Goal: Complete application form

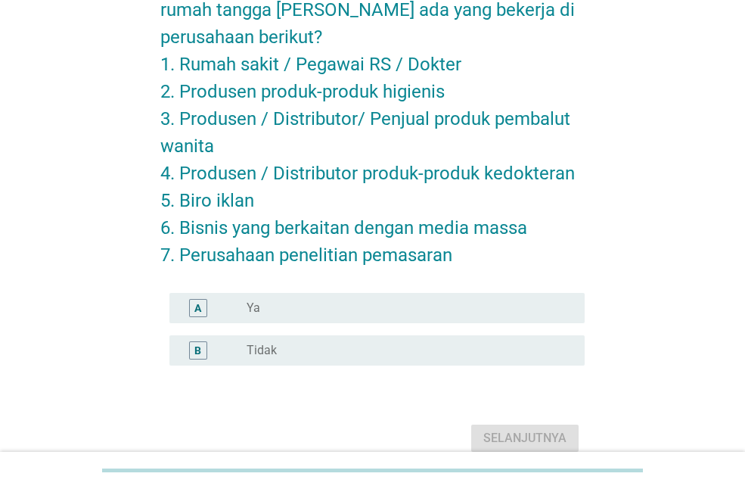
scroll to position [115, 0]
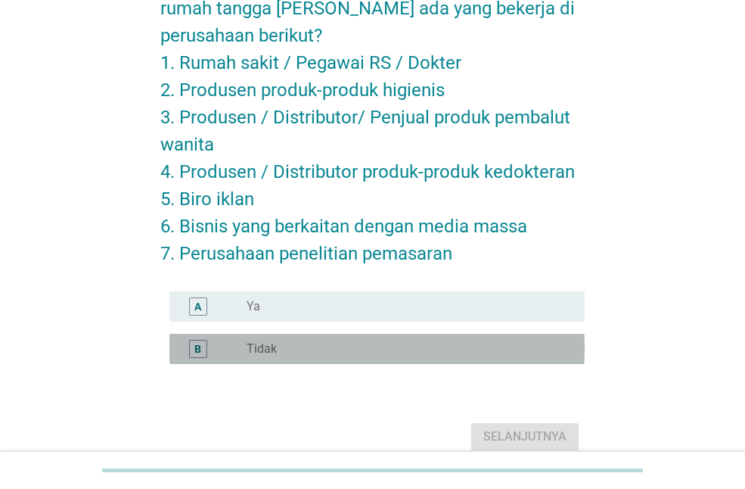
click at [331, 346] on div "radio_button_unchecked Tidak" at bounding box center [404, 348] width 314 height 15
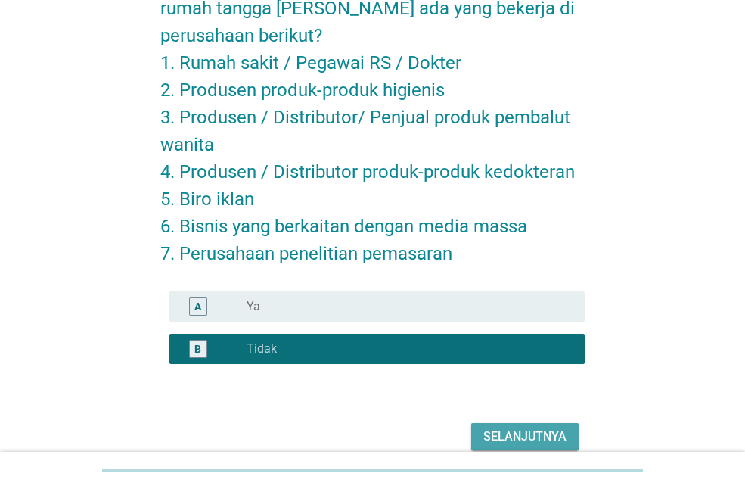
click at [518, 440] on div "Selanjutnya" at bounding box center [525, 437] width 83 height 18
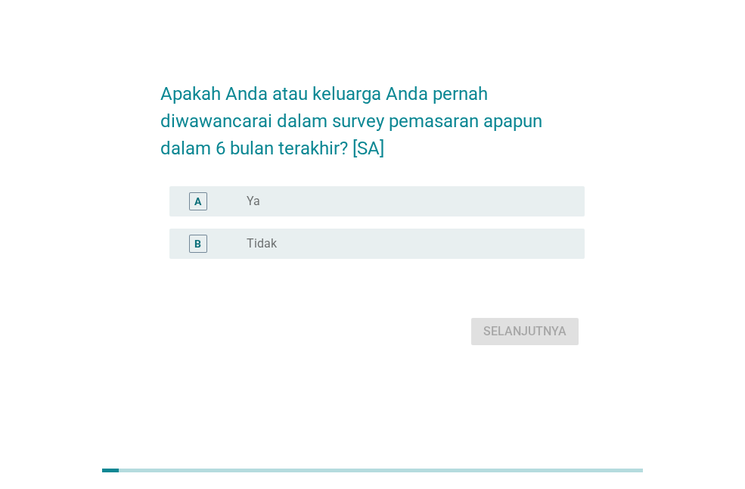
scroll to position [0, 0]
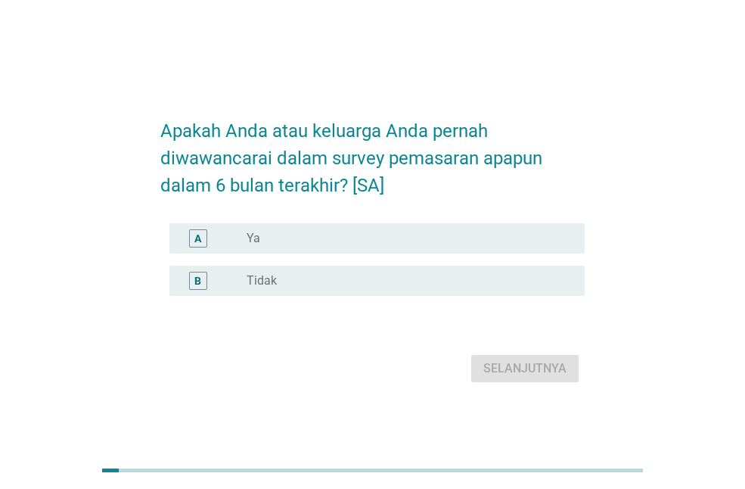
click at [379, 288] on div "radio_button_unchecked Tidak" at bounding box center [404, 280] width 314 height 15
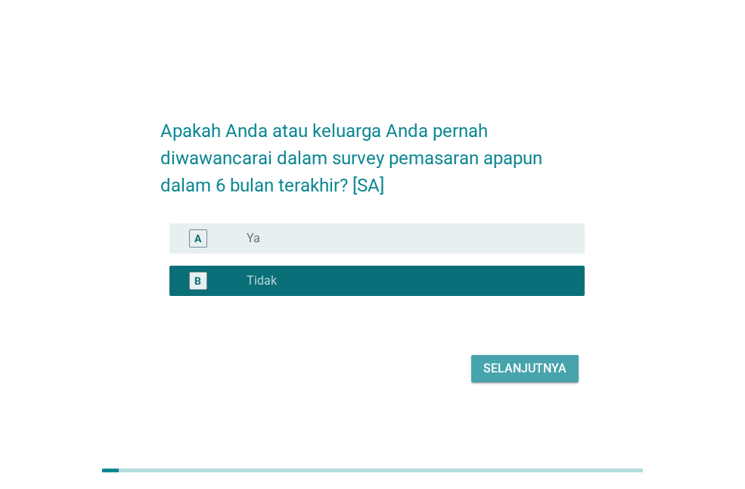
click at [512, 378] on div "Selanjutnya" at bounding box center [525, 368] width 83 height 18
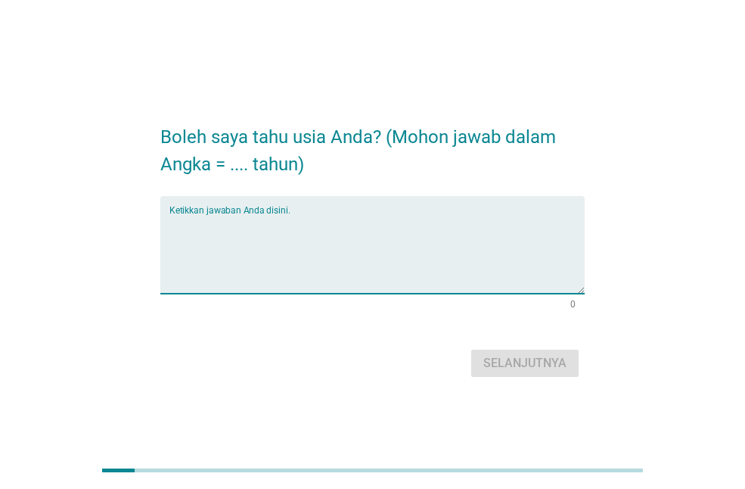
click at [348, 275] on textarea "Ketikkan jawaban Anda disini." at bounding box center [376, 253] width 415 height 79
type textarea "20"
click at [533, 365] on div "Selanjutnya" at bounding box center [525, 363] width 83 height 18
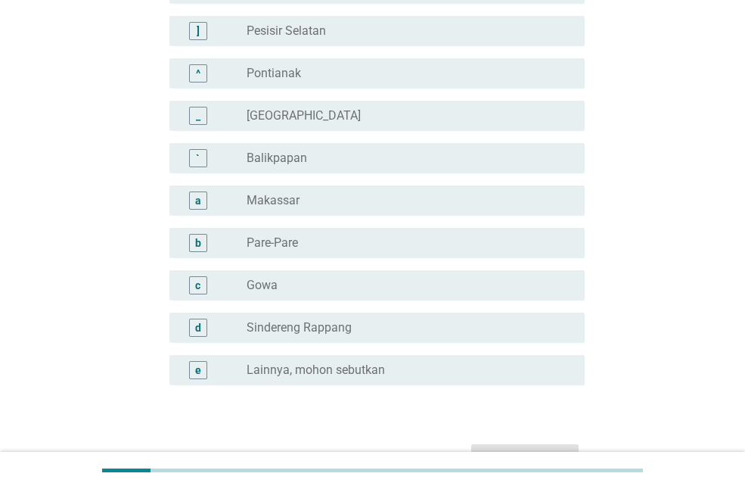
scroll to position [1307, 0]
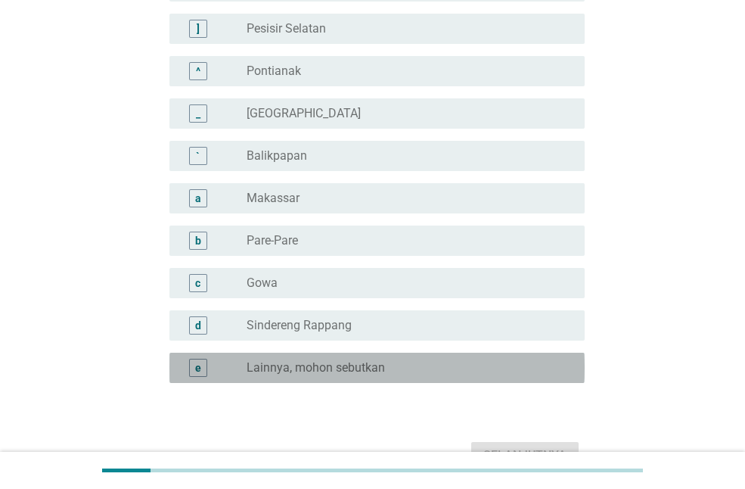
click at [457, 378] on div "e radio_button_unchecked Lainnya, mohon sebutkan" at bounding box center [376, 368] width 415 height 30
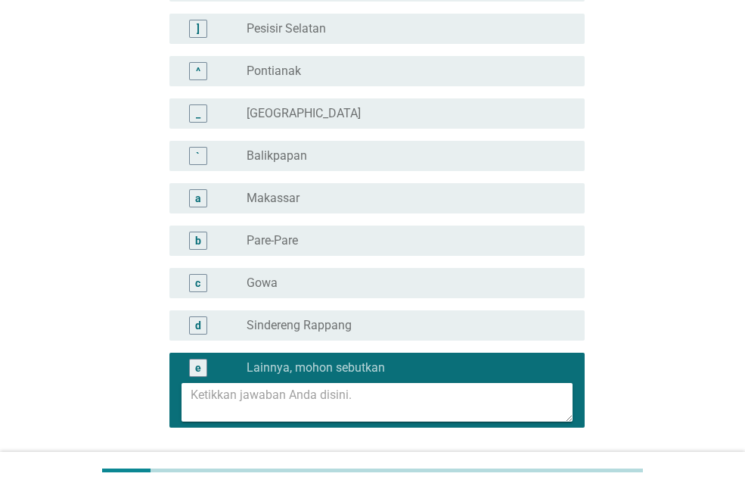
click at [449, 394] on textarea at bounding box center [382, 402] width 382 height 39
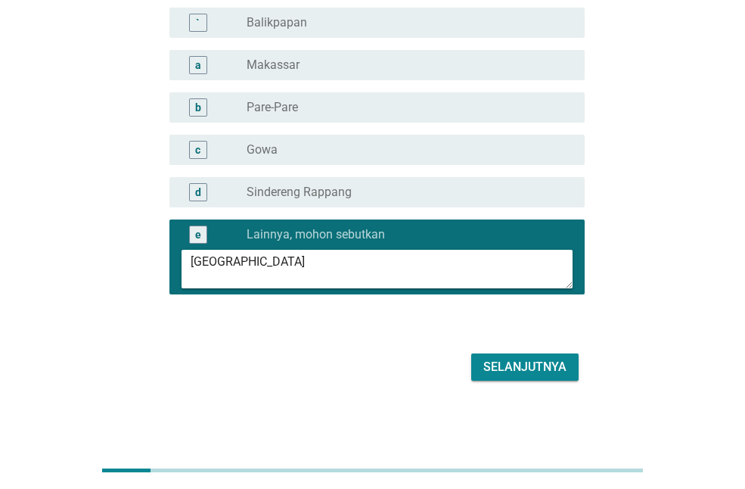
type textarea "[GEOGRAPHIC_DATA]"
click at [530, 368] on div "Selanjutnya" at bounding box center [525, 367] width 83 height 18
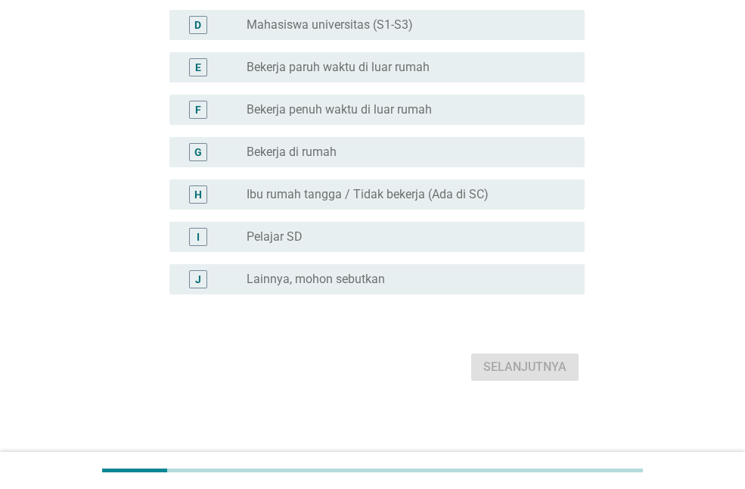
scroll to position [0, 0]
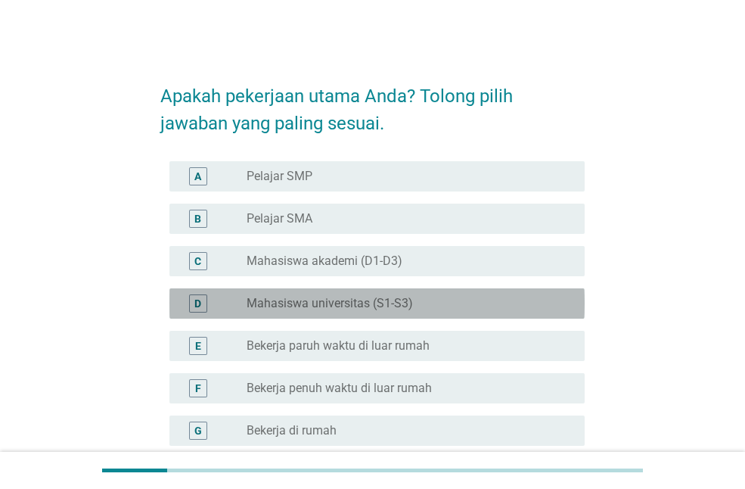
click at [458, 293] on div "D radio_button_unchecked Mahasiswa universitas (S1-S3)" at bounding box center [376, 303] width 415 height 30
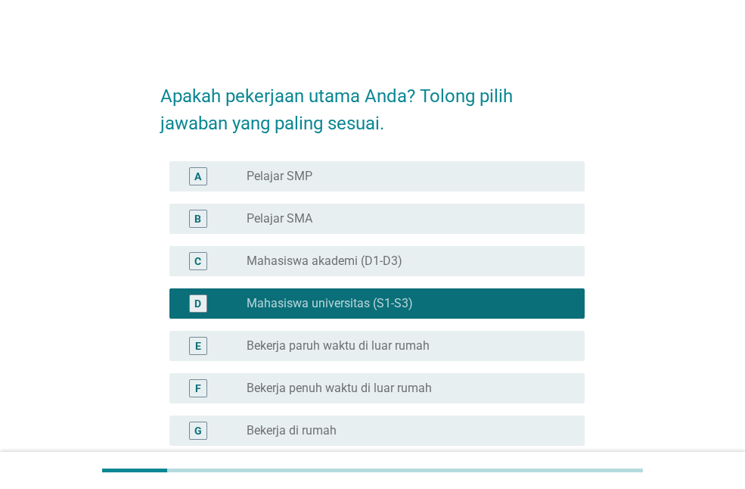
scroll to position [278, 0]
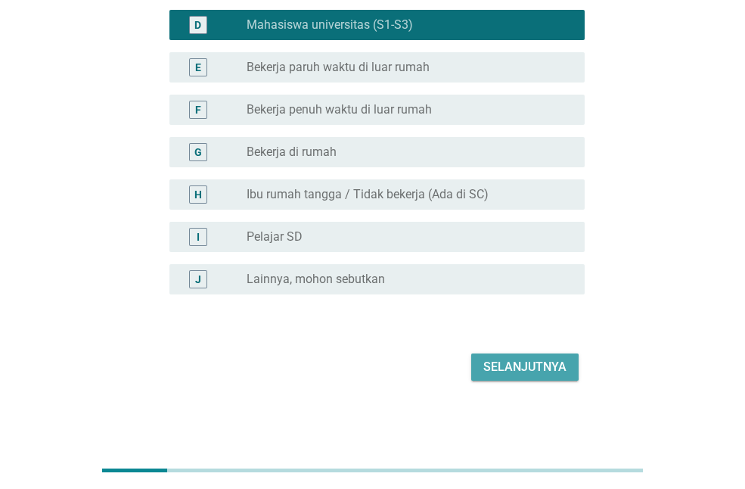
click at [506, 375] on div "Selanjutnya" at bounding box center [525, 367] width 83 height 18
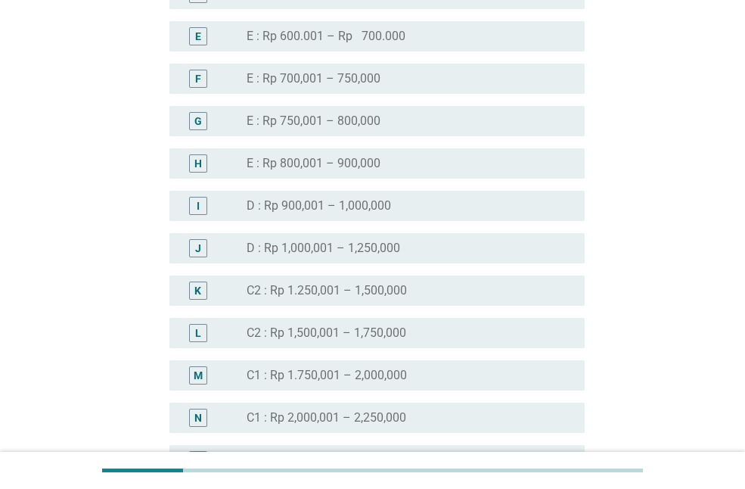
scroll to position [1018, 0]
click at [373, 229] on div "J radio_button_unchecked D : Rp 1,000,001 – 1,250,000" at bounding box center [372, 247] width 424 height 42
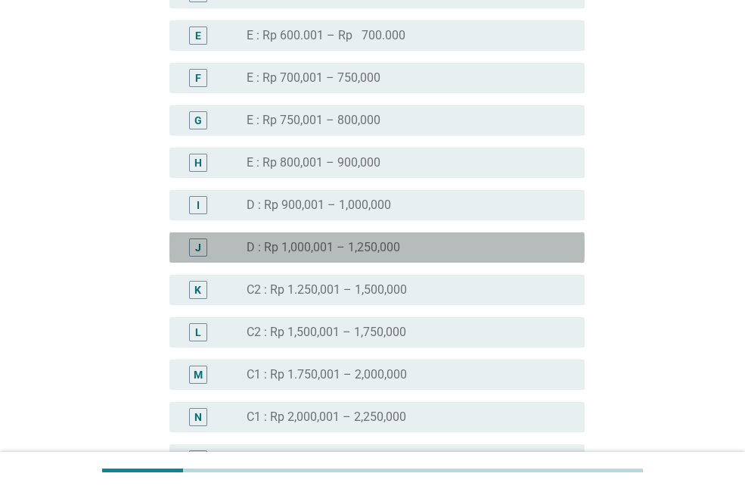
click at [374, 240] on label "D : Rp 1,000,001 – 1,250,000" at bounding box center [324, 247] width 154 height 15
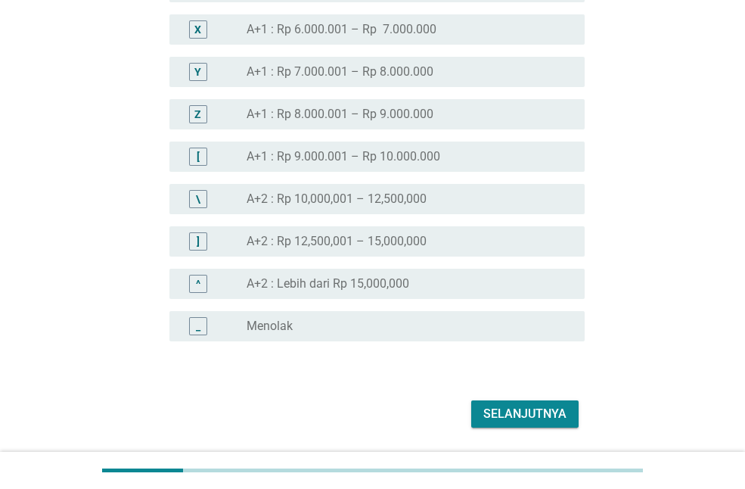
scroll to position [1861, 0]
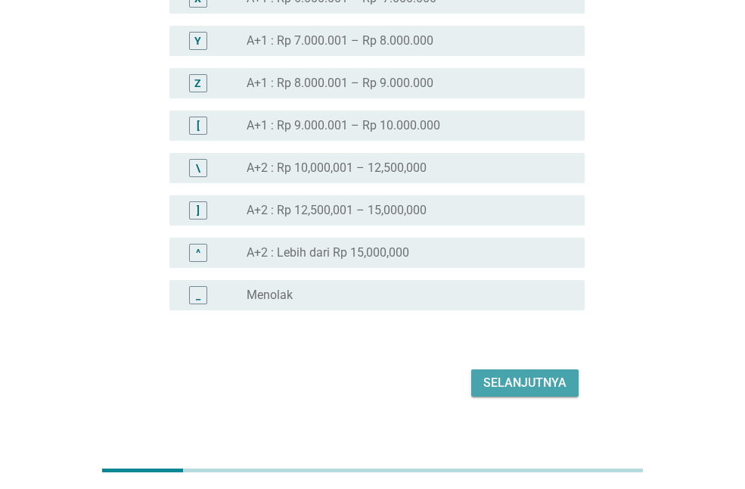
click at [502, 375] on div "Selanjutnya" at bounding box center [525, 383] width 83 height 18
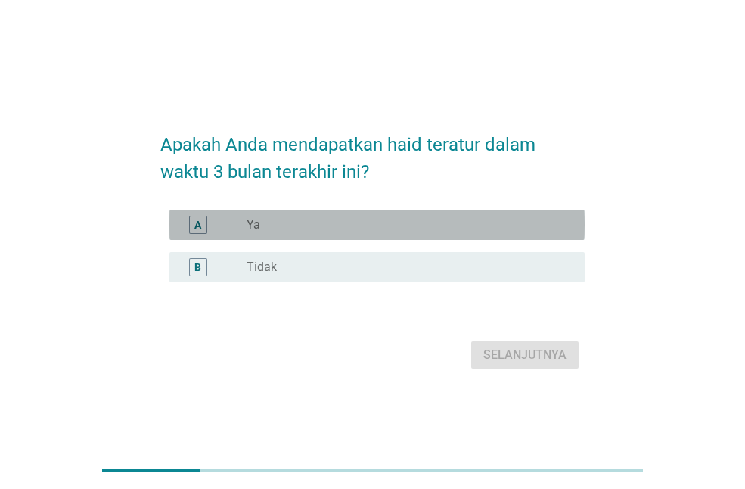
click at [391, 215] on div "A radio_button_unchecked Ya" at bounding box center [376, 225] width 415 height 30
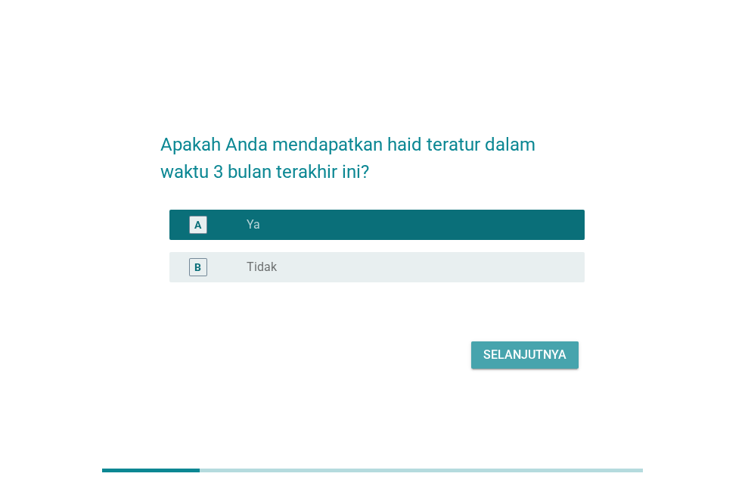
click at [471, 349] on button "Selanjutnya" at bounding box center [524, 354] width 107 height 27
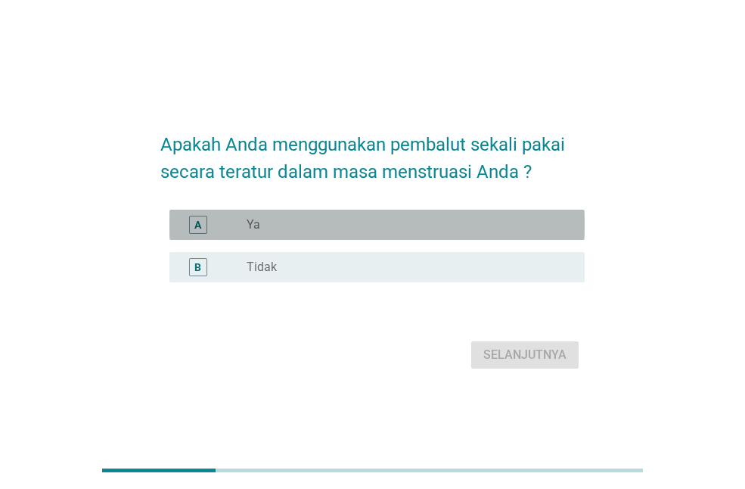
click at [418, 229] on div "radio_button_unchecked Ya" at bounding box center [404, 224] width 314 height 15
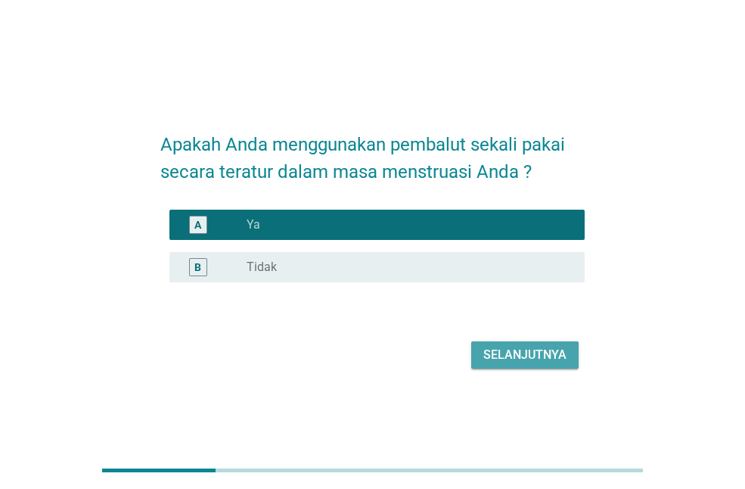
click at [496, 360] on div "Selanjutnya" at bounding box center [525, 355] width 83 height 18
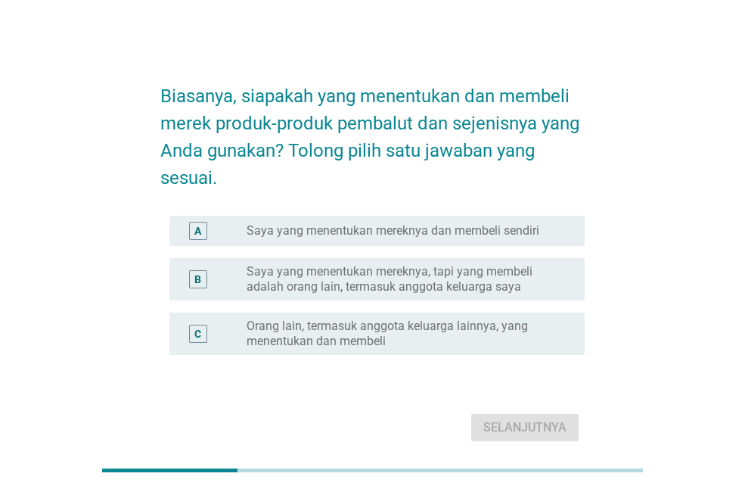
click at [439, 246] on div "A radio_button_unchecked Saya yang menentukan mereknya dan membeli sendiri" at bounding box center [372, 231] width 424 height 42
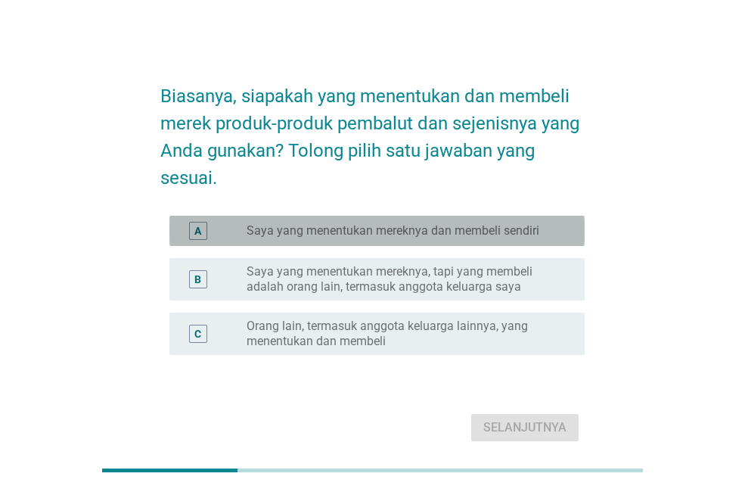
click at [445, 238] on div "radio_button_unchecked Saya yang menentukan mereknya dan membeli sendiri" at bounding box center [410, 231] width 326 height 18
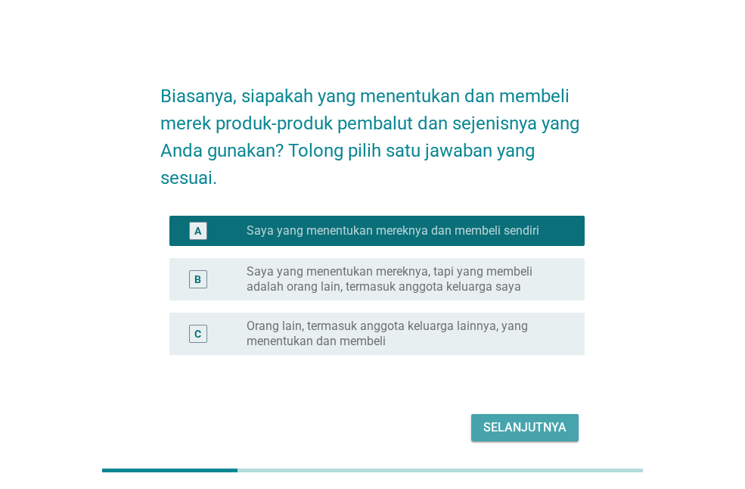
click at [511, 430] on div "Selanjutnya" at bounding box center [525, 427] width 83 height 18
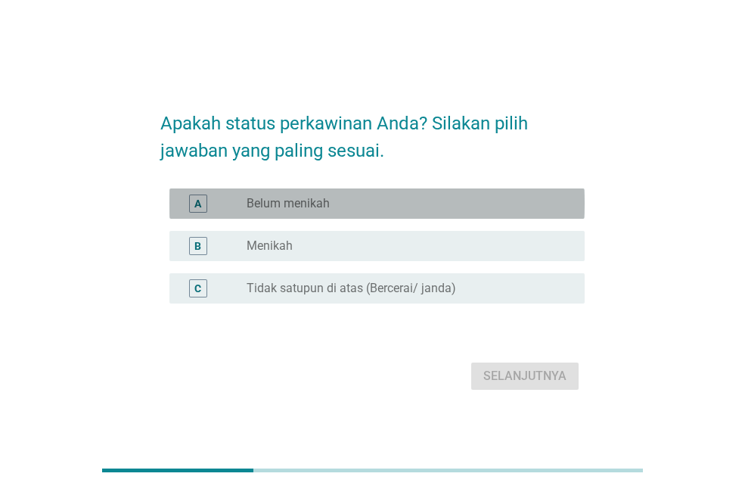
click at [365, 205] on div "radio_button_unchecked Belum menikah" at bounding box center [404, 203] width 314 height 15
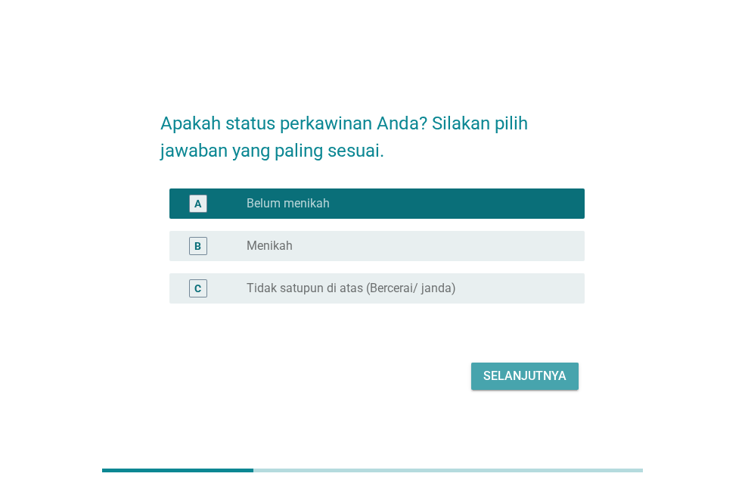
click at [496, 370] on div "Selanjutnya" at bounding box center [525, 376] width 83 height 18
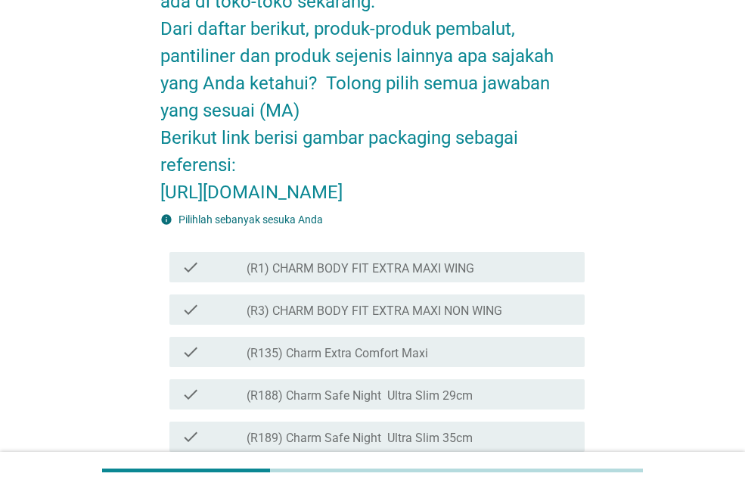
scroll to position [150, 0]
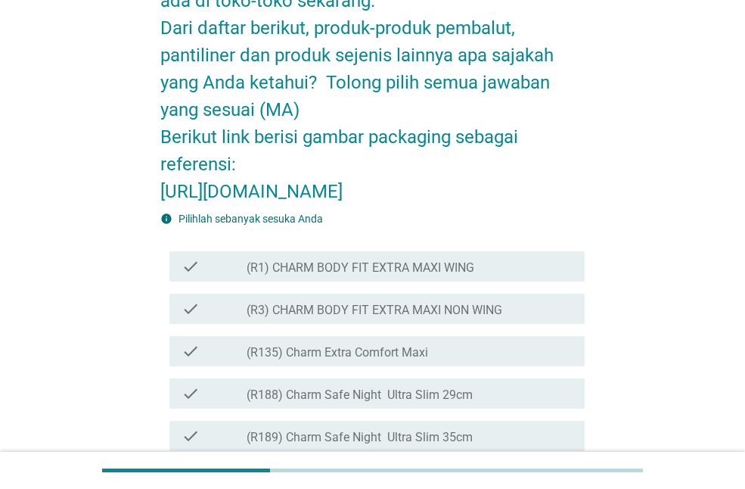
drag, startPoint x: 160, startPoint y: 188, endPoint x: 302, endPoint y: 281, distance: 169.8
click at [302, 205] on h2 "Saya akan menanyakan tentang produk-produk pembalut, pantiliner dan produk seje…" at bounding box center [372, 62] width 424 height 288
click at [251, 195] on h2 "Saya akan menanyakan tentang produk-produk pembalut, pantiliner dan produk seje…" at bounding box center [372, 62] width 424 height 288
click at [274, 205] on h2 "Saya akan menanyakan tentang produk-produk pembalut, pantiliner dan produk seje…" at bounding box center [372, 62] width 424 height 288
drag, startPoint x: 164, startPoint y: 190, endPoint x: 292, endPoint y: 268, distance: 149.8
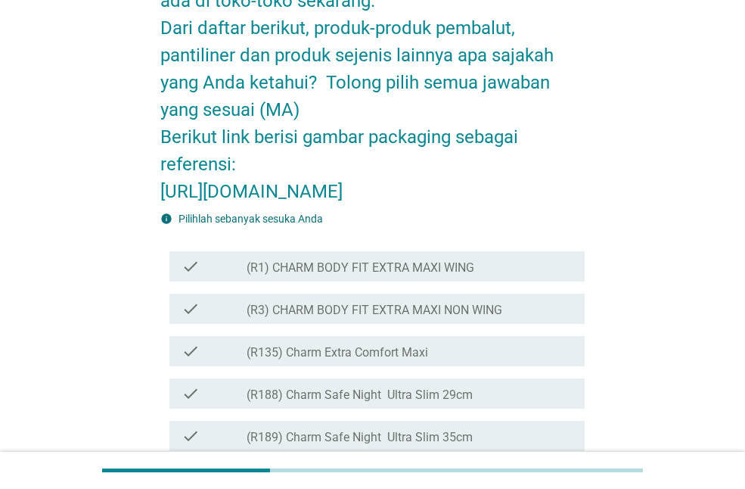
click at [292, 205] on h2 "Saya akan menanyakan tentang produk-produk pembalut, pantiliner dan produk seje…" at bounding box center [372, 62] width 424 height 288
copy h2 "[URL][DOMAIN_NAME]"
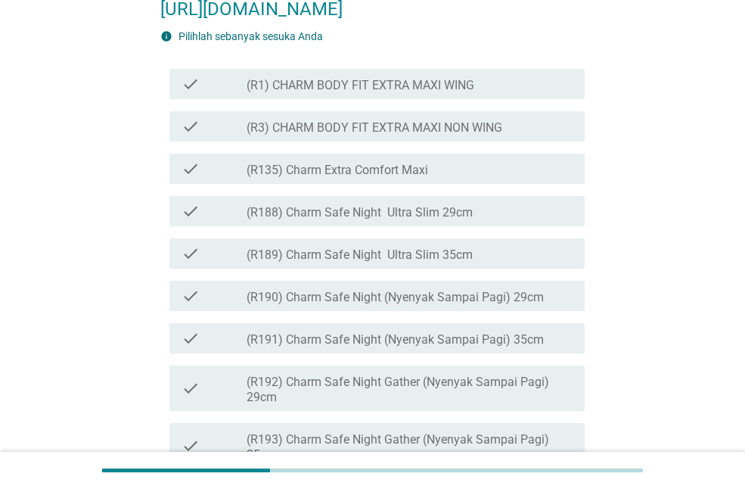
scroll to position [333, 0]
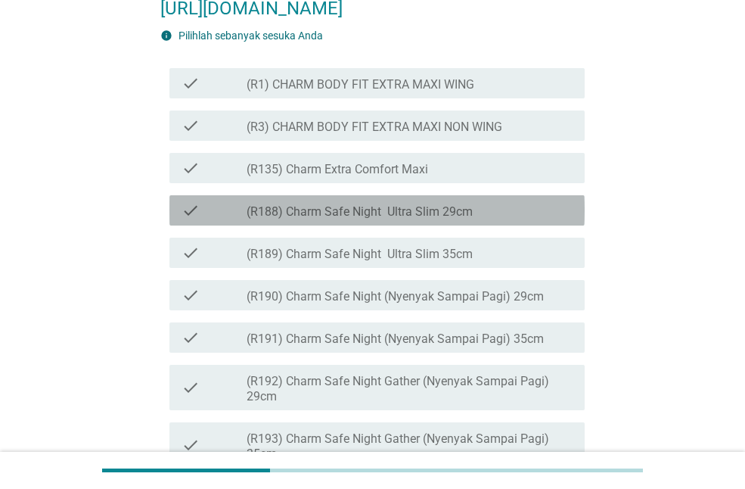
click at [471, 219] on label "(R188) Charm Safe Night Ultra Slim 29cm" at bounding box center [360, 211] width 226 height 15
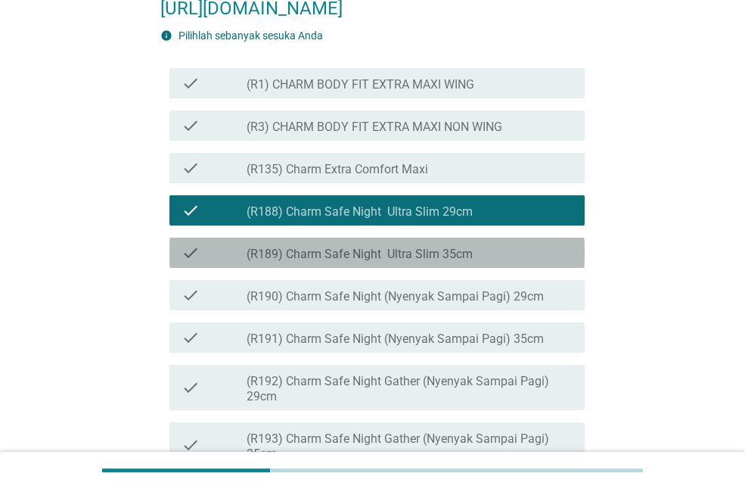
click at [459, 262] on label "(R189) Charm Safe Night Ultra Slim 35cm" at bounding box center [360, 254] width 226 height 15
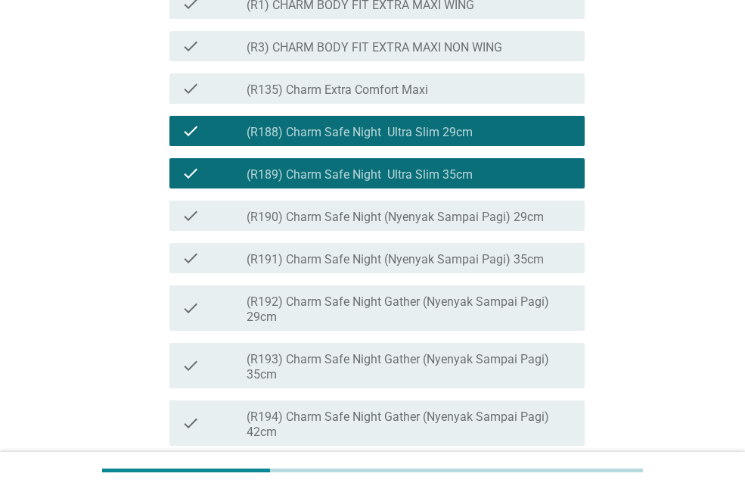
scroll to position [413, 0]
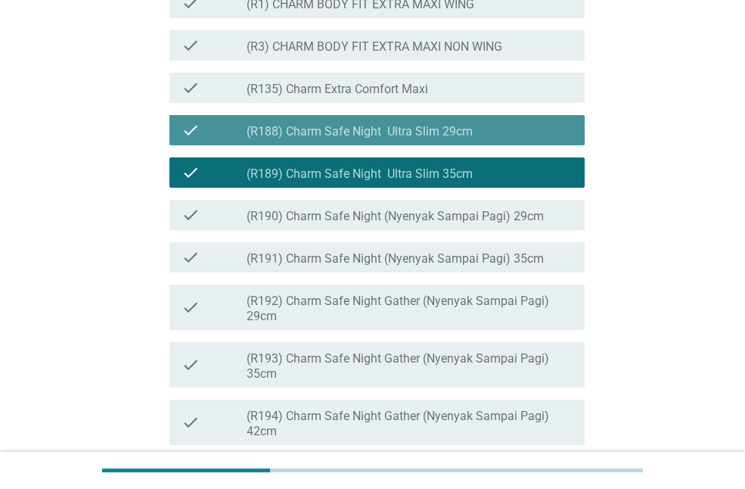
click at [462, 139] on label "(R188) Charm Safe Night Ultra Slim 29cm" at bounding box center [360, 131] width 226 height 15
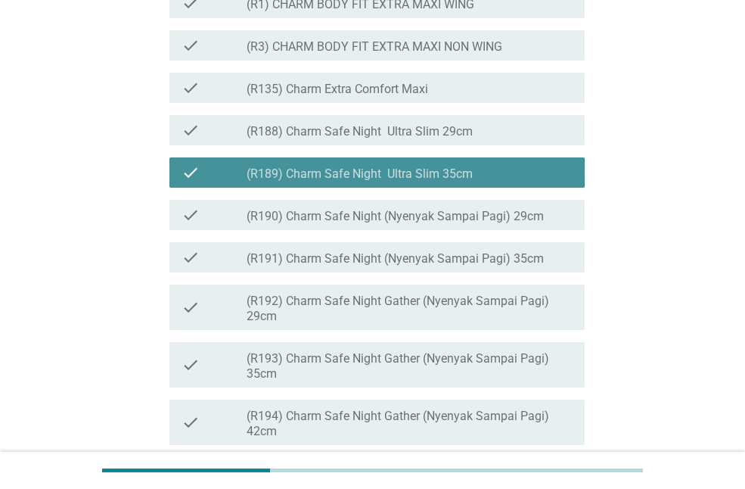
click at [453, 182] on label "(R189) Charm Safe Night Ultra Slim 35cm" at bounding box center [360, 173] width 226 height 15
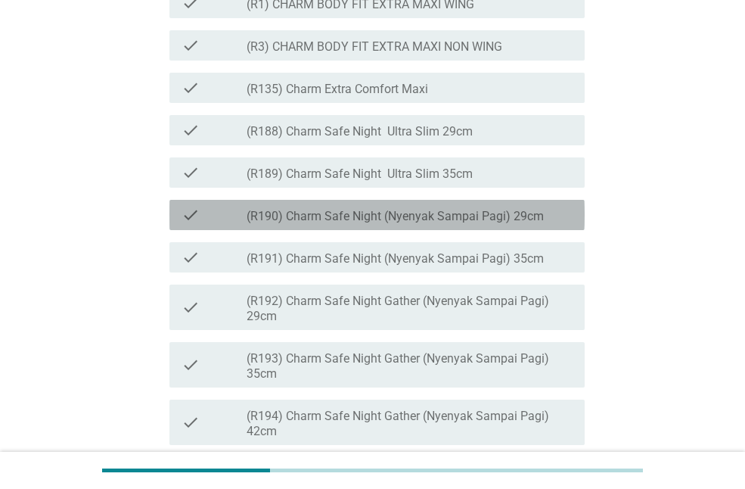
click at [450, 224] on label "(R190) Charm Safe Night (Nyenyak Sampai Pagi) 29cm" at bounding box center [395, 216] width 297 height 15
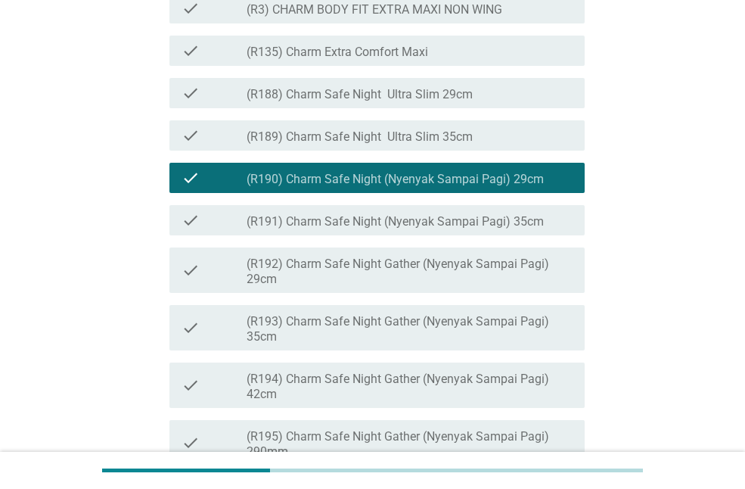
scroll to position [452, 0]
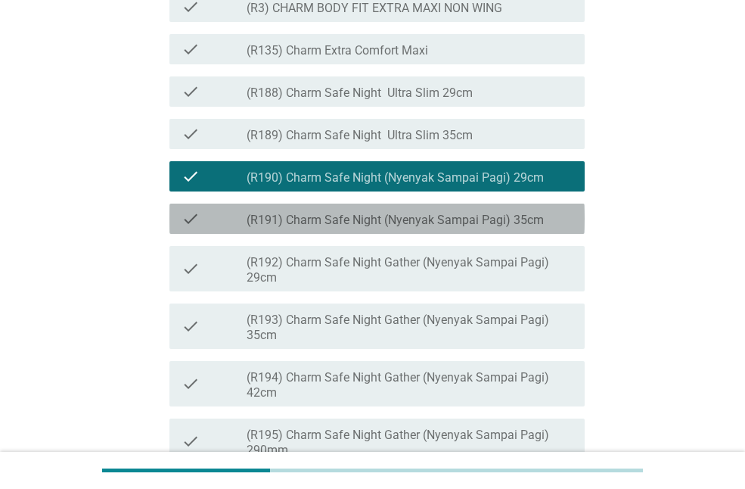
click at [450, 228] on label "(R191) Charm Safe Night (Nyenyak Sampai Pagi) 35cm" at bounding box center [395, 220] width 297 height 15
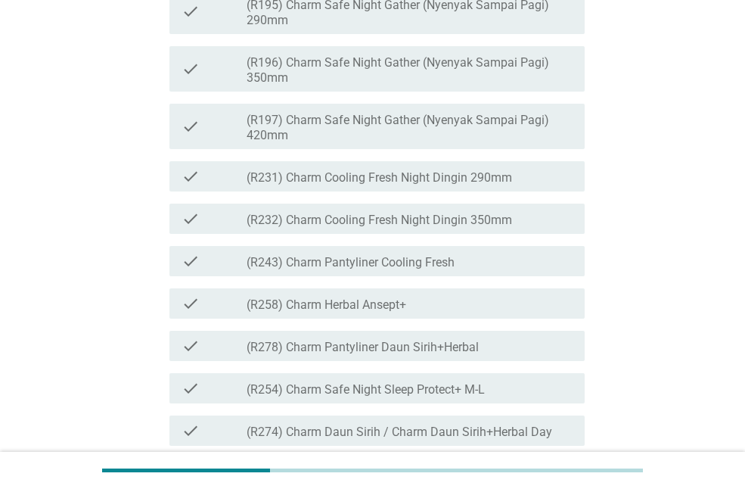
scroll to position [883, 0]
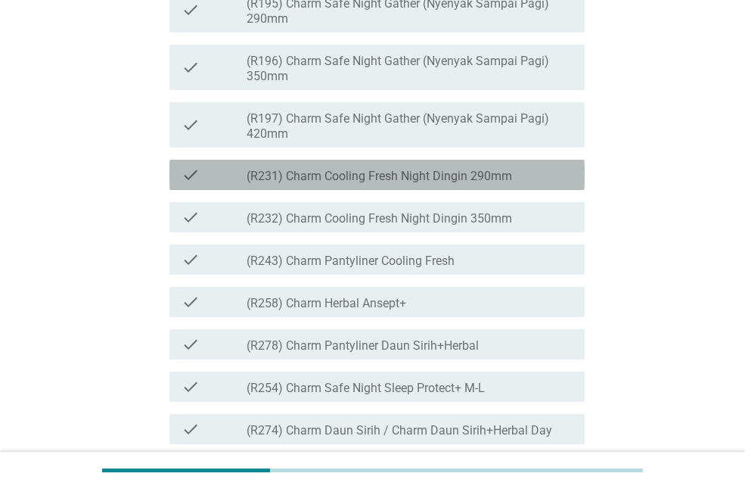
click at [494, 184] on label "(R231) Charm Cooling Fresh Night Dingin 290mm" at bounding box center [380, 176] width 266 height 15
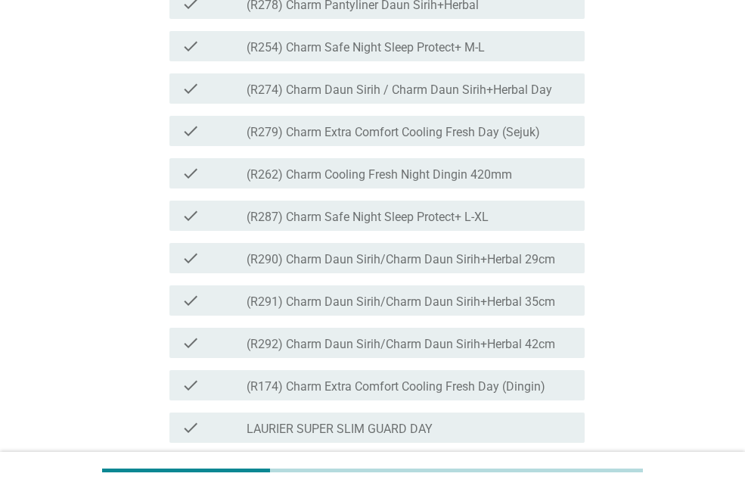
scroll to position [1236, 0]
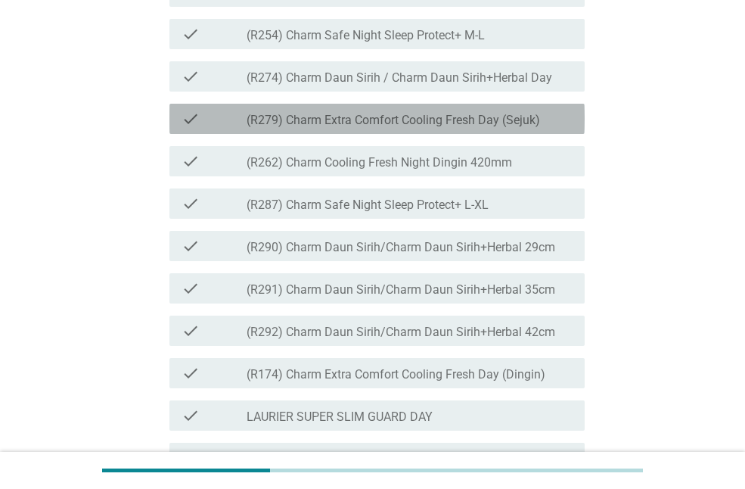
click at [507, 134] on div "check check_box_outline_blank (R279) Charm Extra Comfort Cooling Fresh Day (Sej…" at bounding box center [376, 119] width 415 height 30
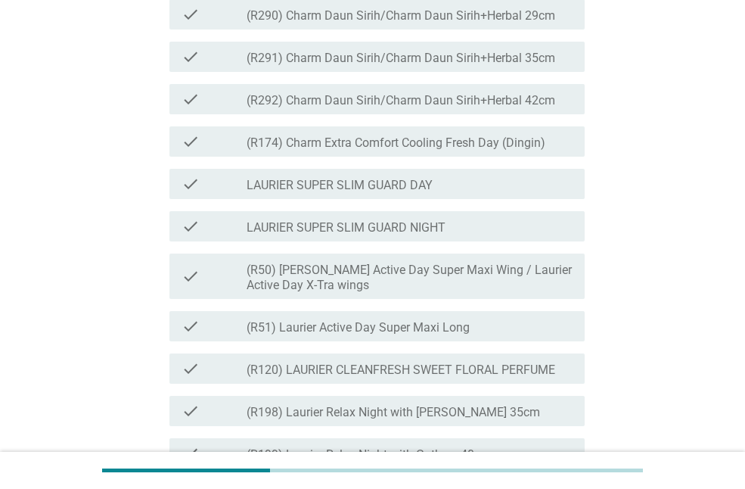
scroll to position [1475, 0]
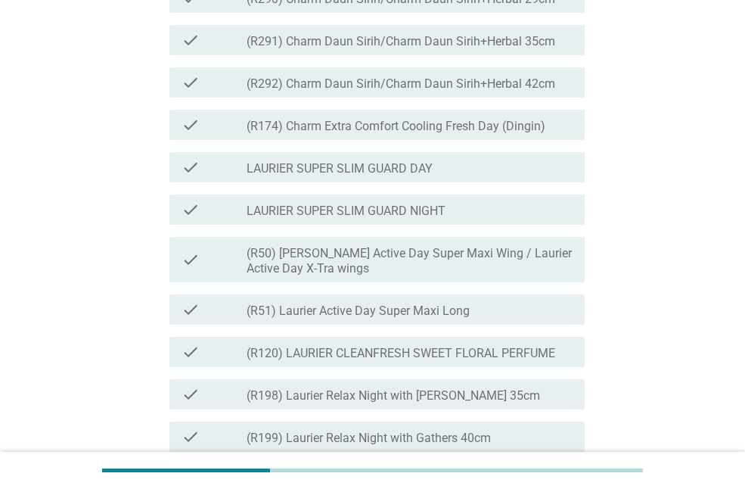
click at [473, 276] on label "(R50) [PERSON_NAME] Active Day Super Maxi Wing / Laurier Active Day X-Tra wings" at bounding box center [410, 261] width 326 height 30
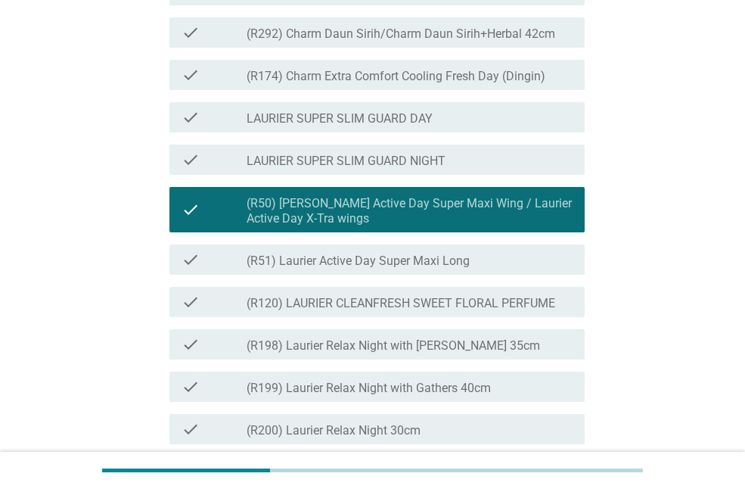
scroll to position [1534, 0]
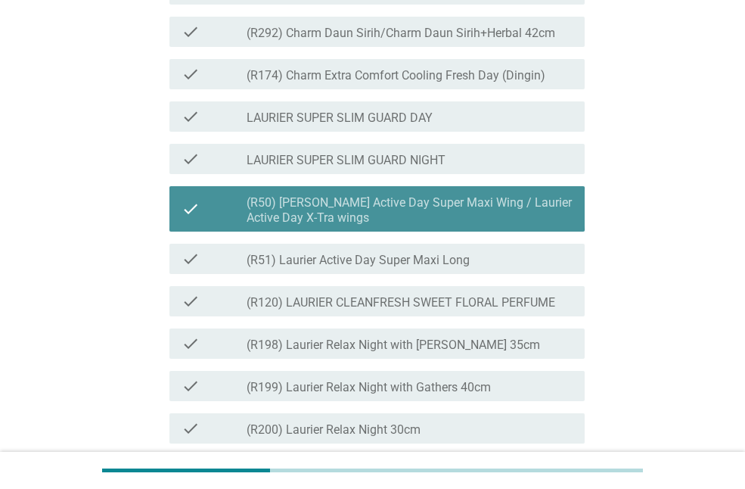
click at [490, 225] on label "(R50) [PERSON_NAME] Active Day Super Maxi Wing / Laurier Active Day X-Tra wings" at bounding box center [410, 210] width 326 height 30
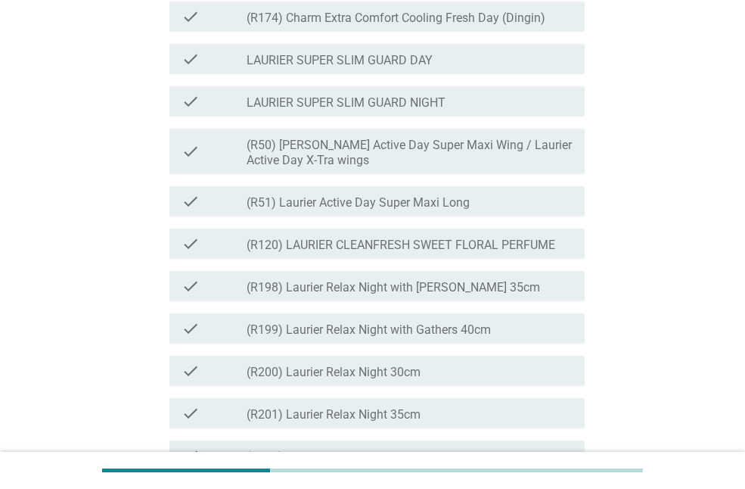
scroll to position [1593, 0]
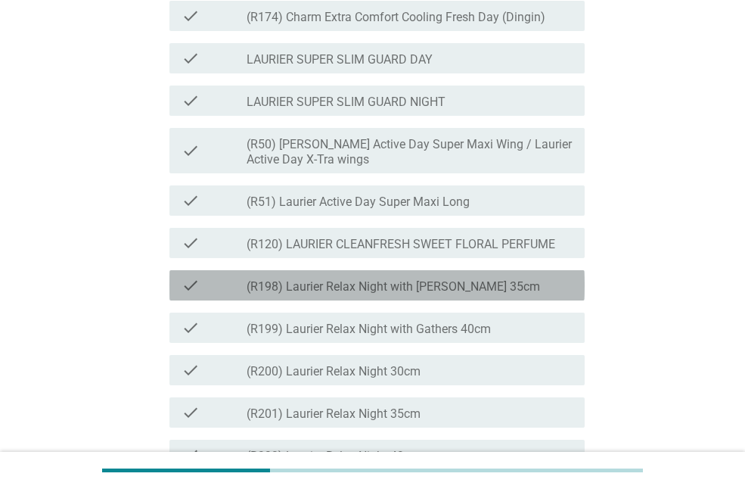
click at [475, 294] on label "(R198) Laurier Relax Night with [PERSON_NAME] 35cm" at bounding box center [394, 286] width 294 height 15
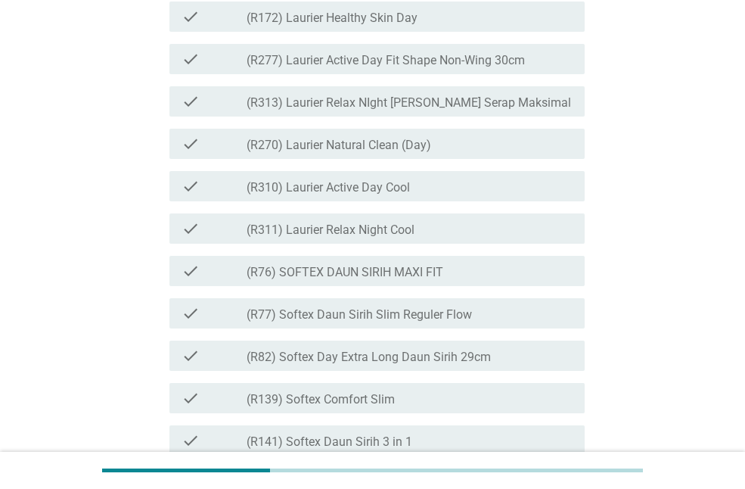
scroll to position [2372, 0]
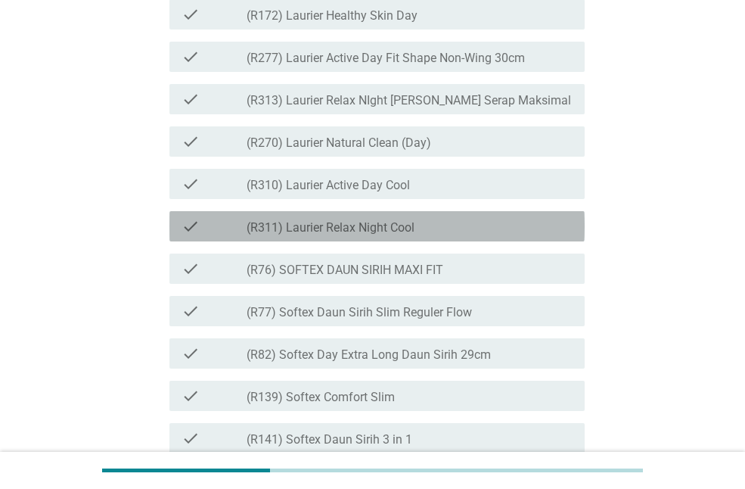
click at [493, 235] on div "check_box_outline_blank (R311) Laurier Relax Night Cool" at bounding box center [410, 226] width 326 height 18
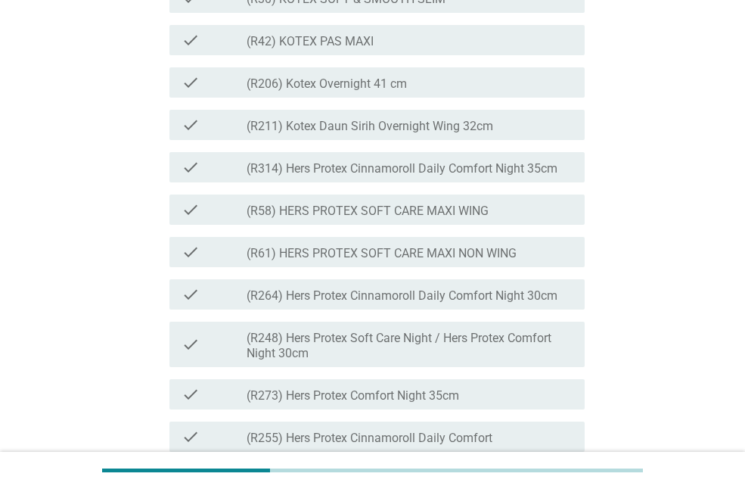
scroll to position [3543, 0]
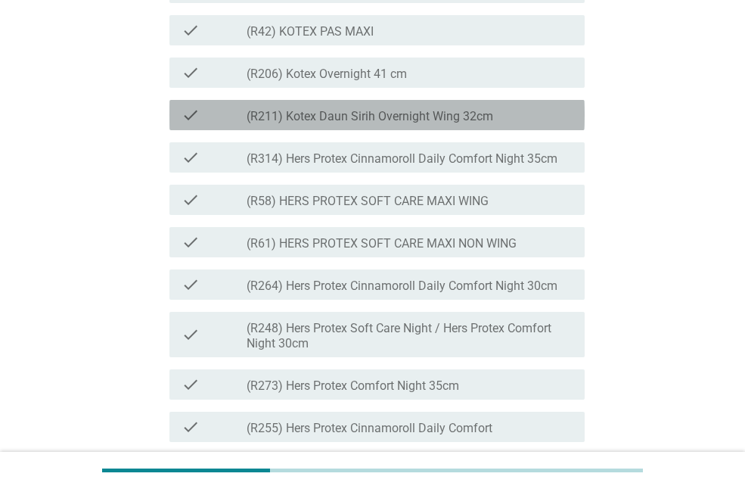
click at [496, 124] on div "check_box_outline_blank (R211) Kotex Daun Sirih Overnight Wing 32cm" at bounding box center [410, 115] width 326 height 18
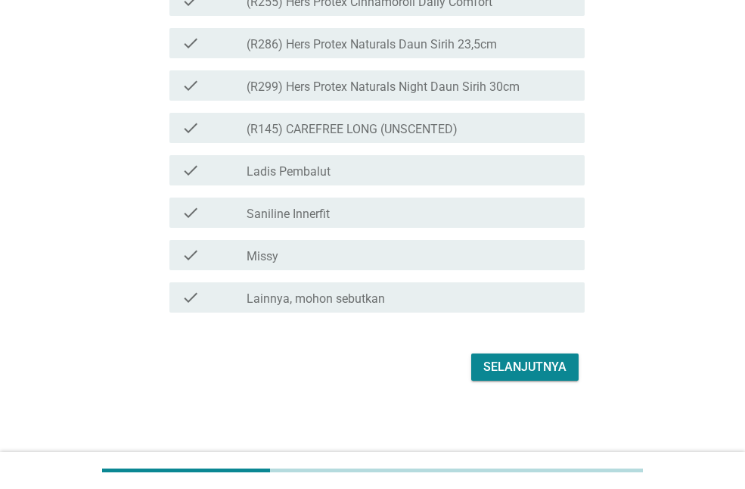
scroll to position [4065, 0]
click at [502, 372] on div "Selanjutnya" at bounding box center [525, 367] width 83 height 18
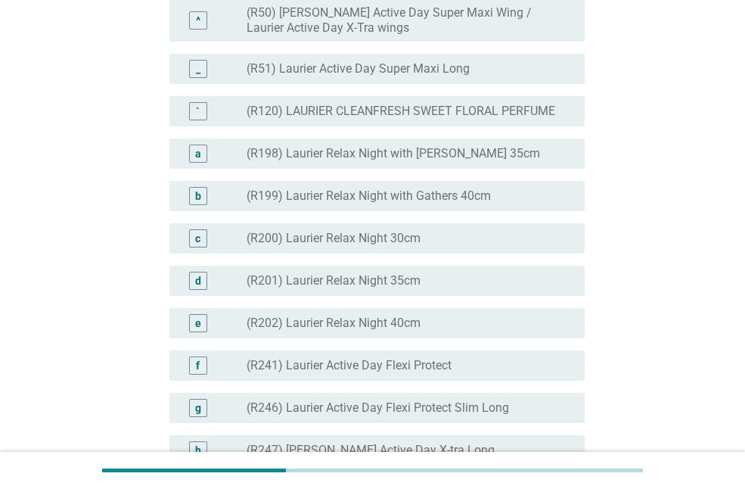
scroll to position [1600, 0]
click at [463, 160] on label "(R198) Laurier Relax Night with [PERSON_NAME] 35cm" at bounding box center [394, 152] width 294 height 15
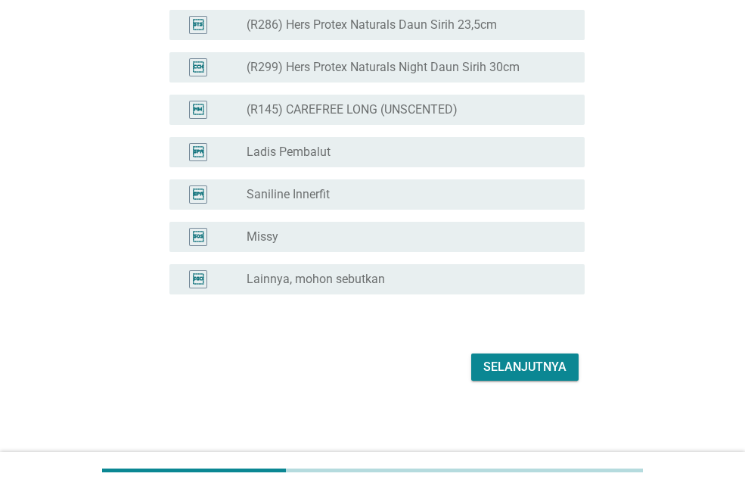
scroll to position [3965, 0]
click at [505, 381] on div "Selanjutnya" at bounding box center [372, 367] width 424 height 36
click at [512, 370] on div "Selanjutnya" at bounding box center [525, 367] width 83 height 18
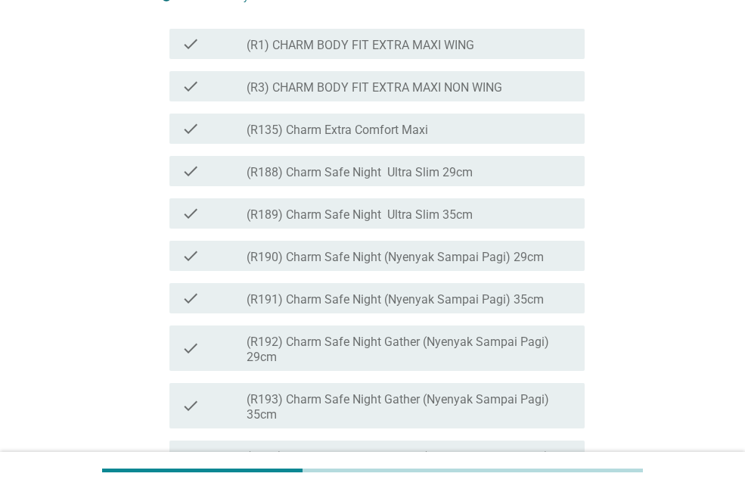
scroll to position [313, 0]
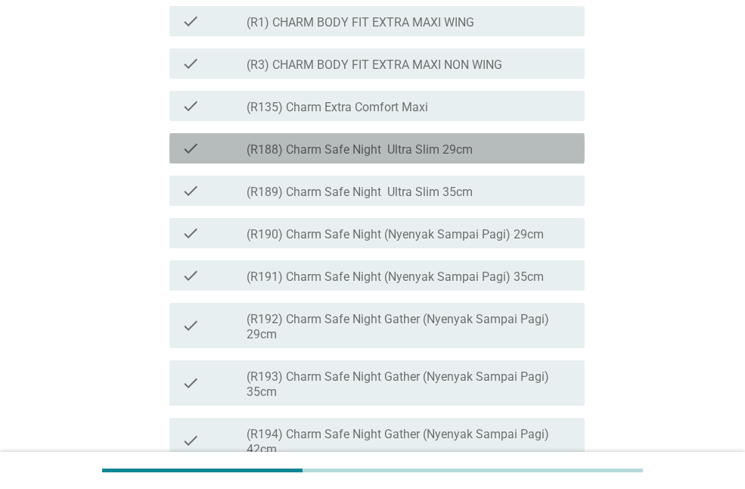
click at [472, 157] on label "(R188) Charm Safe Night Ultra Slim 29cm" at bounding box center [360, 149] width 226 height 15
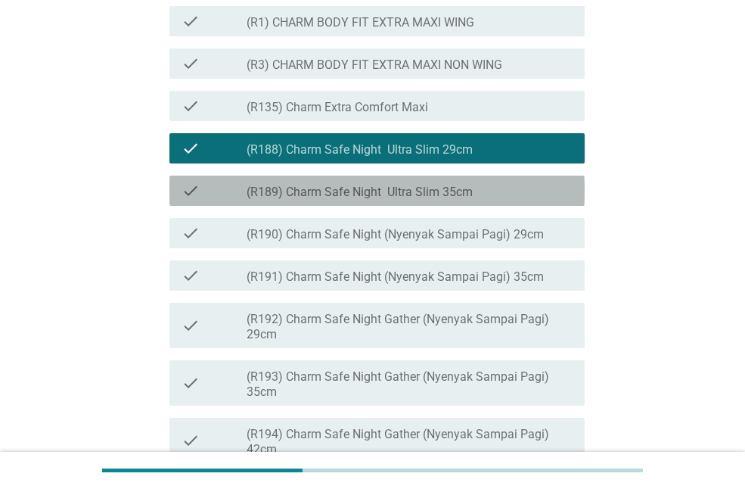
click at [459, 206] on div "check check_box_outline_blank (R189) Charm Safe Night Ultra Slim 35cm" at bounding box center [376, 191] width 415 height 30
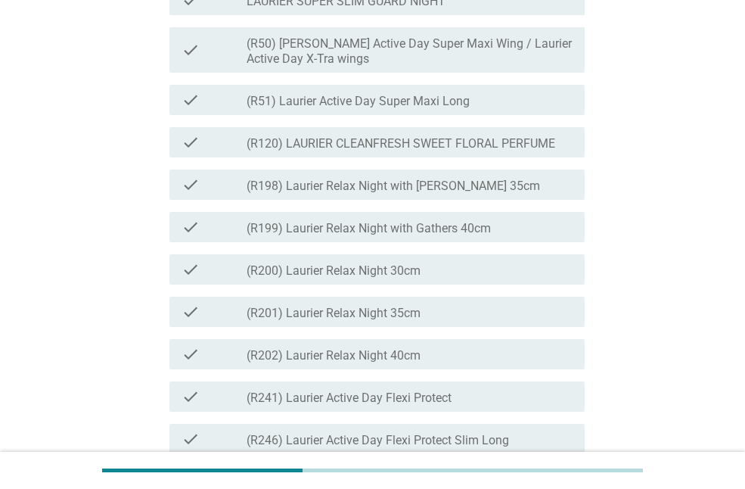
scroll to position [1612, 0]
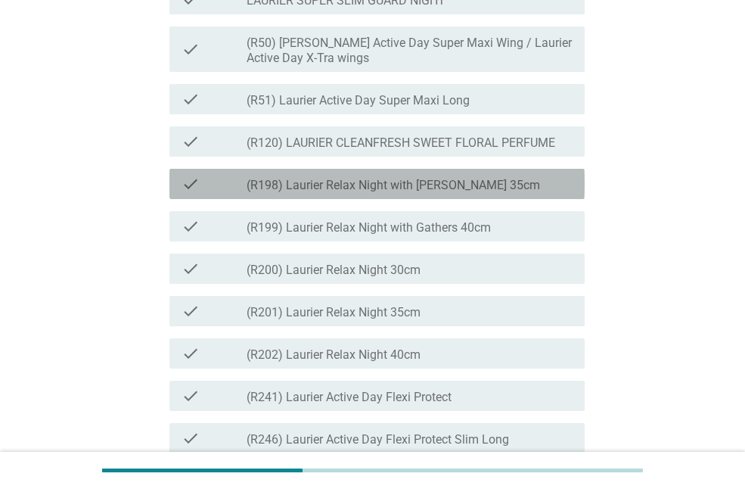
click at [475, 193] on label "(R198) Laurier Relax Night with [PERSON_NAME] 35cm" at bounding box center [394, 185] width 294 height 15
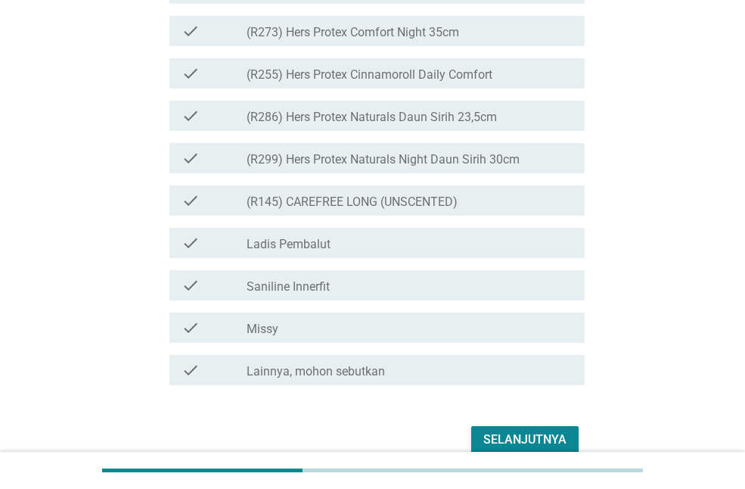
scroll to position [3984, 0]
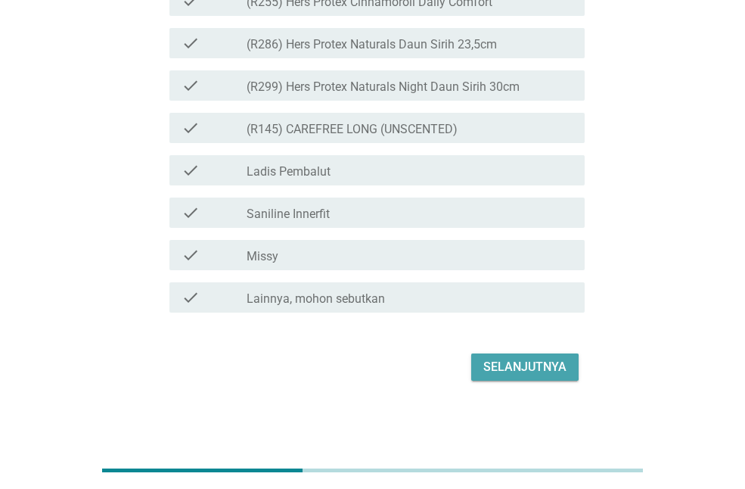
click at [541, 364] on div "Selanjutnya" at bounding box center [525, 367] width 83 height 18
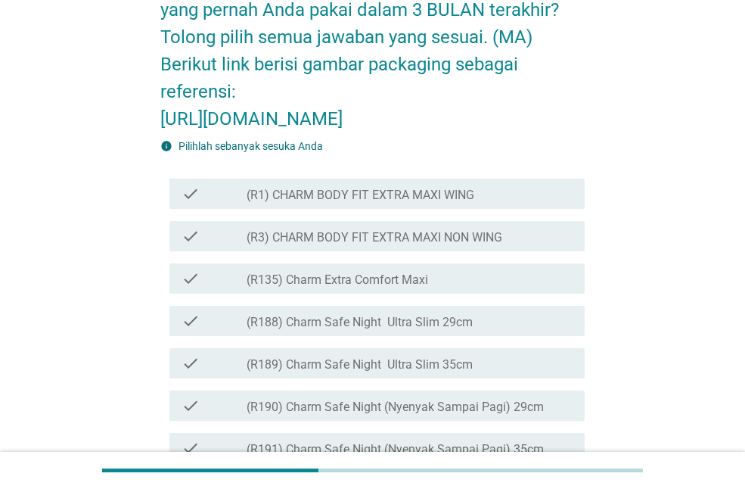
scroll to position [197, 0]
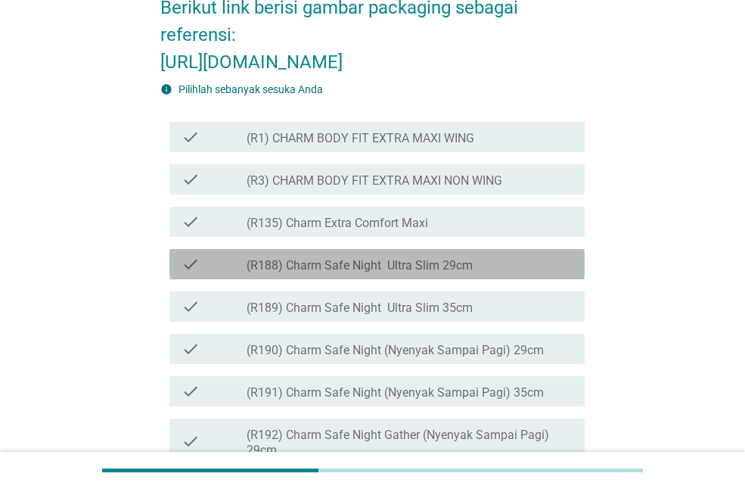
click at [498, 279] on div "check check_box_outline_blank (R188) Charm Safe Night Ultra Slim 29cm" at bounding box center [376, 264] width 415 height 30
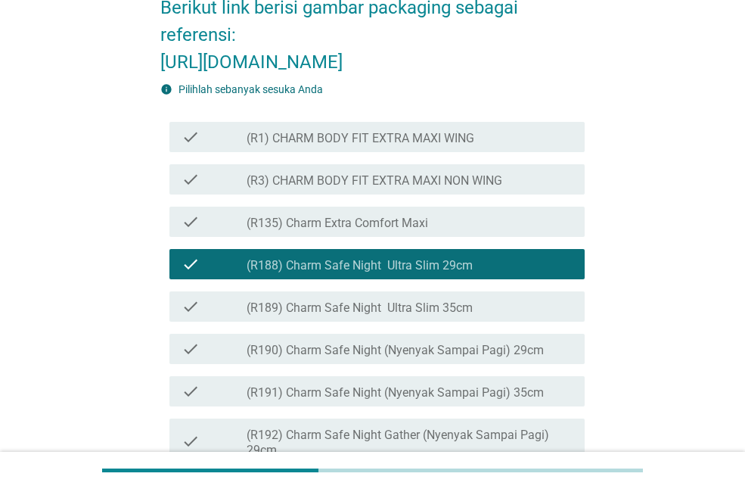
click at [497, 316] on div "check_box_outline_blank (R189) Charm Safe Night Ultra Slim 35cm" at bounding box center [410, 306] width 326 height 18
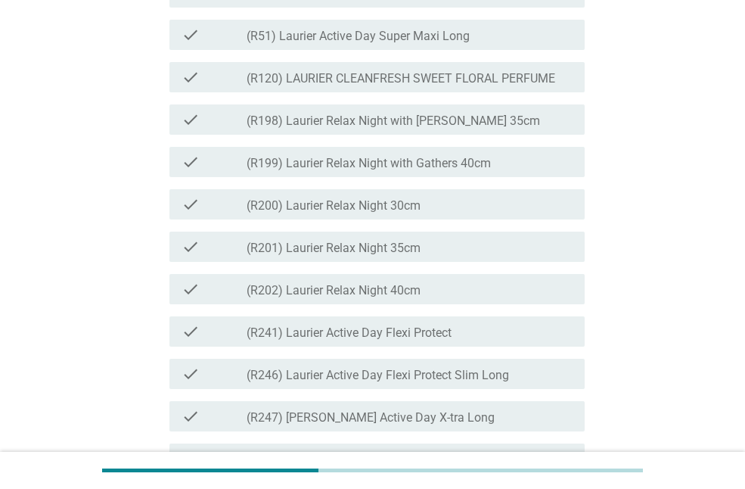
scroll to position [1680, 0]
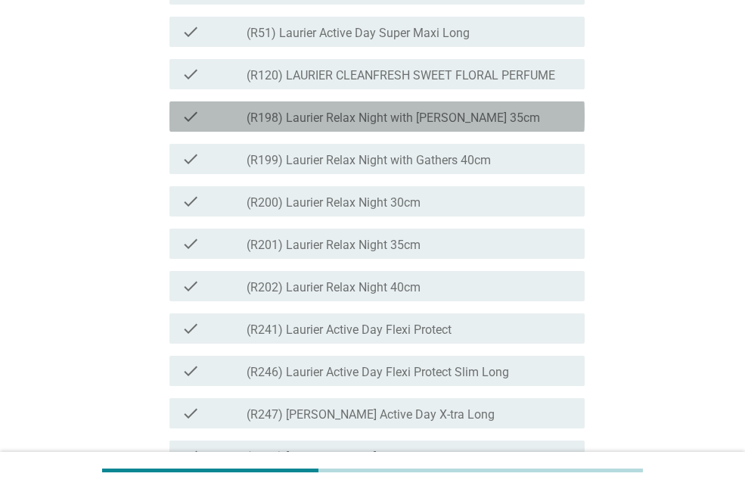
click at [527, 132] on div "check check_box_outline_blank (R198) Laurier Relax Night with Gathers 35cm" at bounding box center [376, 116] width 415 height 30
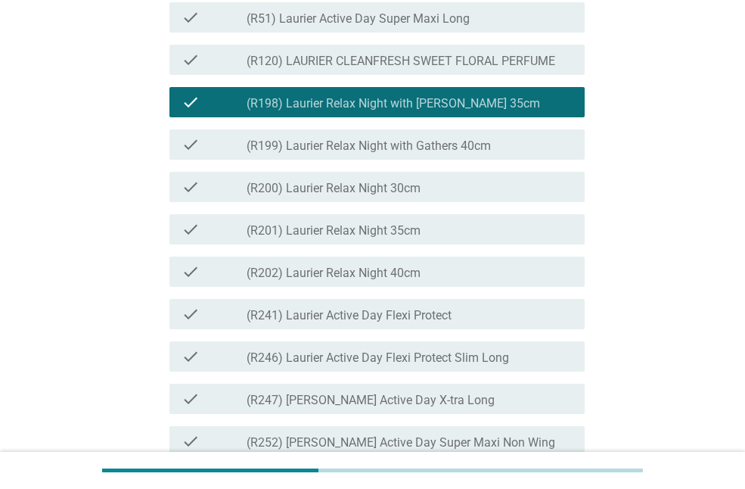
scroll to position [1695, 0]
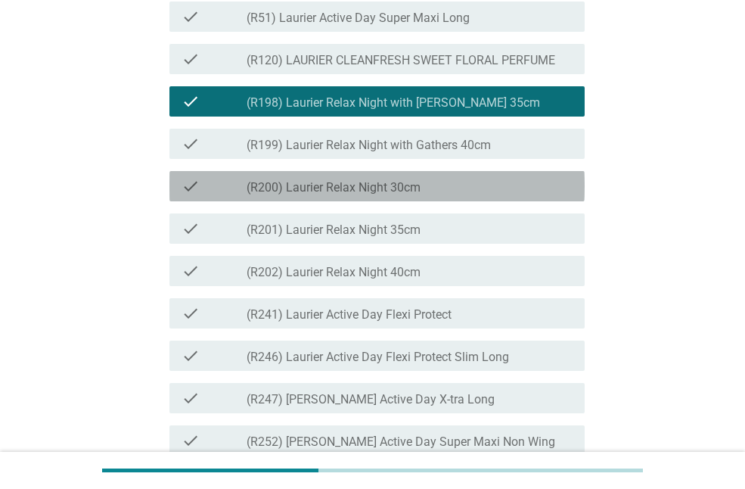
click at [505, 195] on div "check_box_outline_blank (R200) Laurier Relax Night 30cm" at bounding box center [410, 186] width 326 height 18
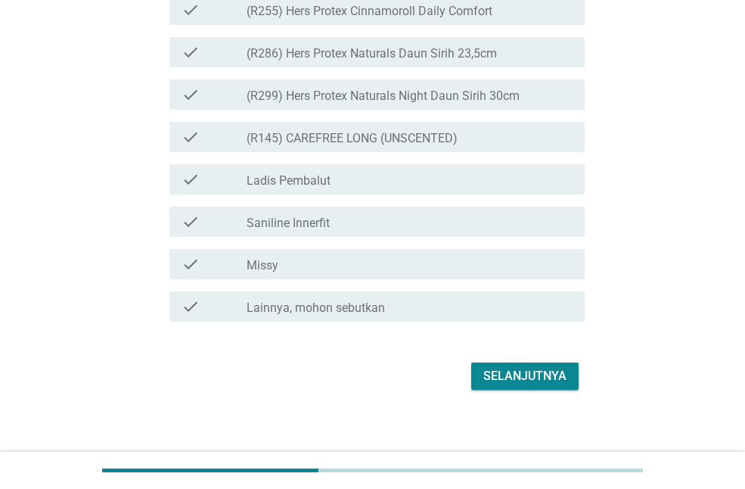
scroll to position [3984, 0]
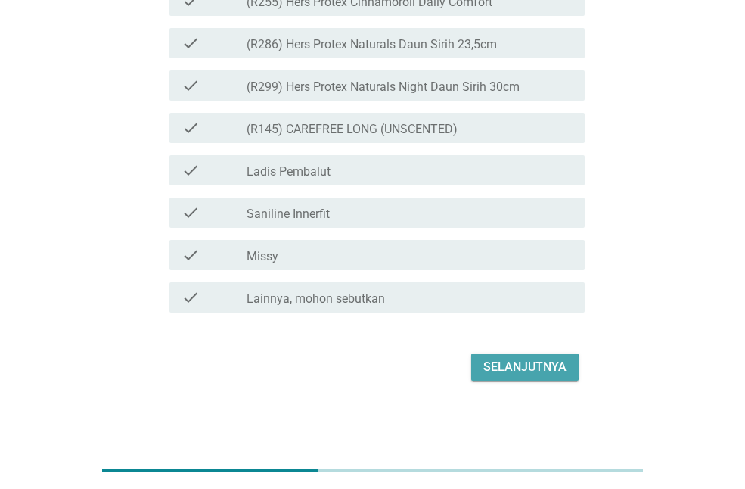
click at [535, 373] on div "Selanjutnya" at bounding box center [525, 367] width 83 height 18
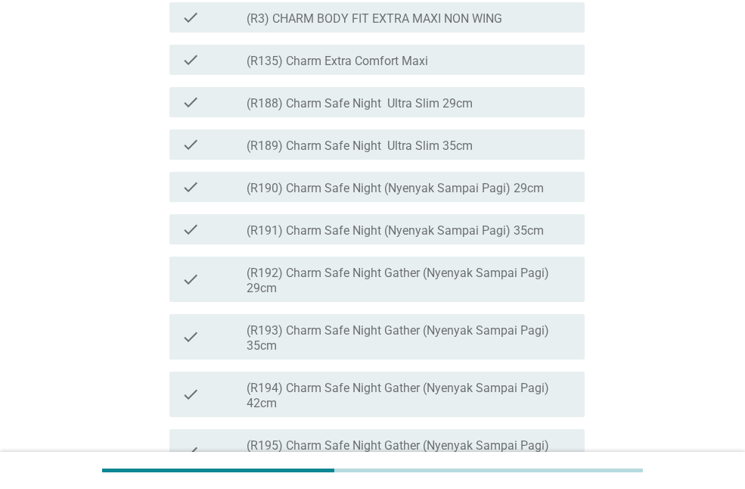
scroll to position [496, 0]
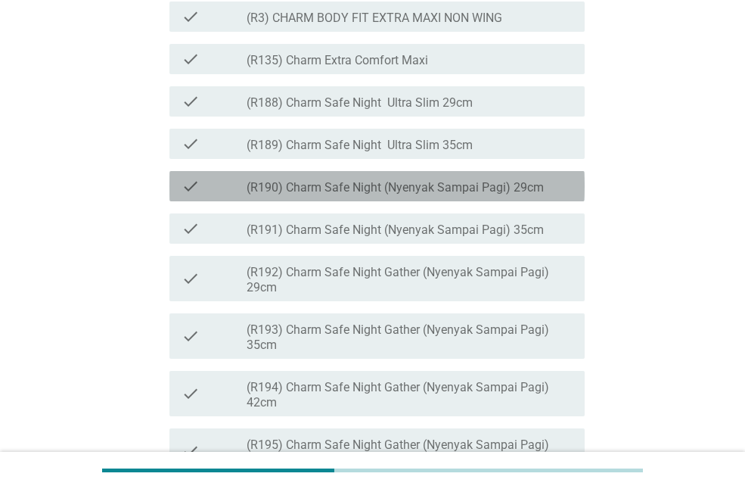
click at [451, 195] on label "(R190) Charm Safe Night (Nyenyak Sampai Pagi) 29cm" at bounding box center [395, 187] width 297 height 15
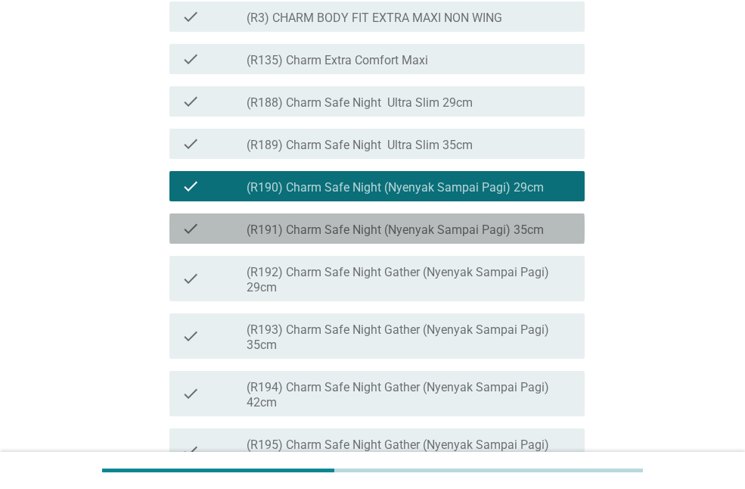
click at [456, 238] on label "(R191) Charm Safe Night (Nyenyak Sampai Pagi) 35cm" at bounding box center [395, 229] width 297 height 15
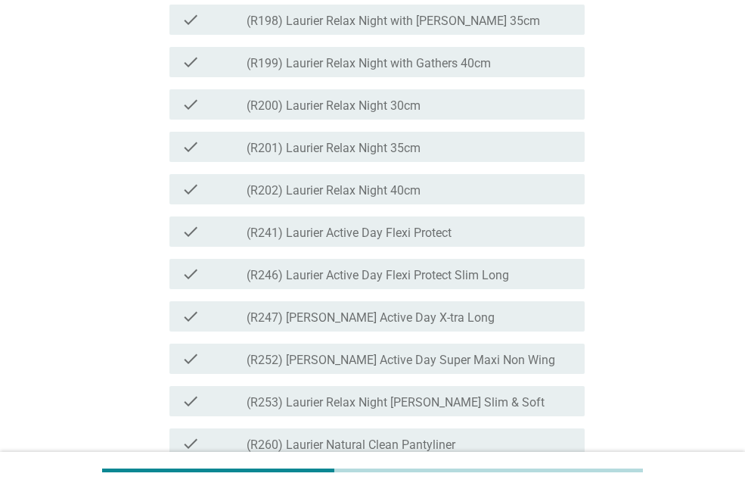
scroll to position [1912, 0]
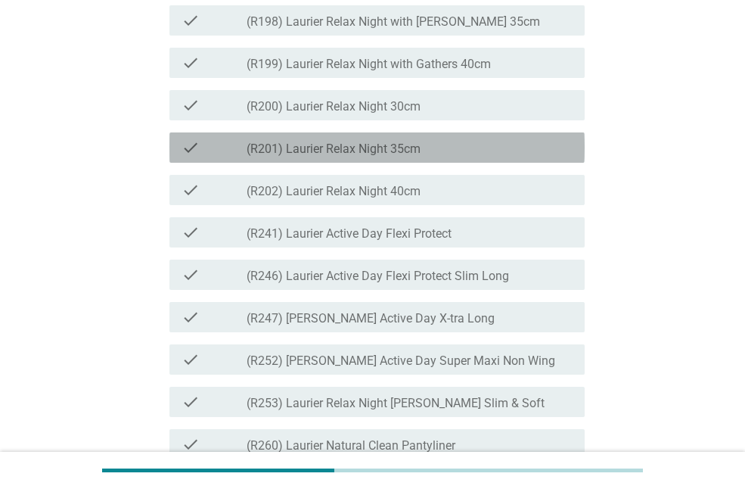
click at [476, 163] on div "check check_box_outline_blank (R201) Laurier Relax Night 35cm" at bounding box center [376, 147] width 415 height 30
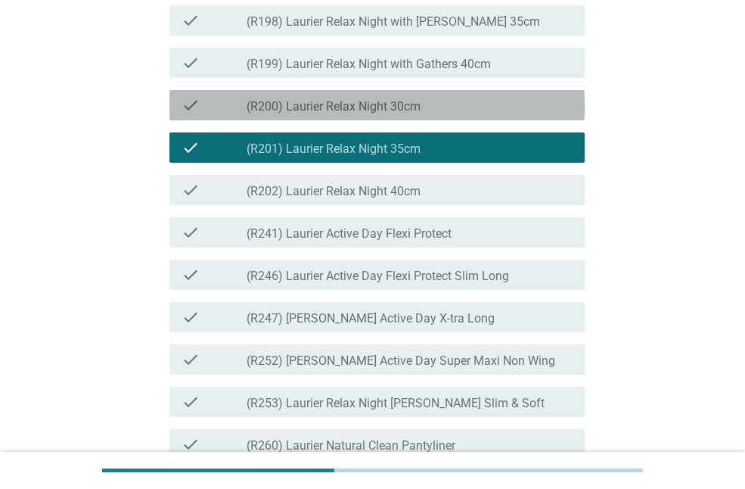
click at [483, 120] on div "check check_box_outline_blank (R200) Laurier Relax Night 30cm" at bounding box center [376, 105] width 415 height 30
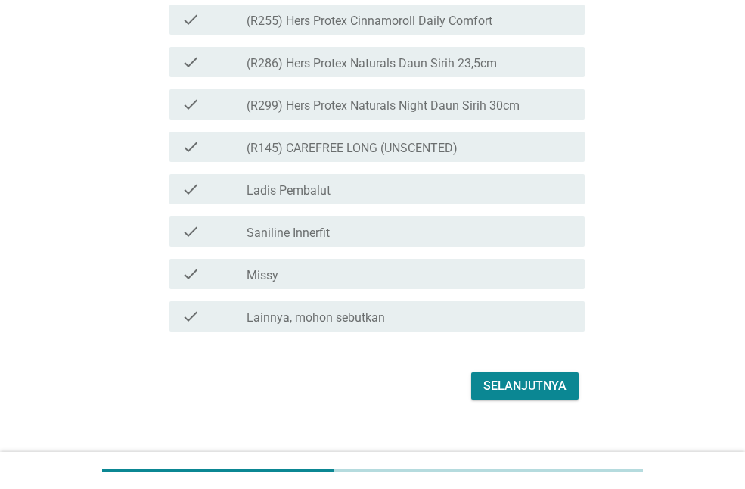
scroll to position [4120, 0]
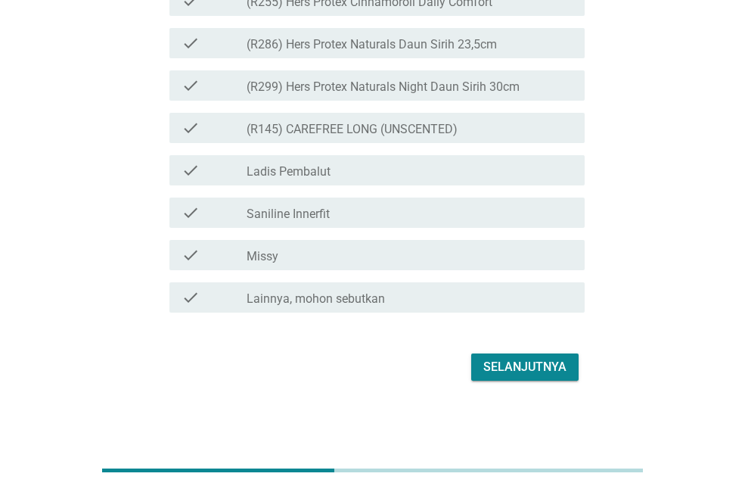
click at [539, 365] on div "Selanjutnya" at bounding box center [525, 367] width 83 height 18
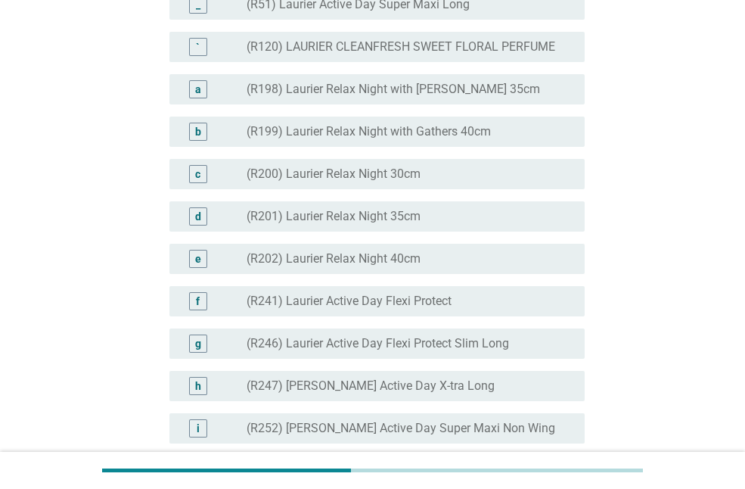
scroll to position [1663, 0]
click at [502, 182] on div "radio_button_unchecked (R200) Laurier Relax Night 30cm" at bounding box center [404, 174] width 314 height 15
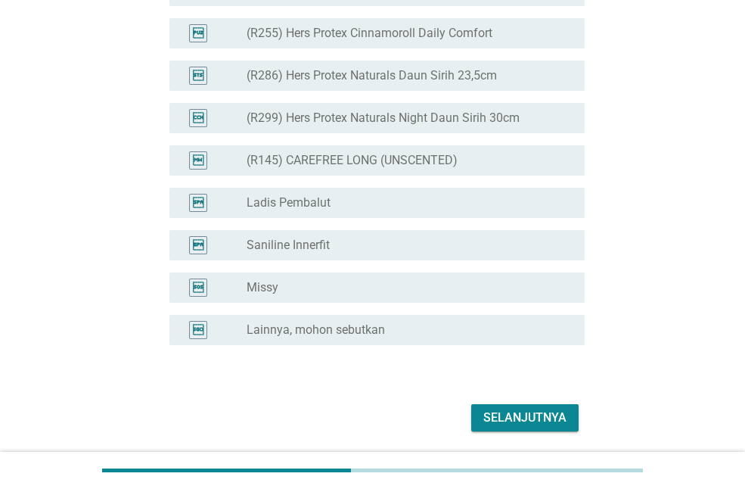
scroll to position [3965, 0]
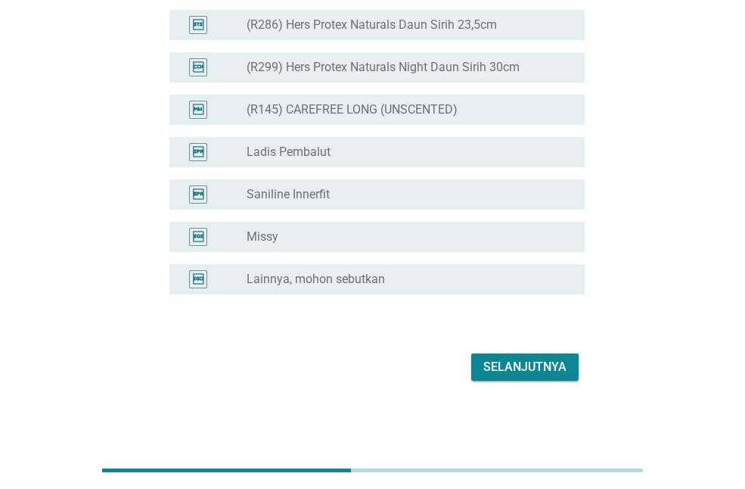
click at [500, 354] on button "Selanjutnya" at bounding box center [524, 366] width 107 height 27
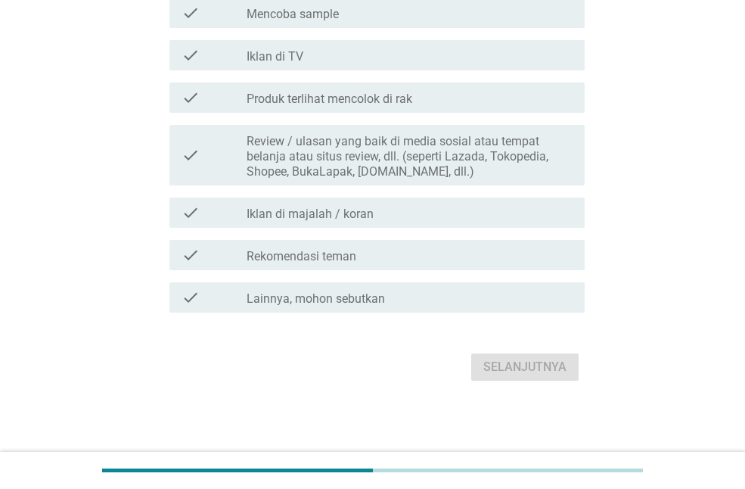
scroll to position [0, 0]
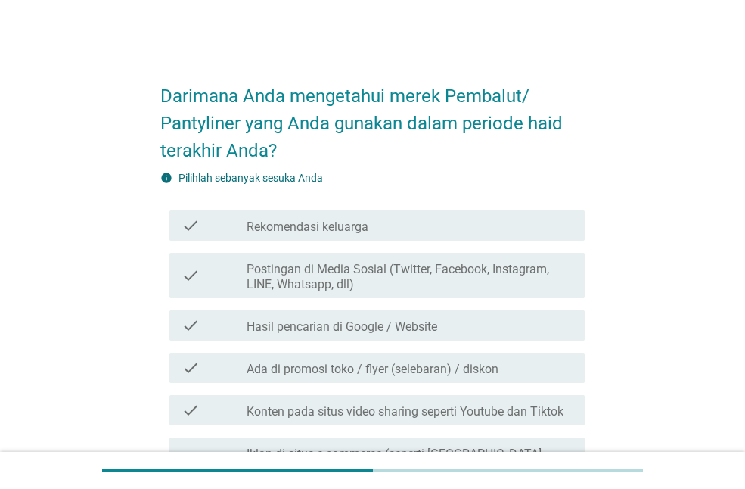
click at [443, 241] on div "check check_box_outline_blank Rekomendasi keluarga" at bounding box center [372, 225] width 424 height 42
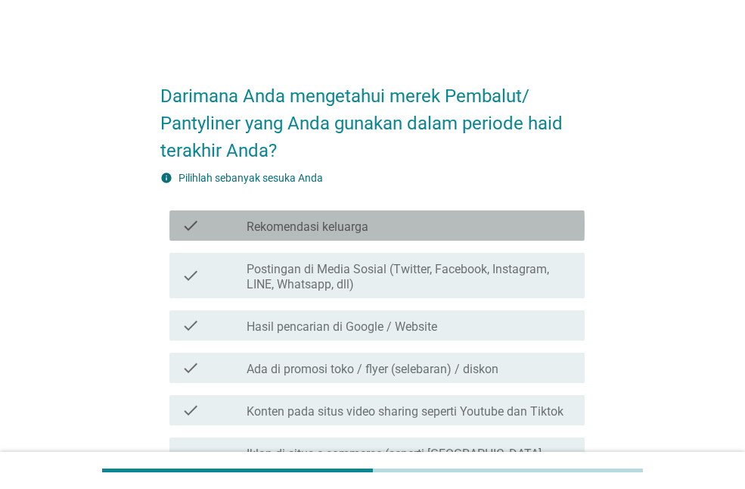
click at [428, 237] on div "check check_box_outline_blank Rekomendasi keluarga" at bounding box center [376, 225] width 415 height 30
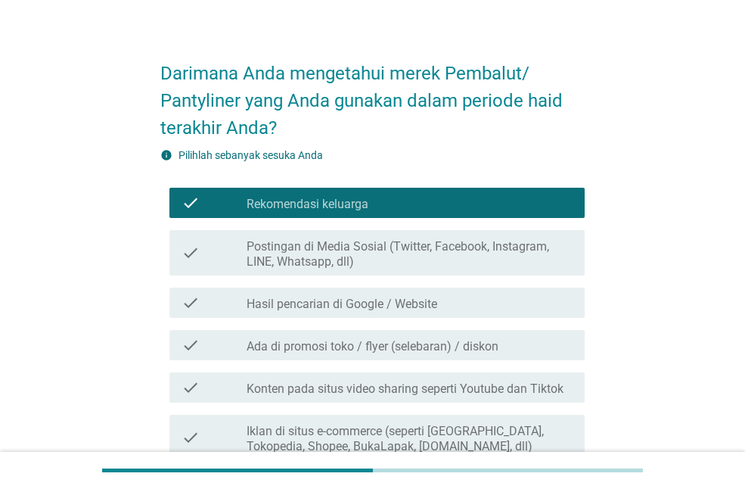
scroll to position [28, 0]
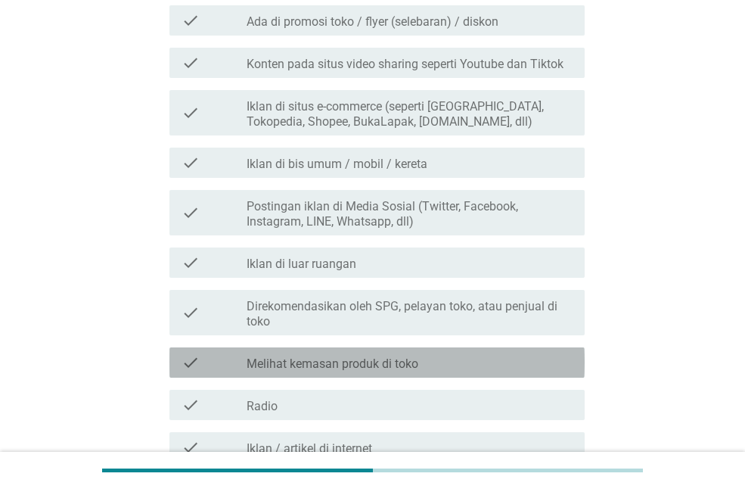
click at [420, 353] on div "check_box_outline_blank Melihat kemasan produk di toko" at bounding box center [410, 362] width 326 height 18
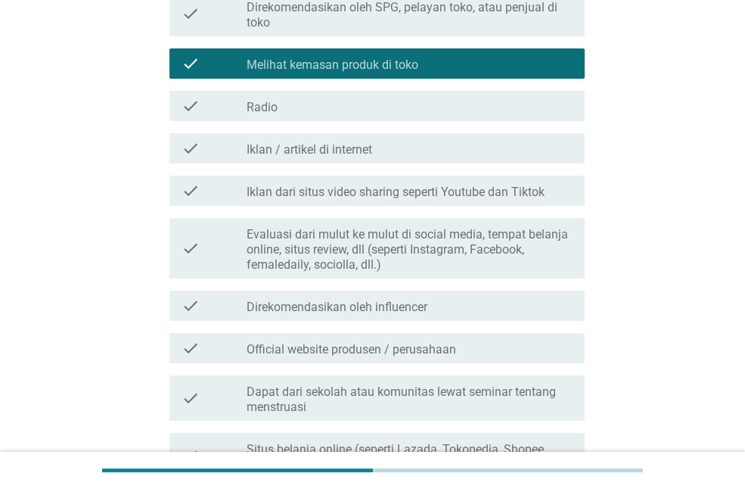
scroll to position [648, 0]
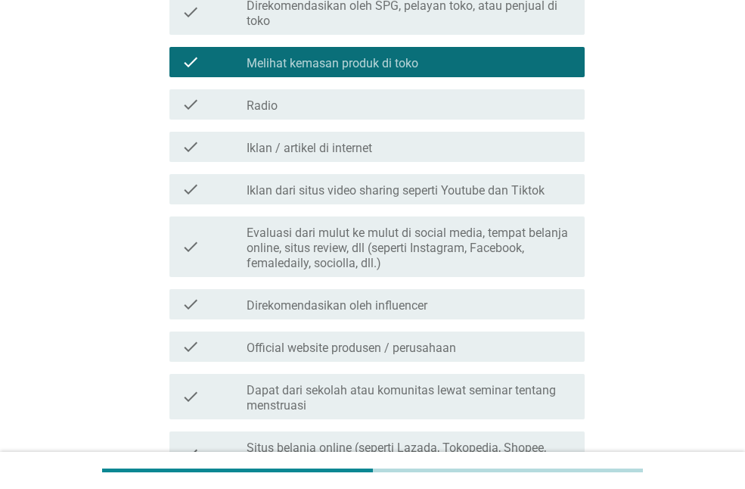
click at [452, 269] on label "Evaluasi dari mulut ke mulut di social media, tempat belanja online, situs revi…" at bounding box center [410, 247] width 326 height 45
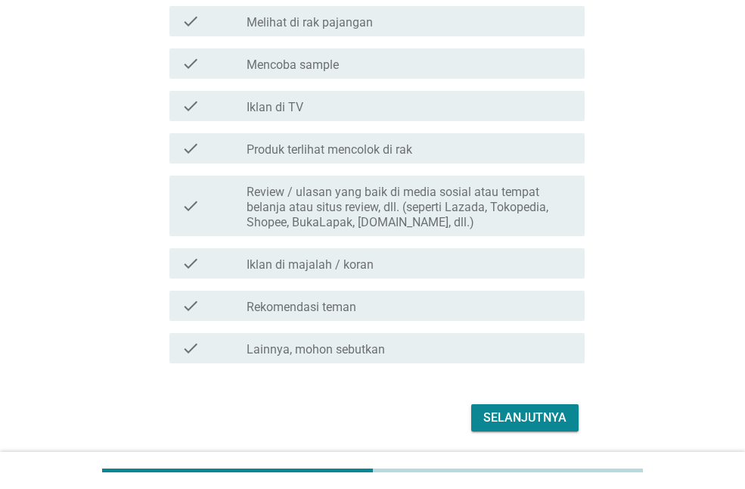
scroll to position [1132, 0]
click at [506, 412] on div "Selanjutnya" at bounding box center [525, 416] width 83 height 18
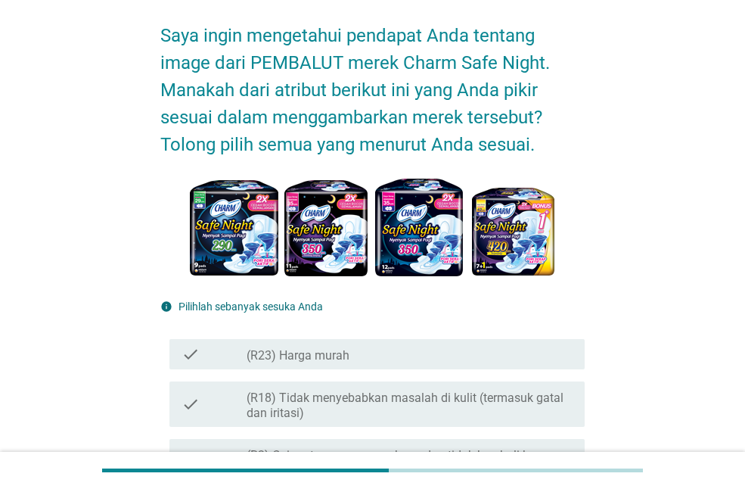
scroll to position [61, 0]
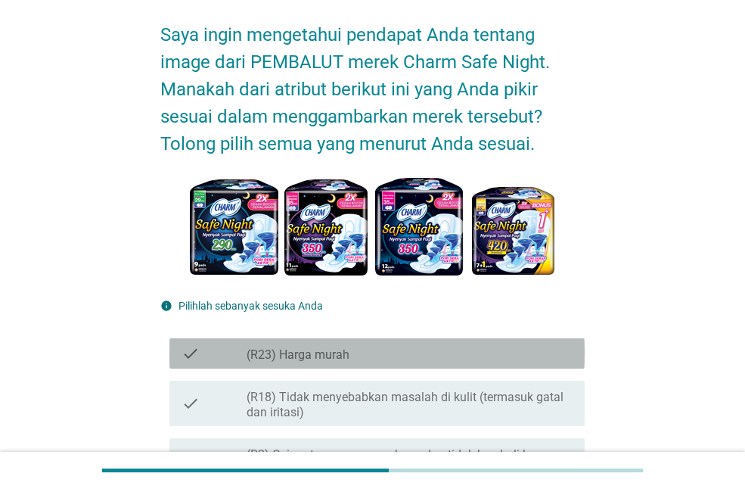
click at [519, 365] on div "check check_box_outline_blank (R23) Harga murah" at bounding box center [376, 353] width 415 height 30
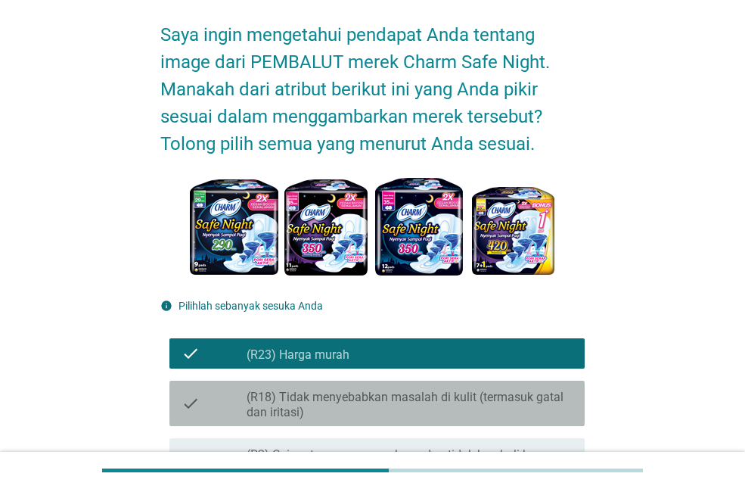
click at [512, 390] on label "(R18) Tidak menyebabkan masalah di kulit (termasuk gatal dan iritasi)" at bounding box center [410, 405] width 326 height 30
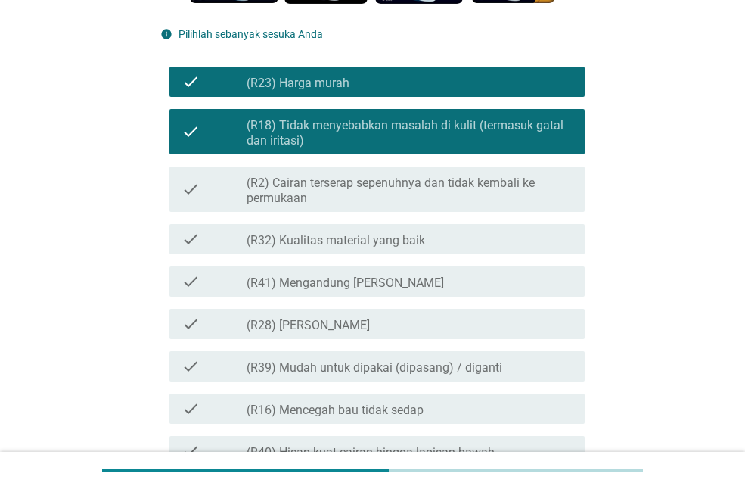
scroll to position [334, 0]
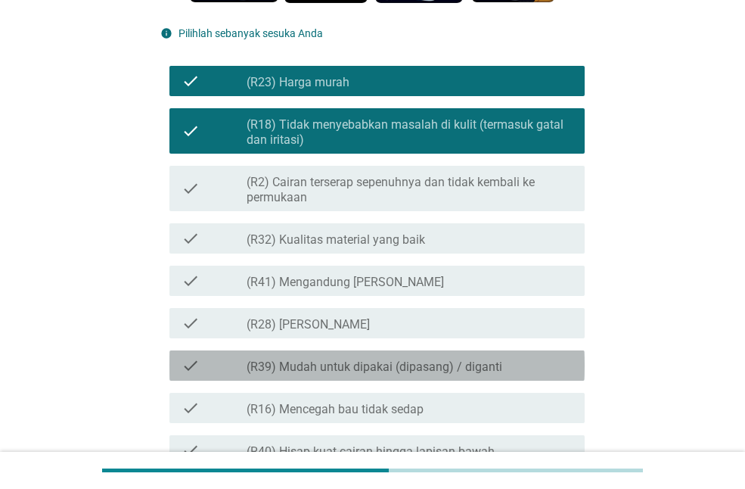
click at [412, 353] on div "check check_box_outline_blank (R39) Mudah untuk dipakai (dipasang) / diganti" at bounding box center [376, 365] width 415 height 30
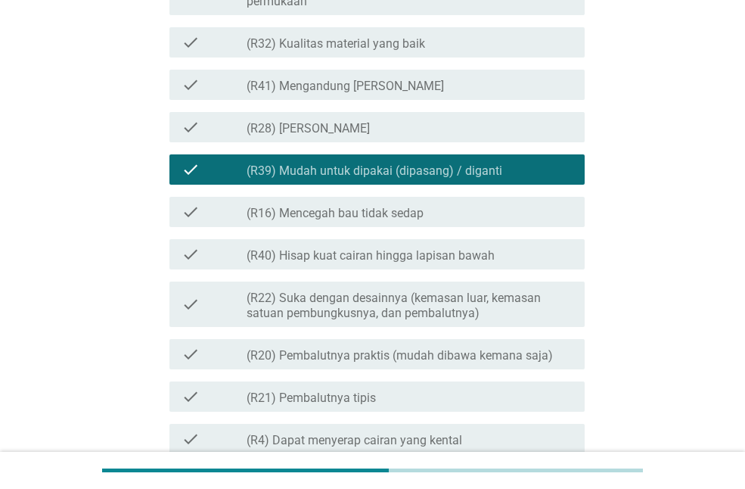
scroll to position [533, 0]
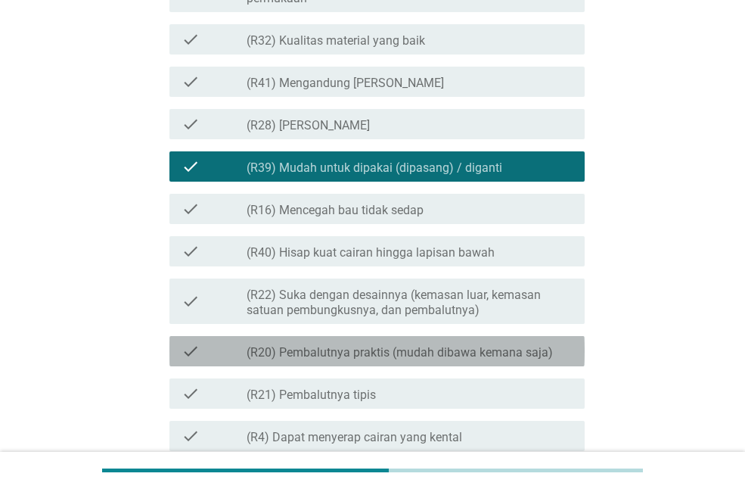
click at [412, 353] on label "(R20) Pembalutnya praktis (mudah dibawa kemana saja)" at bounding box center [400, 352] width 306 height 15
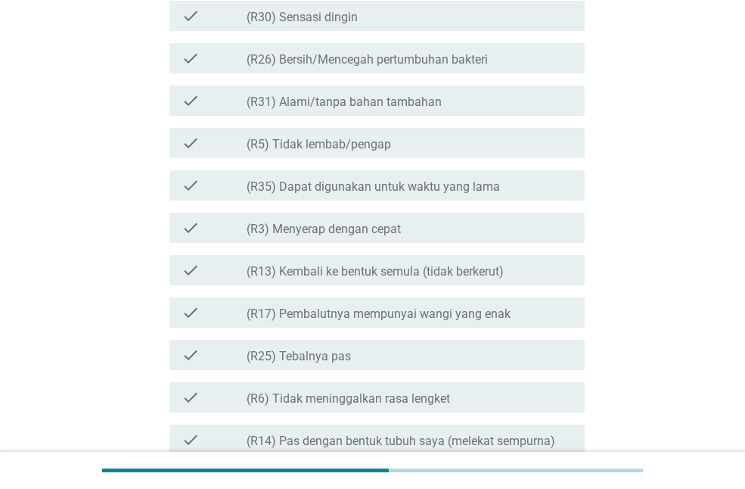
scroll to position [1256, 0]
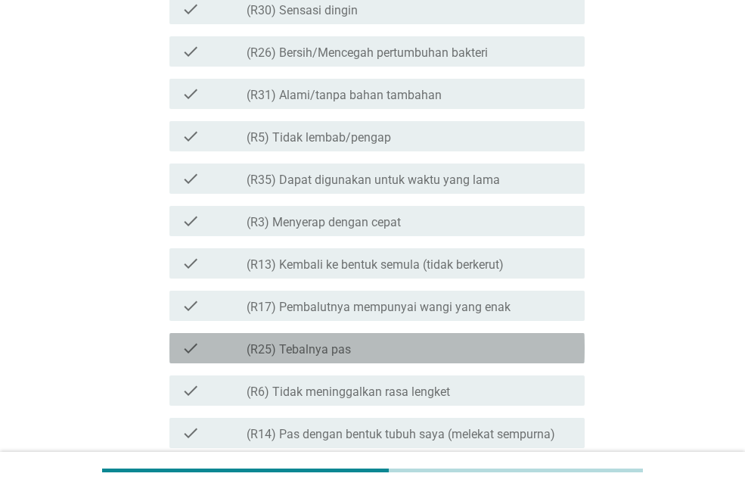
click at [428, 336] on div "check check_box_outline_blank (R25) Tebalnya pas" at bounding box center [376, 348] width 415 height 30
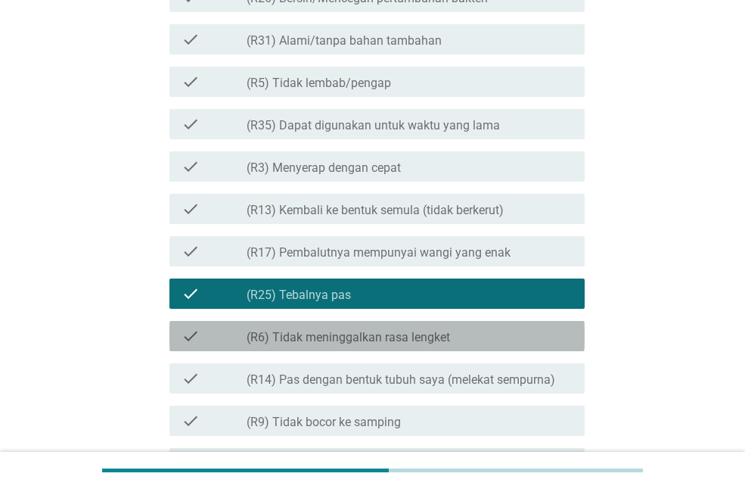
click at [428, 336] on label "(R6) Tidak meninggalkan rasa lengket" at bounding box center [349, 337] width 204 height 15
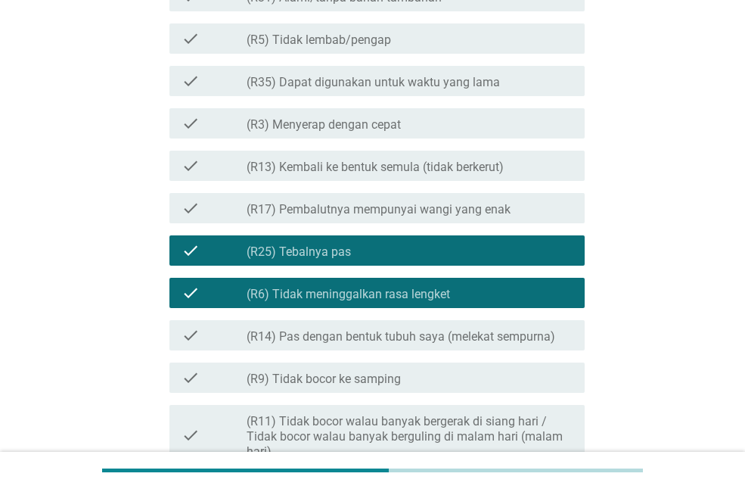
scroll to position [1354, 0]
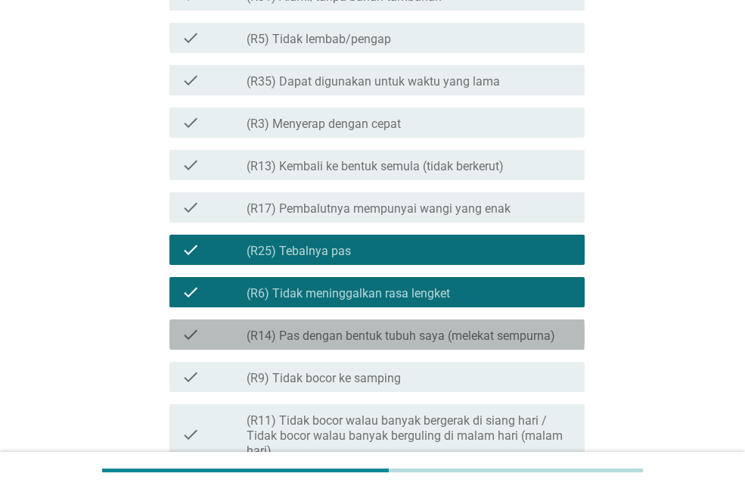
click at [428, 336] on label "(R14) Pas dengan bentuk tubuh saya (melekat sempurna)" at bounding box center [401, 335] width 309 height 15
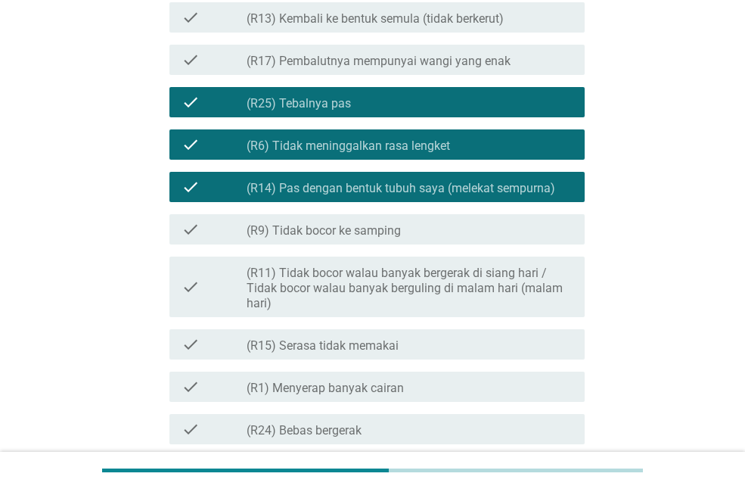
scroll to position [1503, 0]
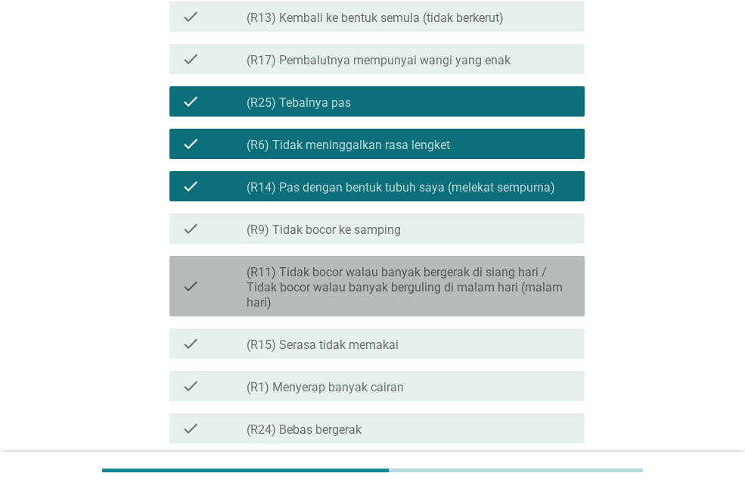
click at [421, 280] on label "(R11) Tidak bocor walau banyak bergerak di siang hari / Tidak bocor walau banya…" at bounding box center [410, 287] width 326 height 45
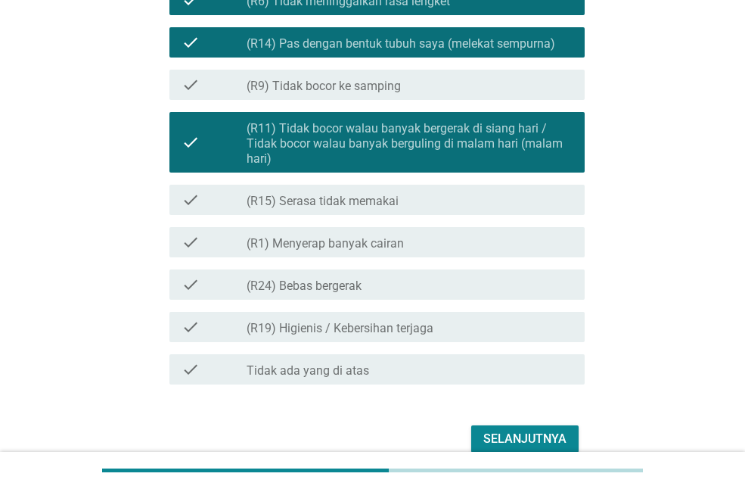
scroll to position [1647, 0]
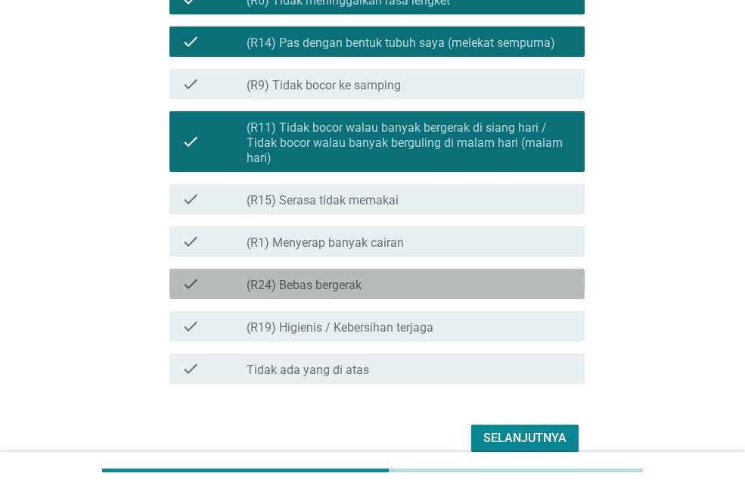
click at [471, 278] on div "check_box_outline_blank (R24) Bebas bergerak" at bounding box center [410, 284] width 326 height 18
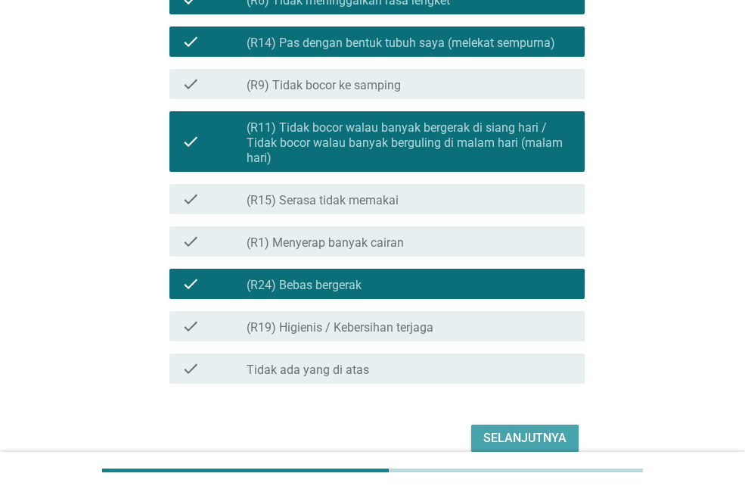
click at [507, 430] on div "Selanjutnya" at bounding box center [525, 438] width 83 height 18
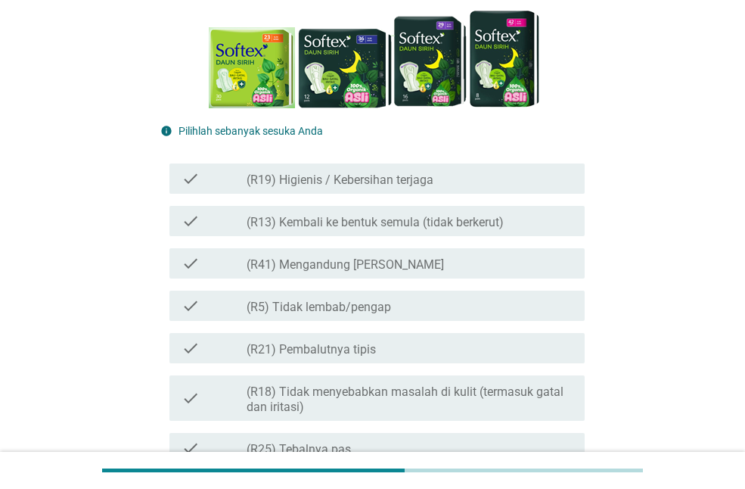
scroll to position [225, 0]
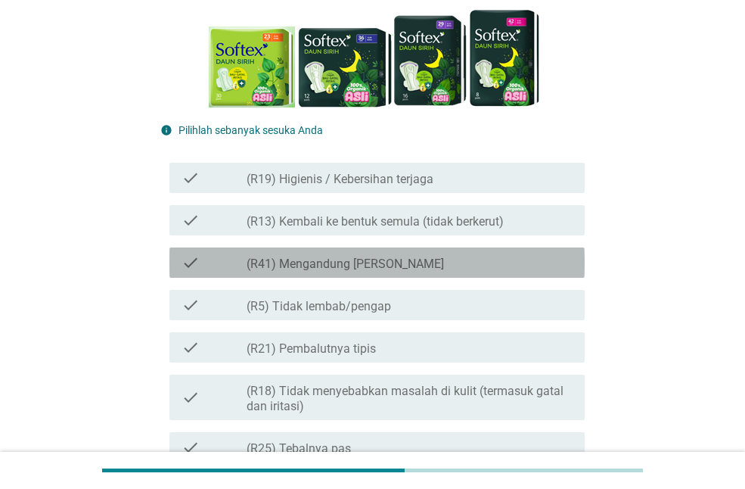
click at [434, 264] on div "check_box_outline_blank (R41) Mengandung Daun Sirih" at bounding box center [410, 262] width 326 height 18
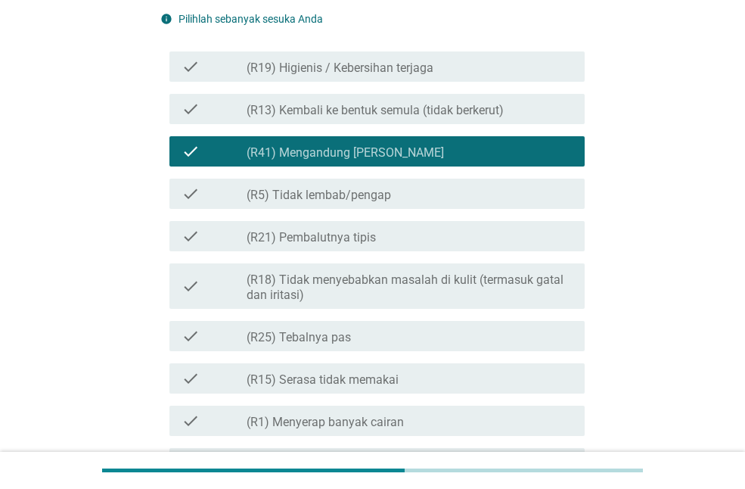
scroll to position [347, 0]
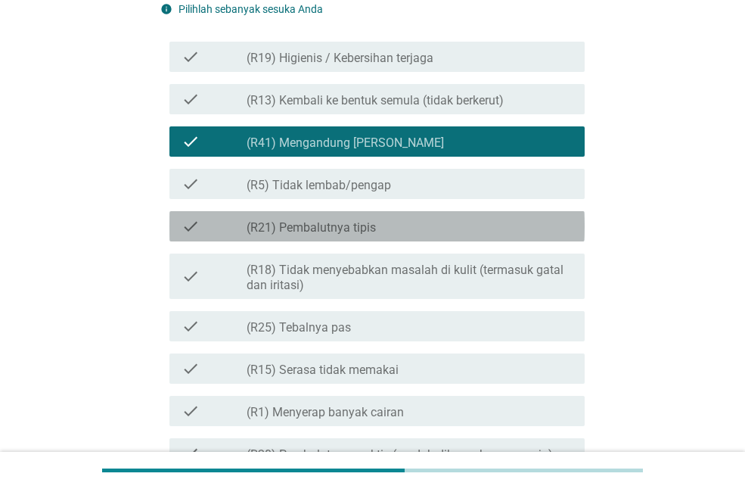
click at [434, 233] on div "check_box_outline_blank (R21) Pembalutnya tipis" at bounding box center [410, 226] width 326 height 18
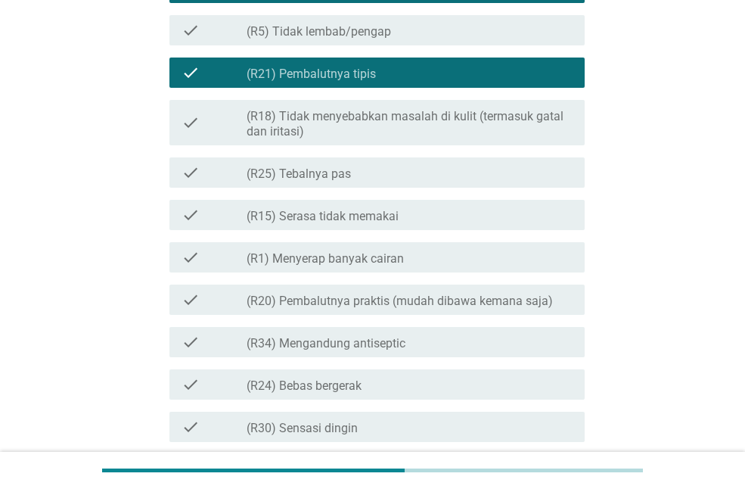
scroll to position [501, 0]
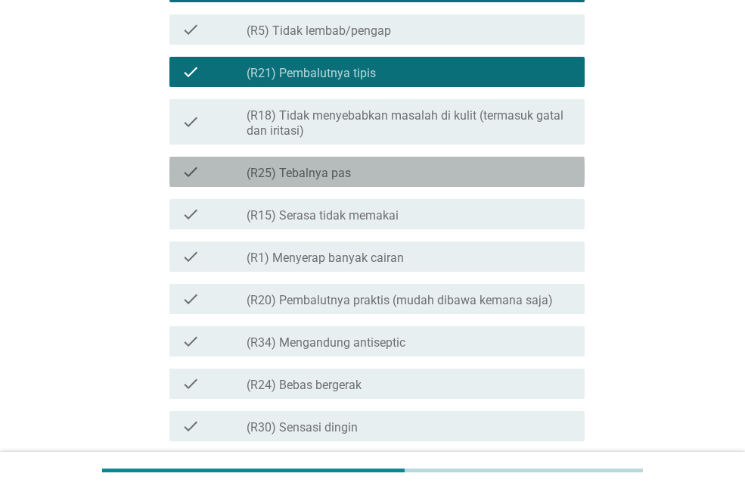
click at [421, 179] on div "check_box_outline_blank (R25) Tebalnya pas" at bounding box center [410, 172] width 326 height 18
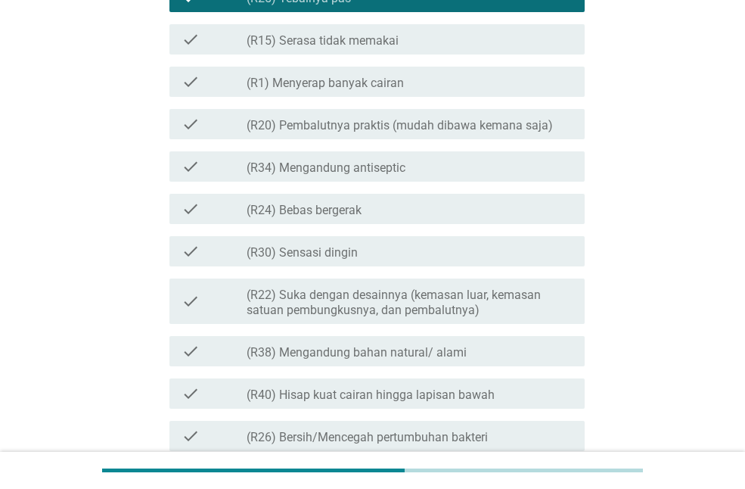
scroll to position [714, 0]
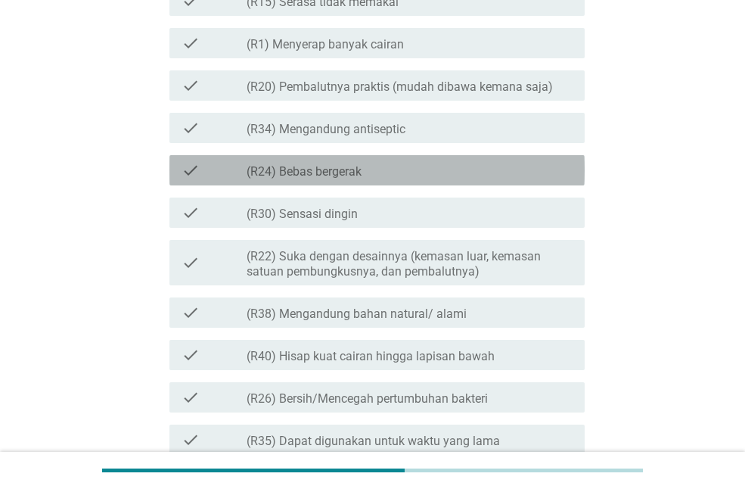
click at [421, 179] on div "check check_box_outline_blank (R24) Bebas bergerak" at bounding box center [376, 170] width 415 height 30
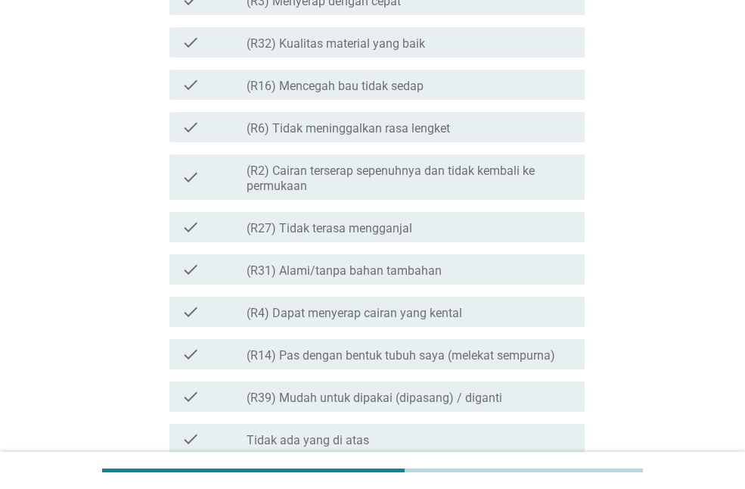
scroll to position [1707, 0]
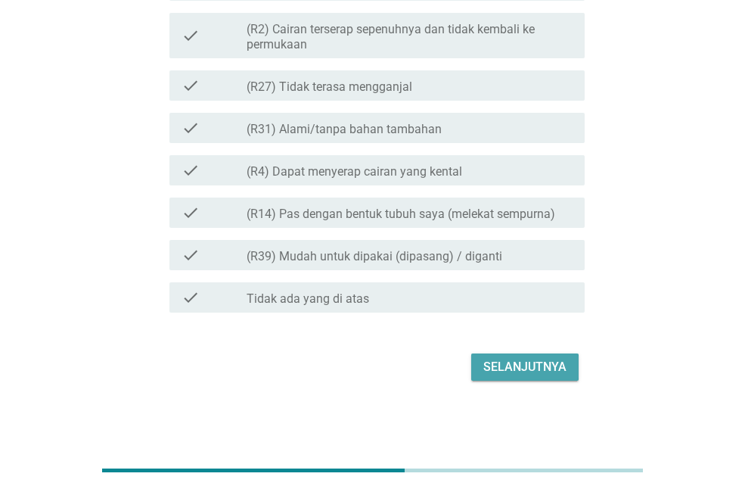
click at [498, 362] on div "Selanjutnya" at bounding box center [525, 367] width 83 height 18
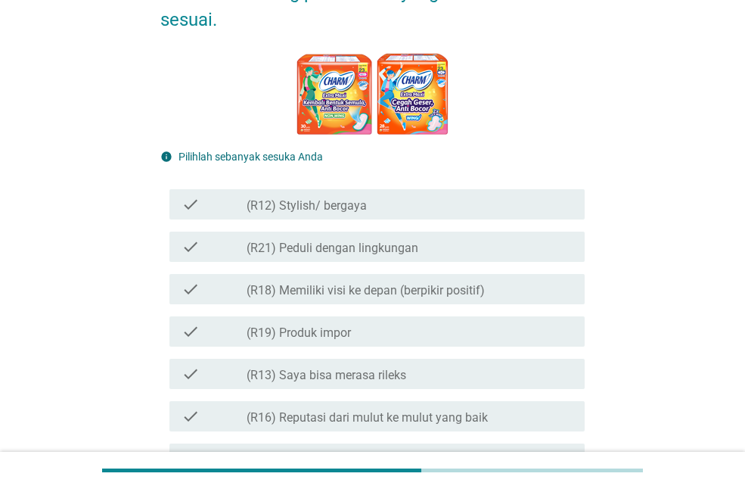
scroll to position [212, 0]
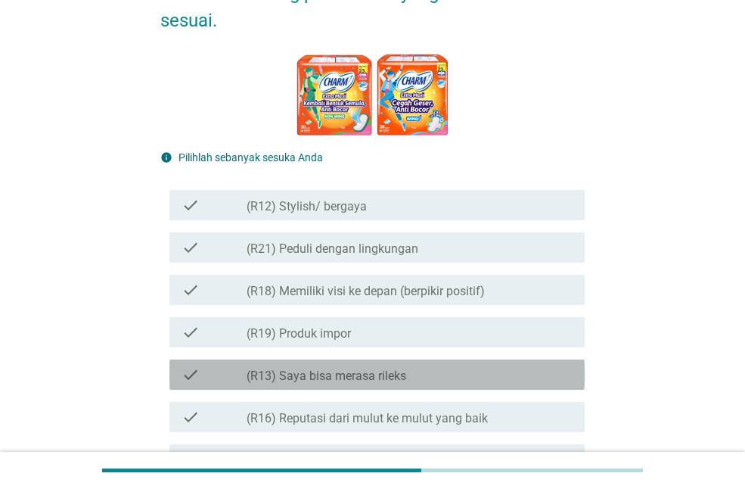
click at [471, 368] on div "check_box_outline_blank (R13) Saya bisa merasa rileks" at bounding box center [410, 374] width 326 height 18
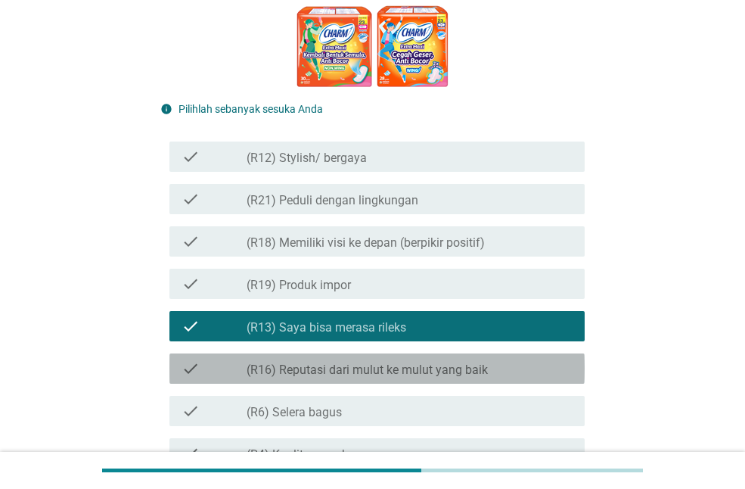
click at [471, 368] on label "(R16) Reputasi dari mulut ke mulut yang baik" at bounding box center [367, 369] width 241 height 15
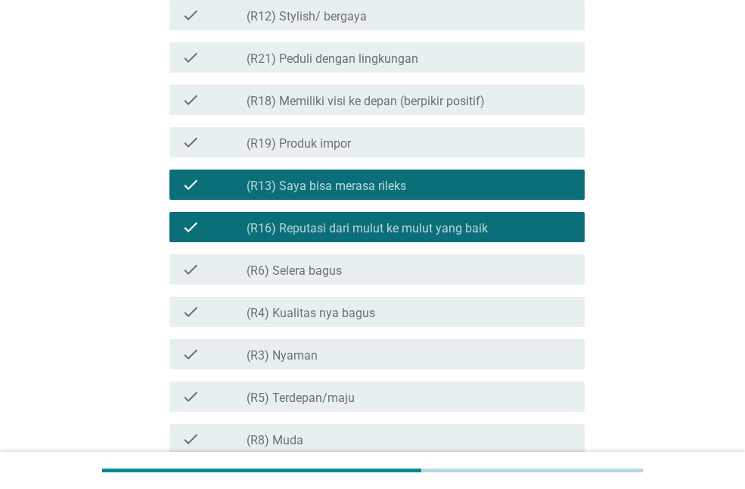
scroll to position [405, 0]
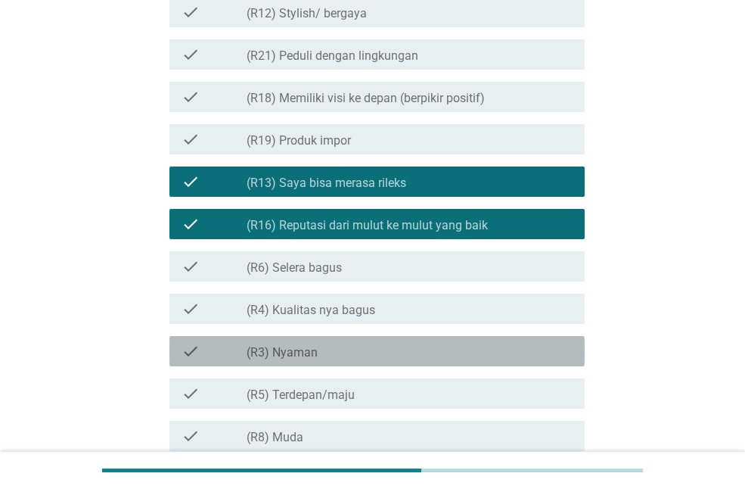
click at [459, 345] on div "check_box_outline_blank (R3) [PERSON_NAME]" at bounding box center [410, 351] width 326 height 18
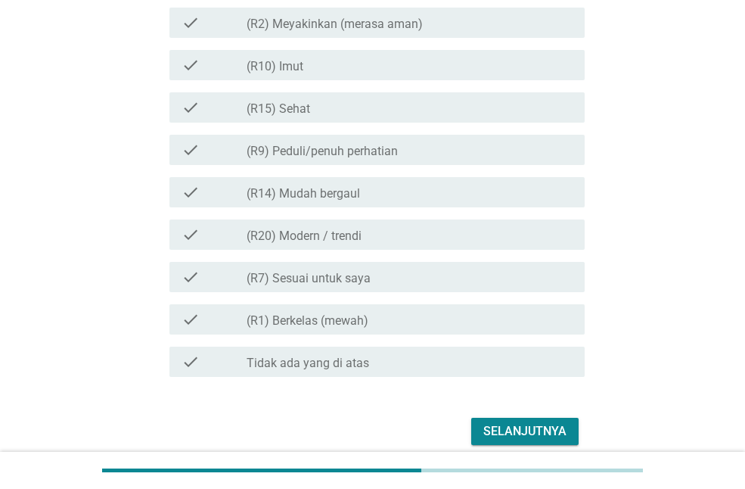
scroll to position [920, 0]
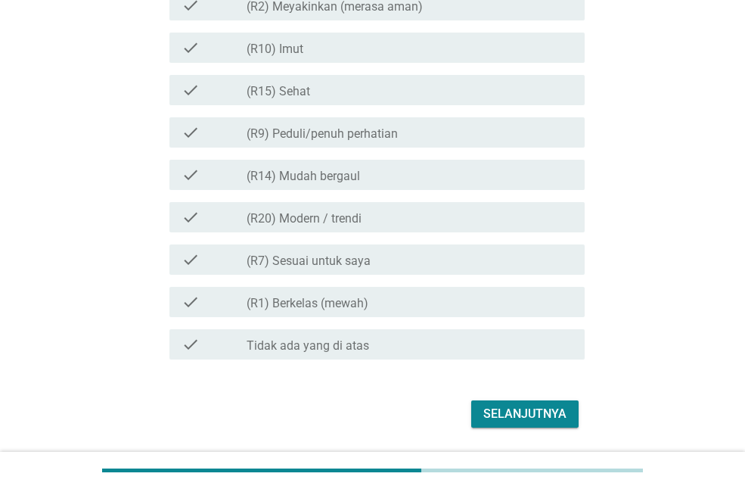
click at [487, 408] on div "Selanjutnya" at bounding box center [525, 414] width 83 height 18
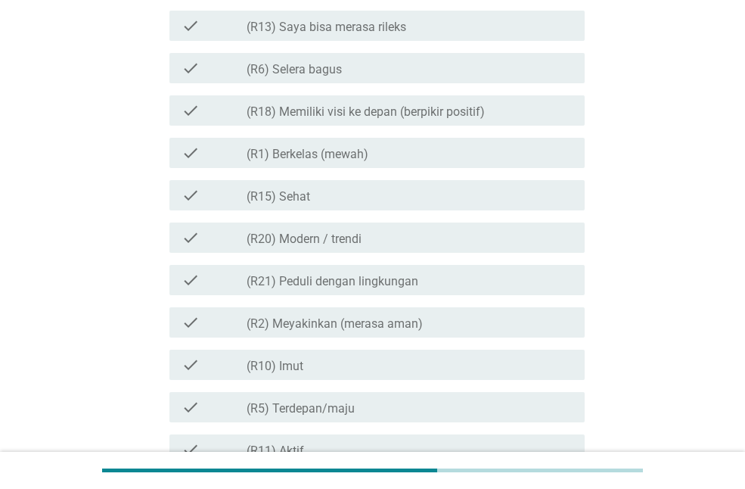
scroll to position [378, 0]
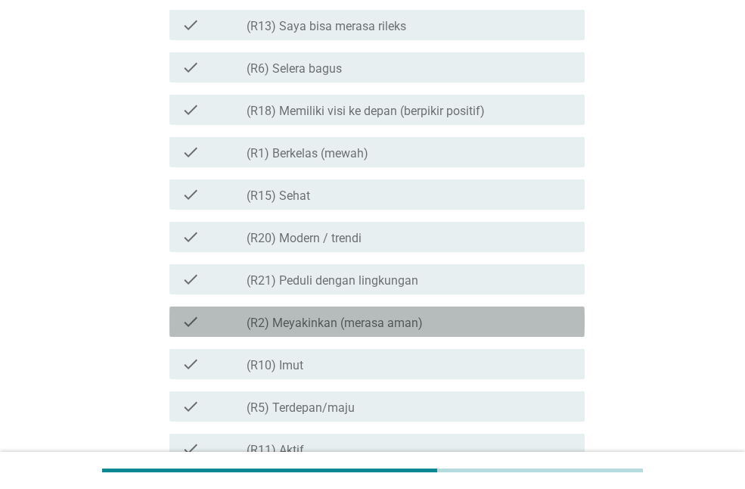
click at [415, 324] on label "(R2) Meyakinkan (merasa aman)" at bounding box center [335, 323] width 176 height 15
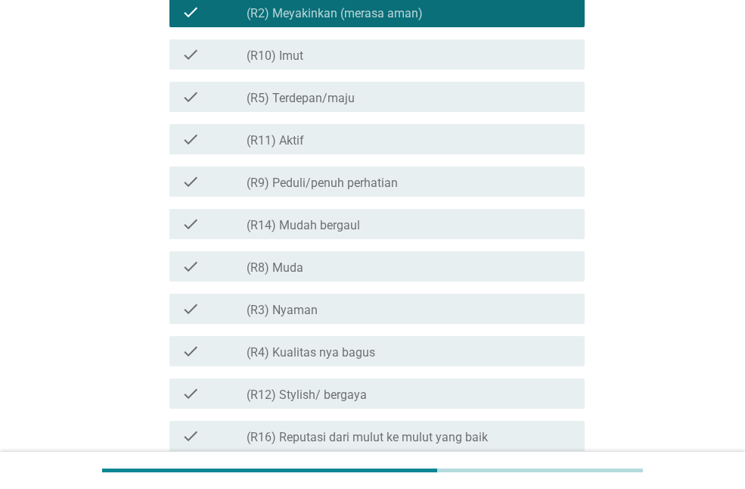
scroll to position [707, 0]
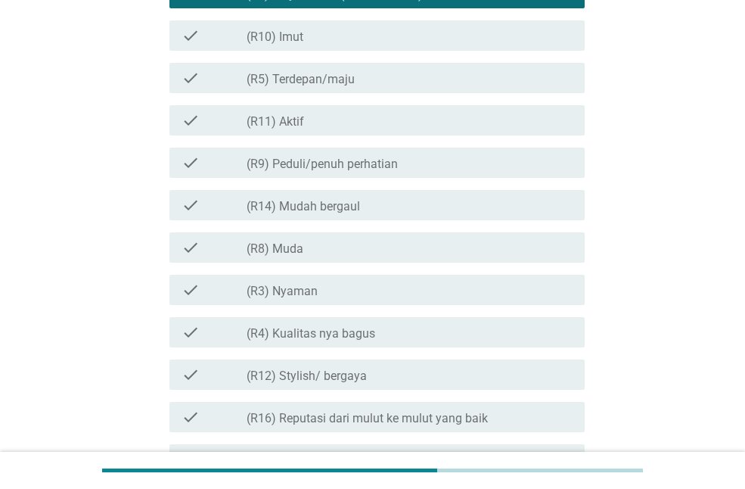
click at [414, 305] on div "check check_box_outline_blank (R3) [PERSON_NAME]" at bounding box center [372, 290] width 424 height 42
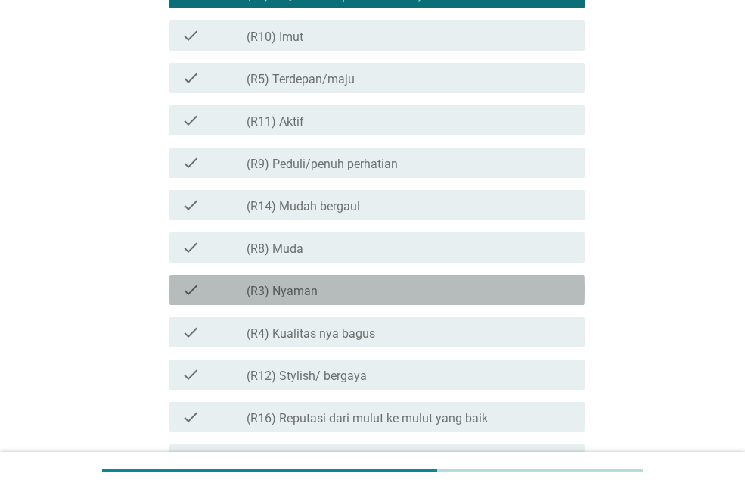
click at [408, 295] on div "check_box_outline_blank (R3) [PERSON_NAME]" at bounding box center [410, 290] width 326 height 18
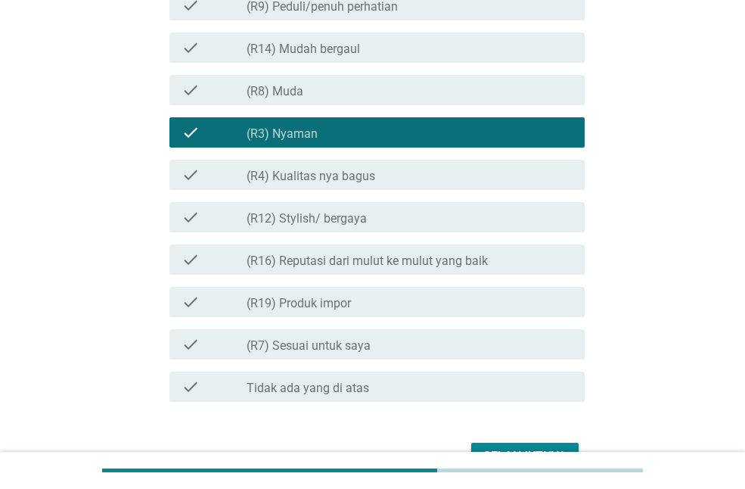
scroll to position [866, 0]
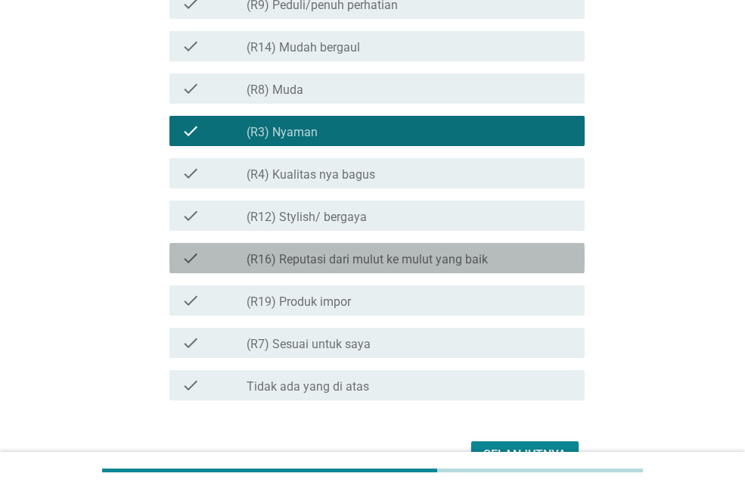
click at [402, 266] on label "(R16) Reputasi dari mulut ke mulut yang baik" at bounding box center [367, 259] width 241 height 15
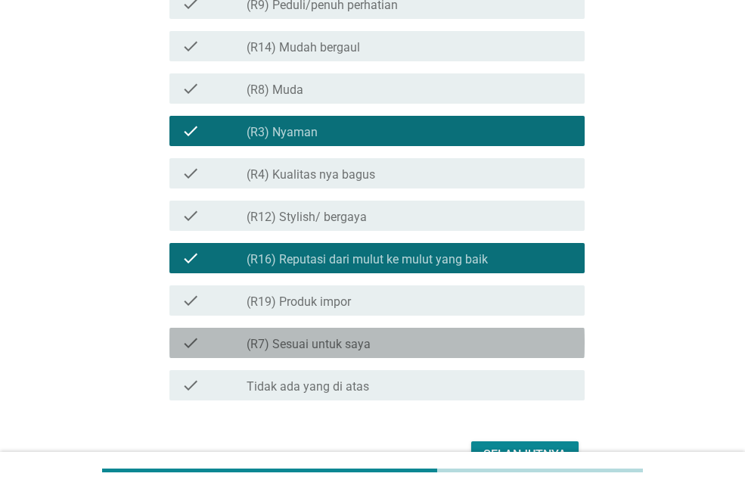
click at [409, 332] on div "check check_box_outline_blank (R7) Sesuai untuk saya" at bounding box center [376, 343] width 415 height 30
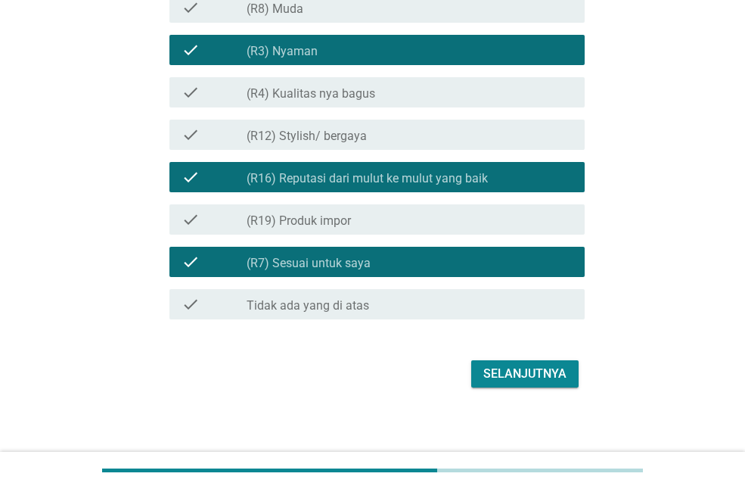
scroll to position [948, 0]
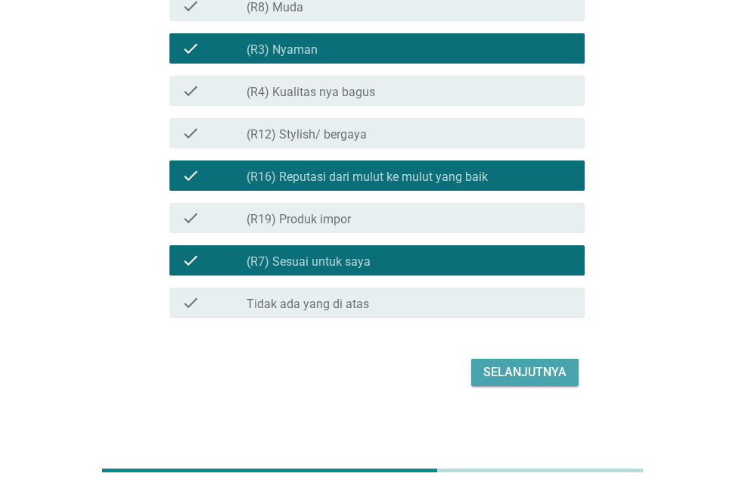
click at [485, 359] on button "Selanjutnya" at bounding box center [524, 372] width 107 height 27
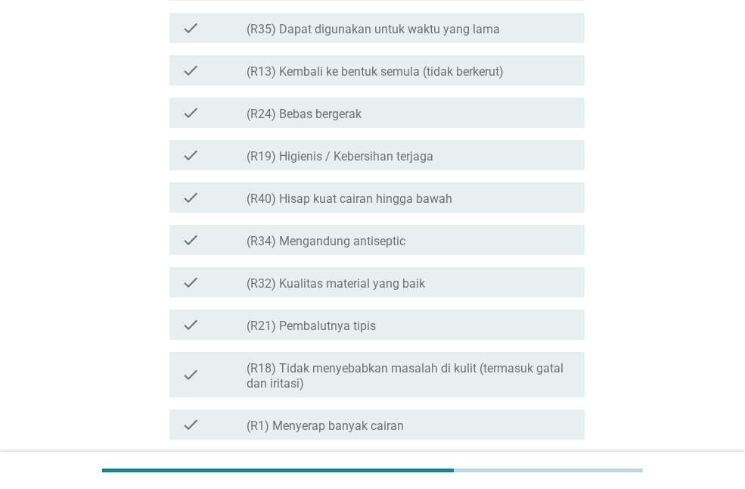
scroll to position [0, 0]
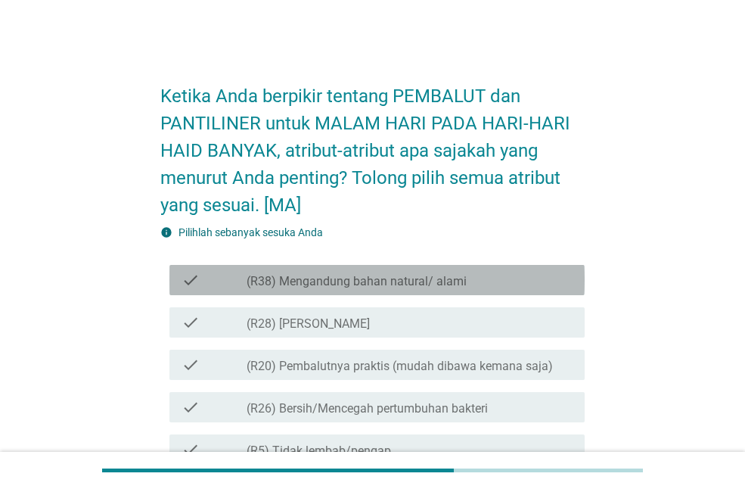
click at [443, 283] on label "(R38) Mengandung bahan natural/ alami" at bounding box center [357, 281] width 220 height 15
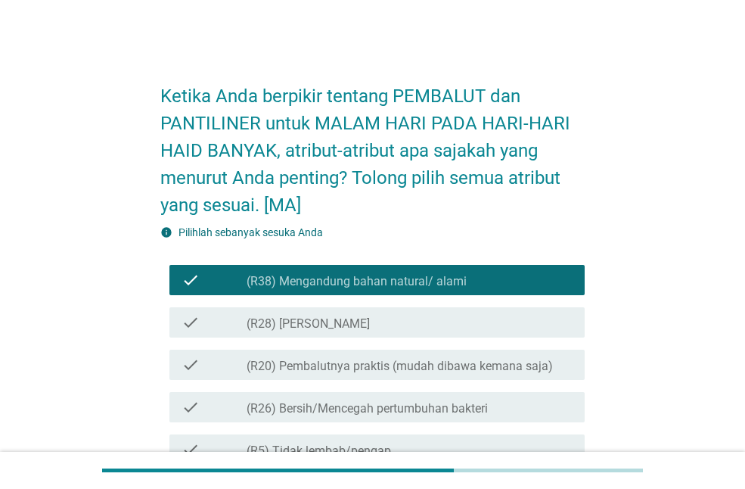
click at [451, 375] on div "check check_box_outline_blank (R20) Pembalutnya praktis (mudah dibawa kemana sa…" at bounding box center [376, 365] width 415 height 30
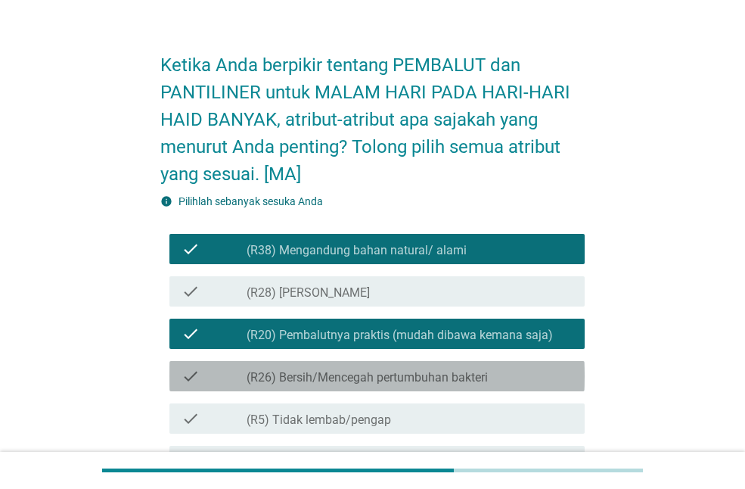
click at [451, 375] on label "(R26) Bersih/Mencegah pertumbuhan bakteri" at bounding box center [367, 377] width 241 height 15
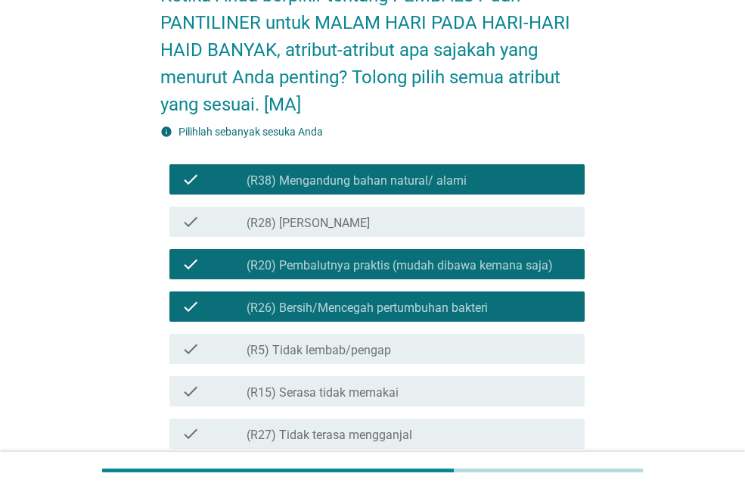
scroll to position [102, 0]
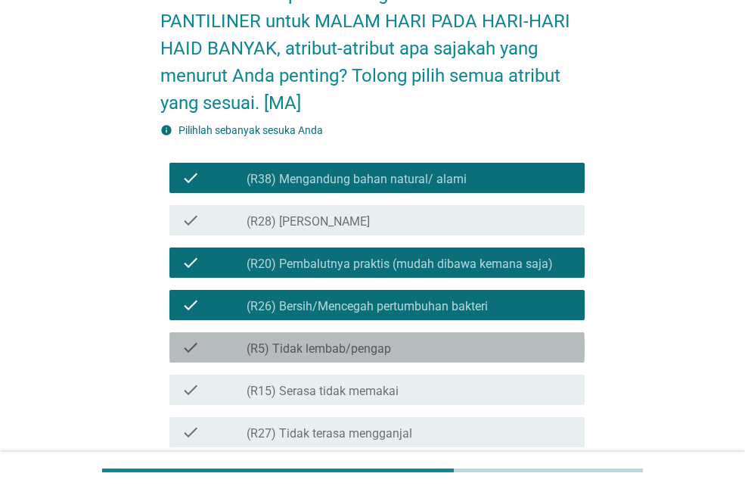
click at [445, 344] on div "check_box_outline_blank (R5) Tidak lembab/pengap" at bounding box center [410, 347] width 326 height 18
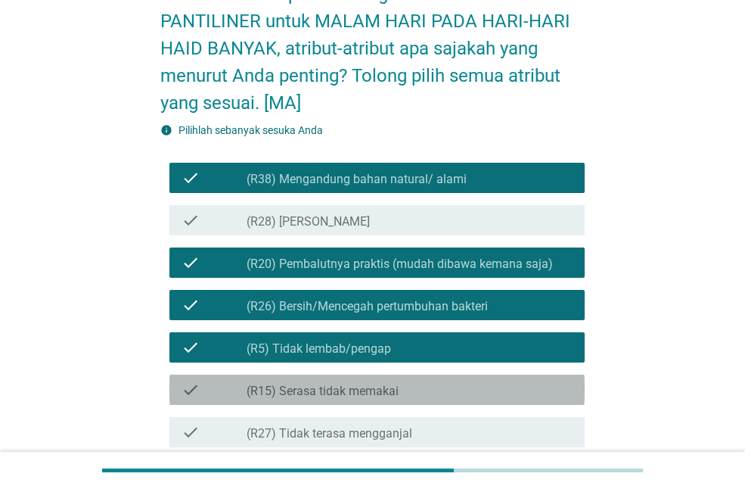
click at [446, 387] on div "check_box_outline_blank (R15) Serasa tidak memakai" at bounding box center [410, 390] width 326 height 18
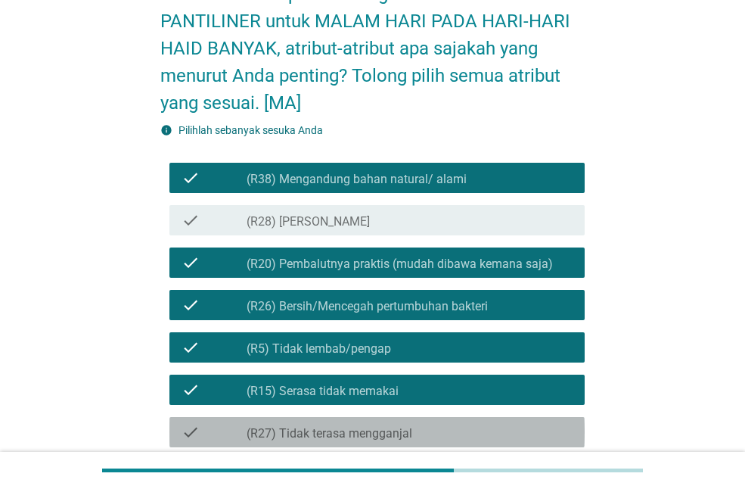
click at [440, 424] on div "check_box_outline_blank (R27) Tidak terasa mengganjal" at bounding box center [410, 432] width 326 height 18
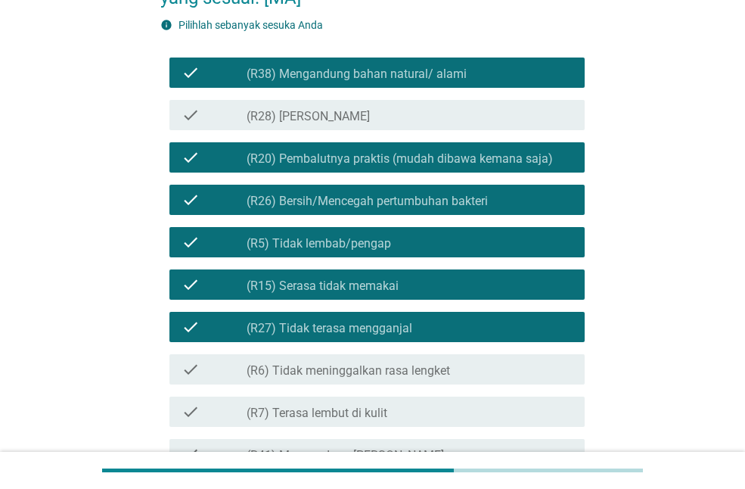
scroll to position [211, 0]
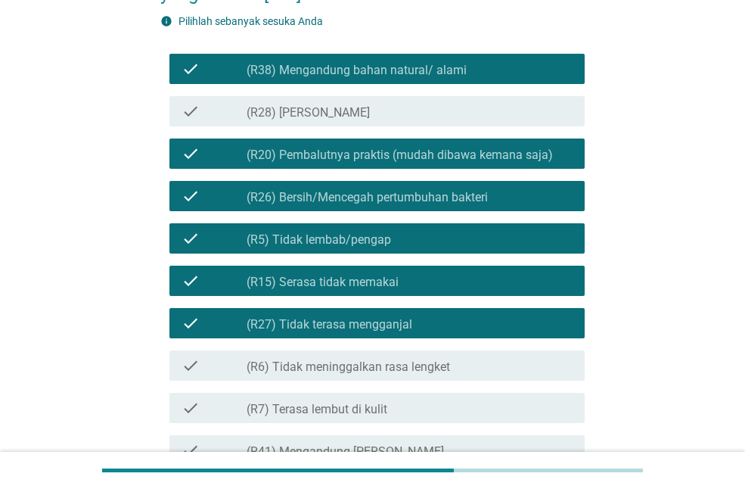
click at [420, 364] on label "(R6) Tidak meninggalkan rasa lengket" at bounding box center [349, 366] width 204 height 15
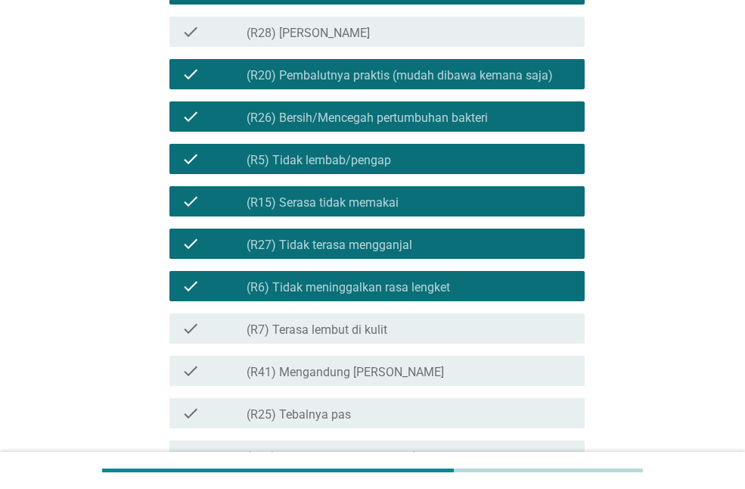
scroll to position [300, 0]
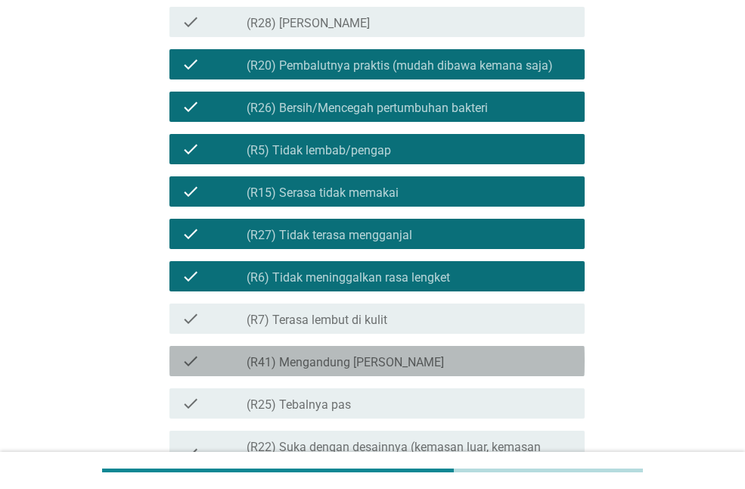
click at [430, 361] on div "check_box_outline_blank (R41) Mengandung Daun Sirih" at bounding box center [410, 361] width 326 height 18
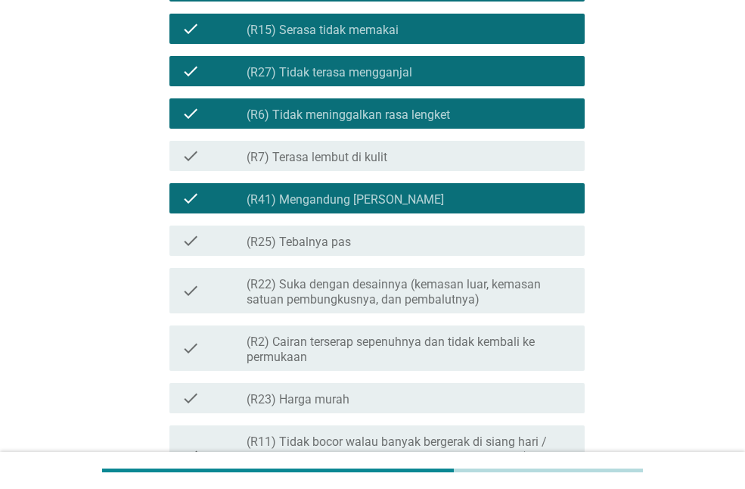
scroll to position [465, 0]
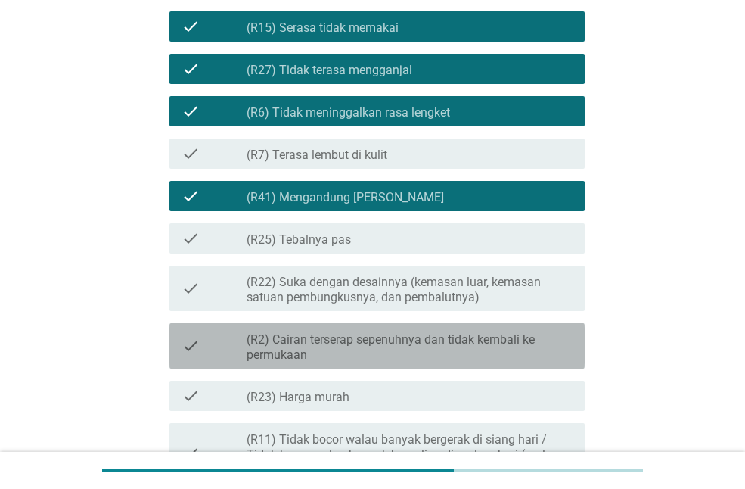
click at [434, 329] on div "check_box_outline_blank (R2) Cairan terserap sepenuhnya dan tidak kembali ke pe…" at bounding box center [410, 345] width 326 height 33
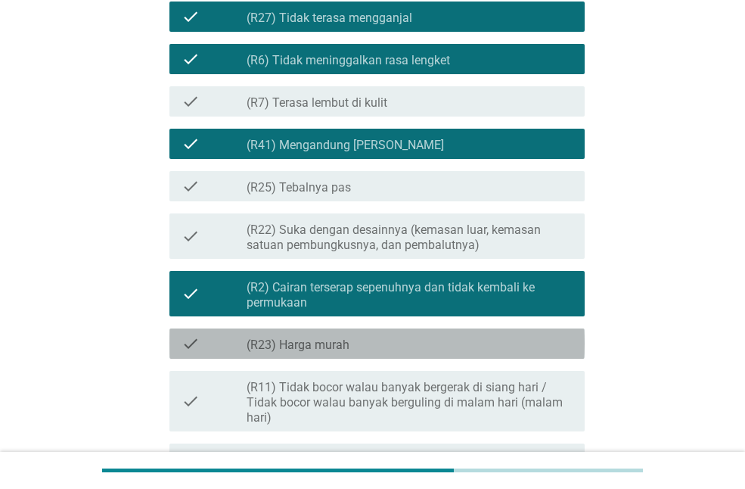
click at [434, 329] on div "check check_box_outline_blank (R23) Harga murah" at bounding box center [376, 343] width 415 height 30
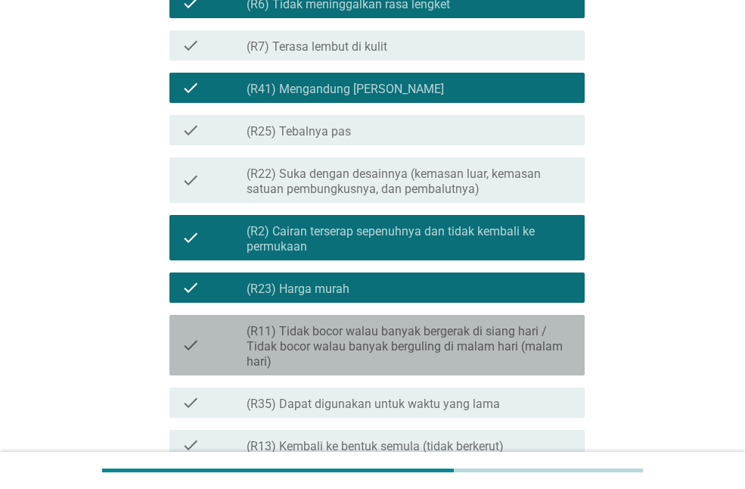
click at [434, 329] on label "(R11) Tidak bocor walau banyak bergerak di siang hari / Tidak bocor walau banya…" at bounding box center [410, 346] width 326 height 45
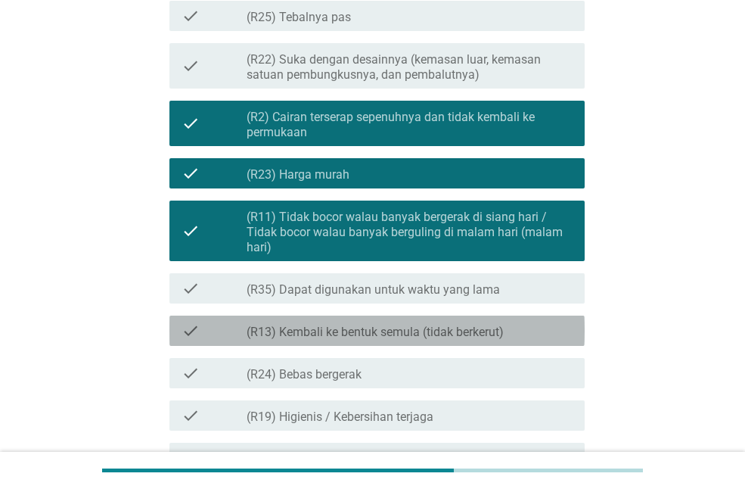
click at [434, 329] on label "(R13) Kembali ke bentuk semula (tidak berkerut)" at bounding box center [375, 332] width 257 height 15
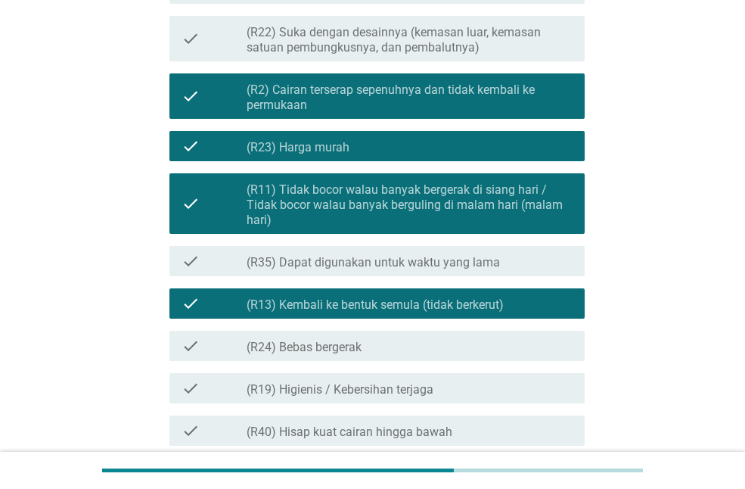
scroll to position [716, 0]
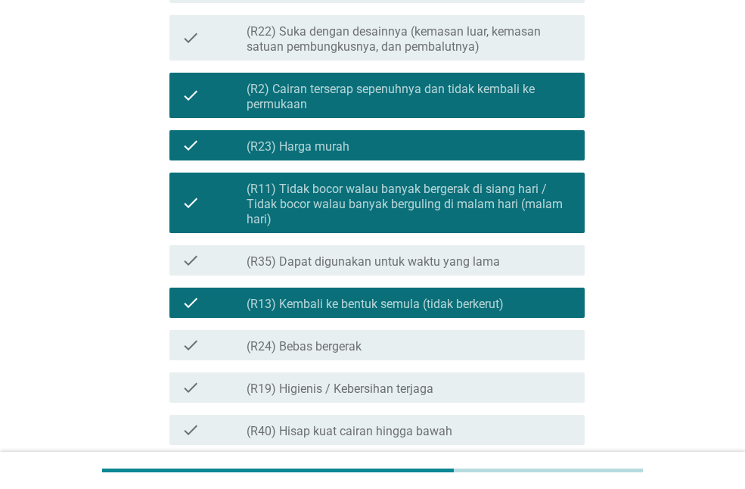
click at [434, 330] on div "check check_box_outline_blank (R24) Bebas bergerak" at bounding box center [376, 345] width 415 height 30
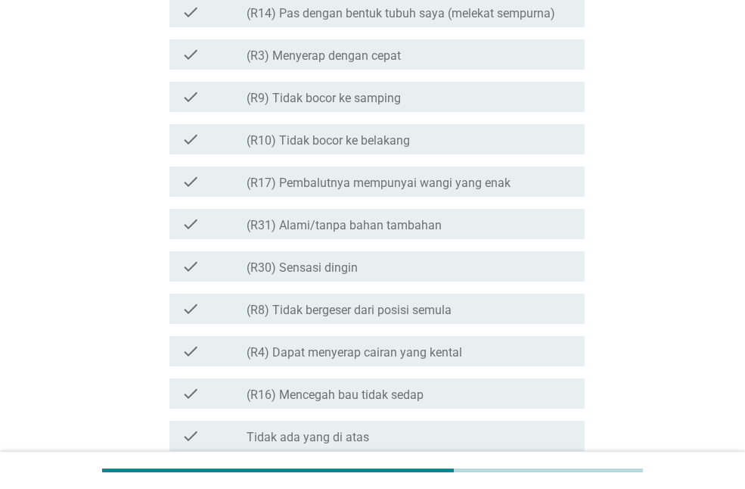
scroll to position [1584, 0]
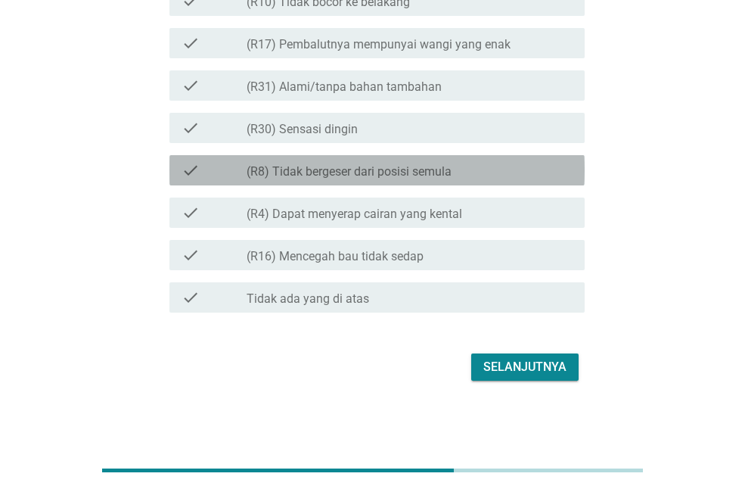
click at [412, 173] on label "(R8) Tidak bergeser dari posisi semula" at bounding box center [349, 171] width 205 height 15
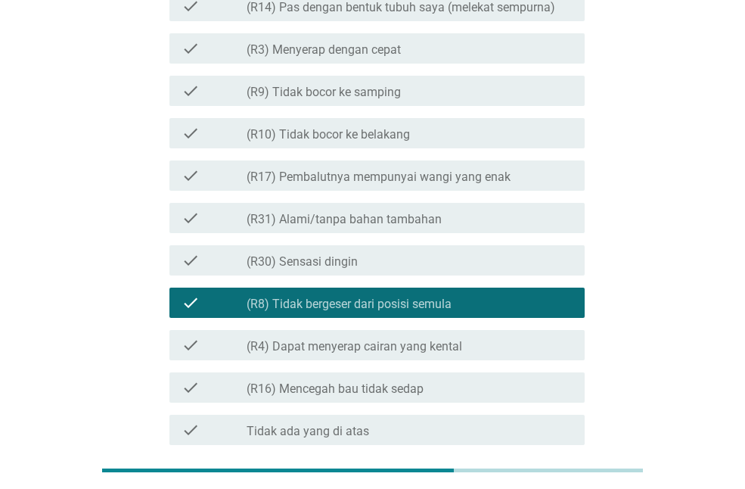
scroll to position [1451, 0]
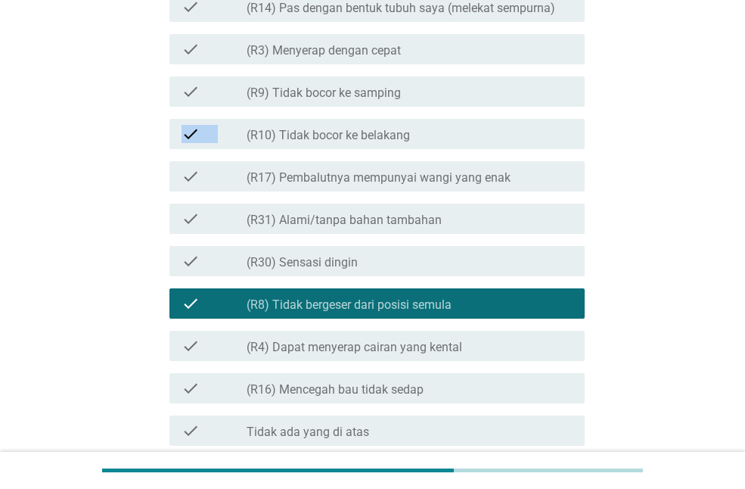
drag, startPoint x: 414, startPoint y: 120, endPoint x: 405, endPoint y: 90, distance: 31.6
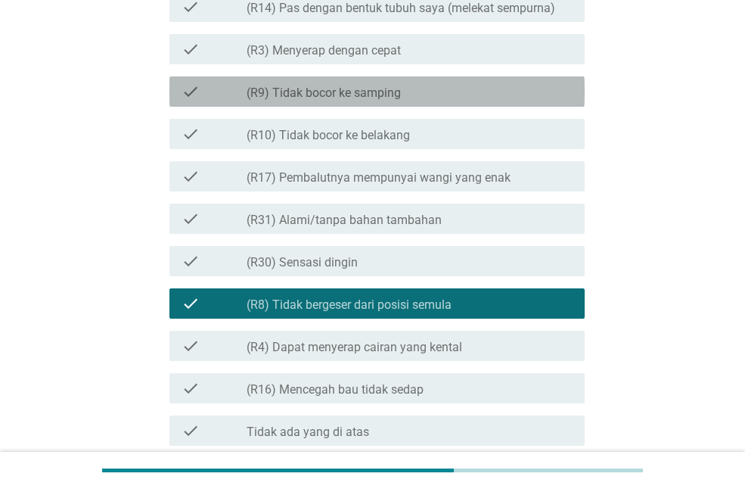
click at [405, 90] on div "check_box_outline_blank (R9) Tidak bocor ke samping" at bounding box center [410, 91] width 326 height 18
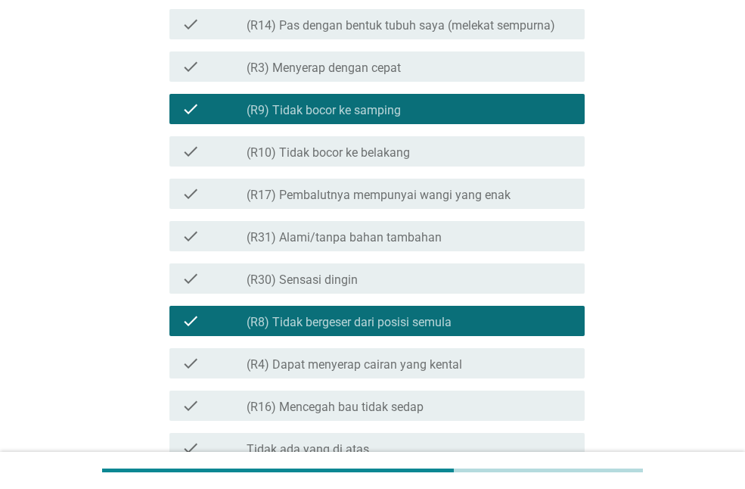
scroll to position [1430, 0]
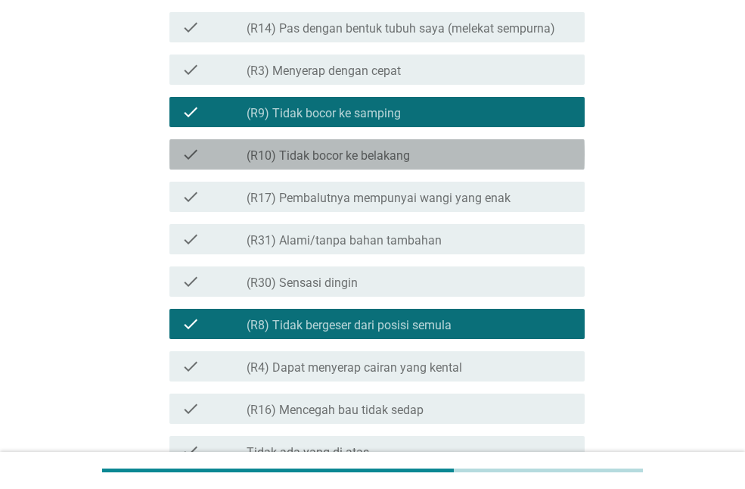
click at [422, 157] on div "check_box_outline_blank (R10) Tidak bocor ke belakang" at bounding box center [410, 154] width 326 height 18
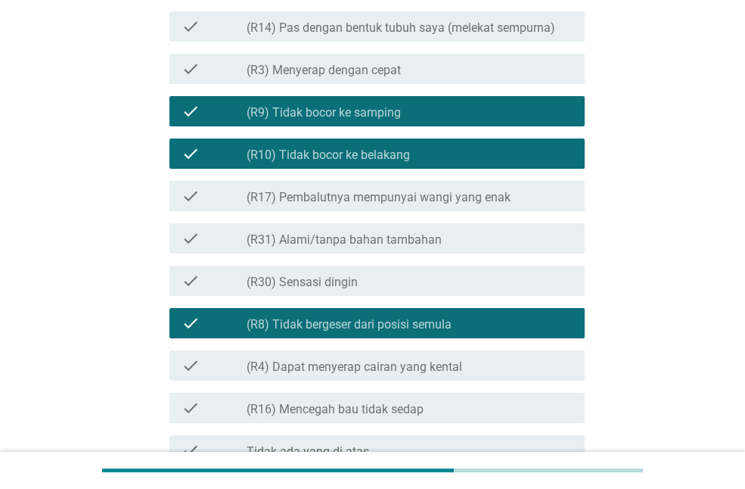
scroll to position [1584, 0]
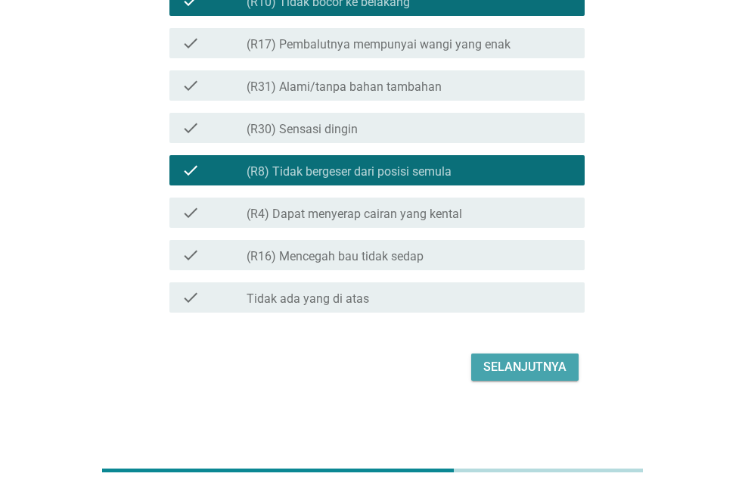
click at [516, 375] on div "Selanjutnya" at bounding box center [525, 367] width 83 height 18
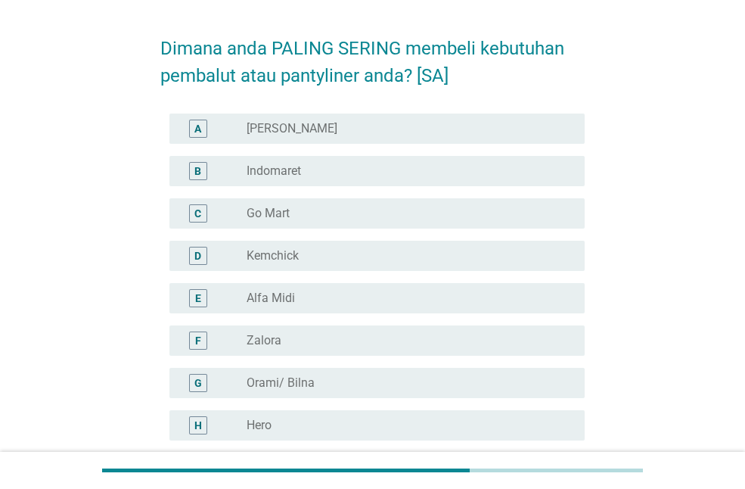
scroll to position [47, 0]
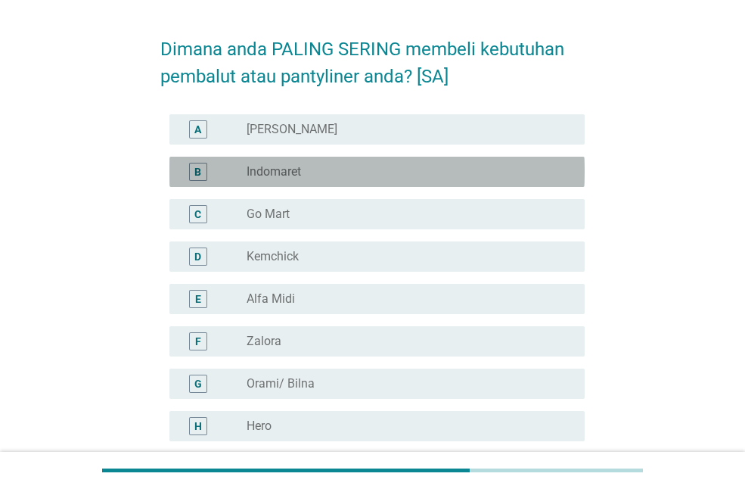
click at [377, 157] on div "B radio_button_unchecked Indomaret" at bounding box center [376, 172] width 415 height 30
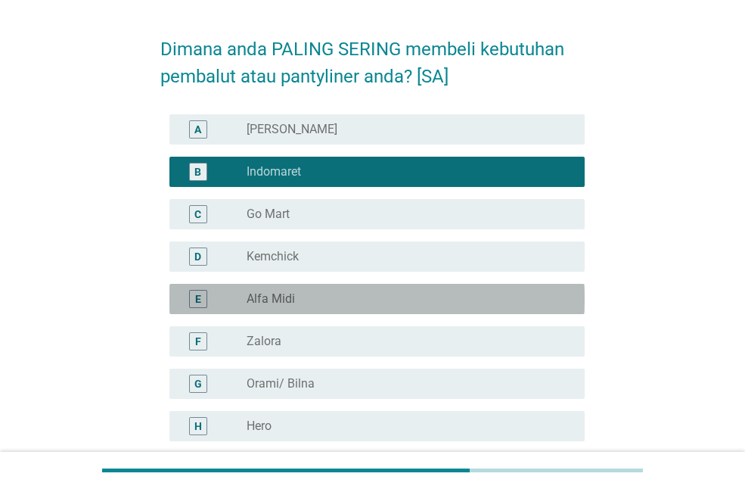
click at [371, 291] on div "radio_button_unchecked Alfa Midi" at bounding box center [404, 298] width 314 height 15
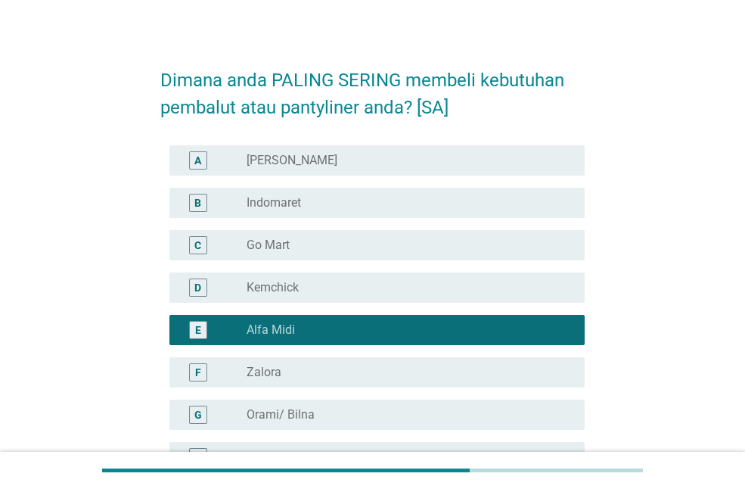
scroll to position [18, 0]
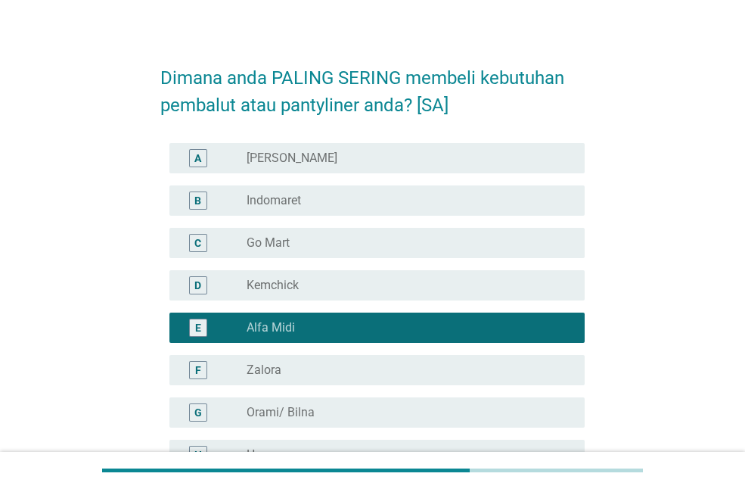
click at [349, 197] on div "radio_button_unchecked Indomaret" at bounding box center [404, 200] width 314 height 15
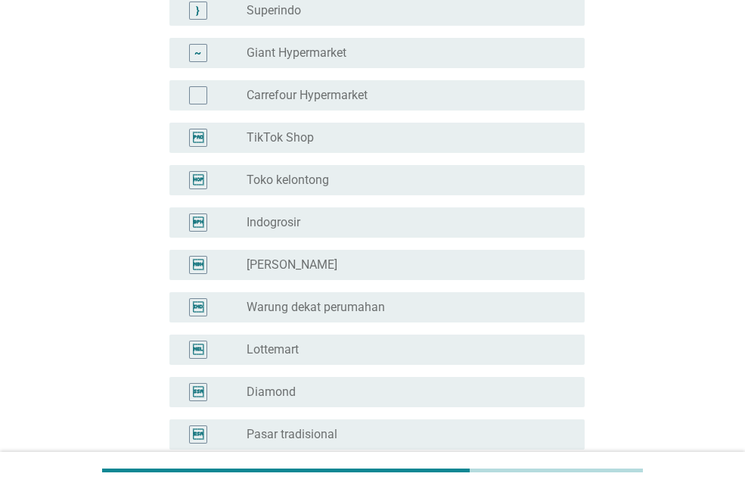
scroll to position [2906, 0]
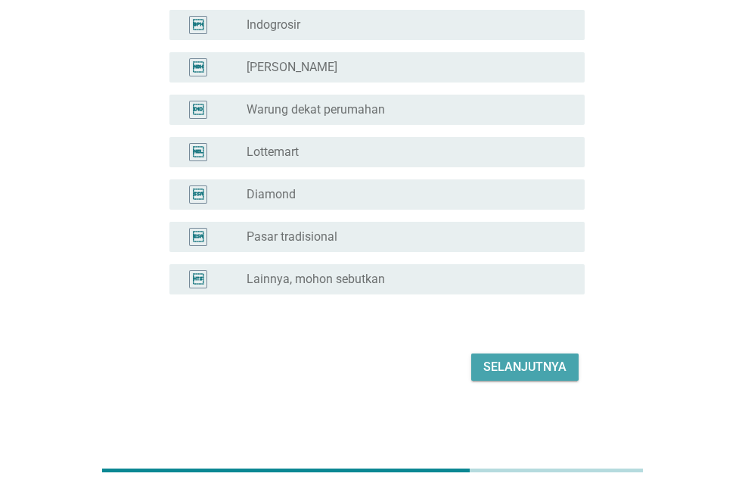
click at [499, 359] on div "Selanjutnya" at bounding box center [525, 367] width 83 height 18
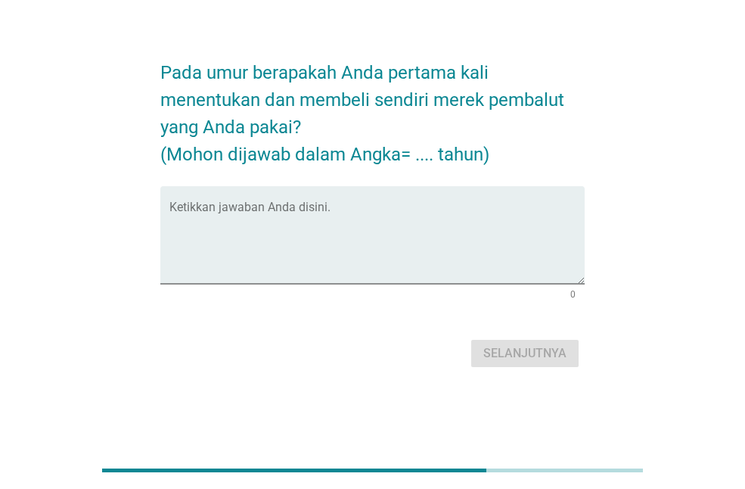
scroll to position [0, 0]
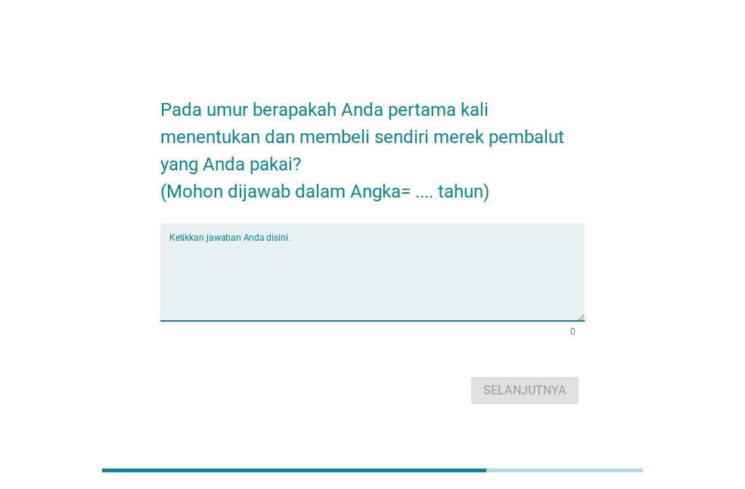
click at [468, 285] on textarea "Ketikkan jawaban Anda disini." at bounding box center [376, 280] width 415 height 79
type textarea "14"
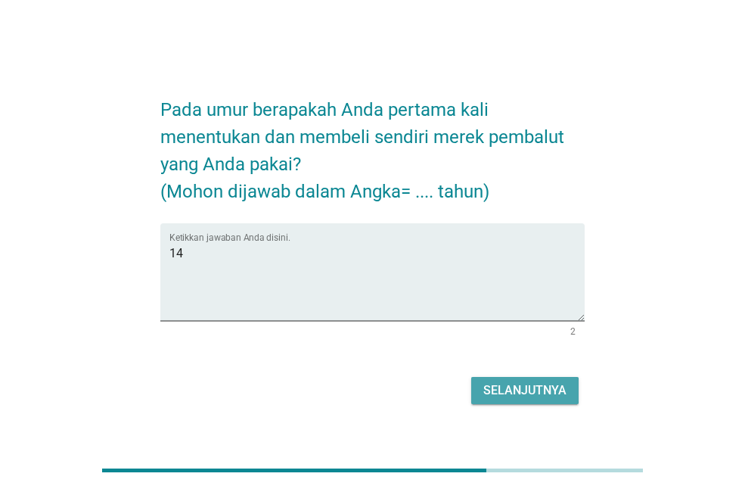
click at [524, 393] on div "Selanjutnya" at bounding box center [525, 390] width 83 height 18
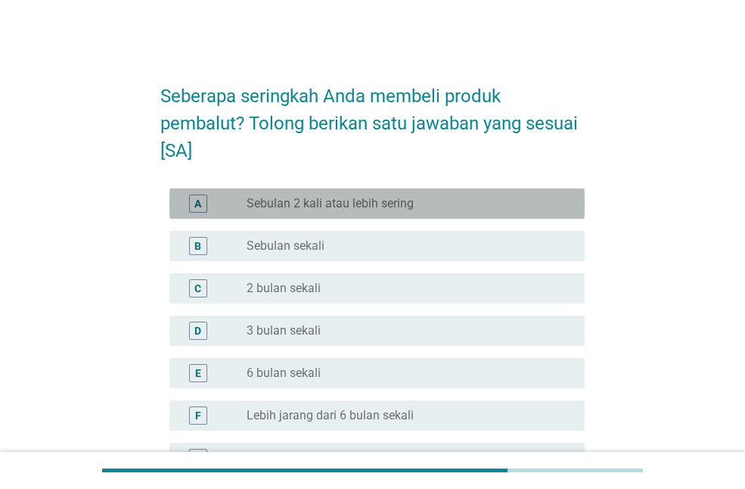
click at [477, 214] on div "A radio_button_unchecked Sebulan 2 kali atau lebih sering" at bounding box center [376, 203] width 415 height 30
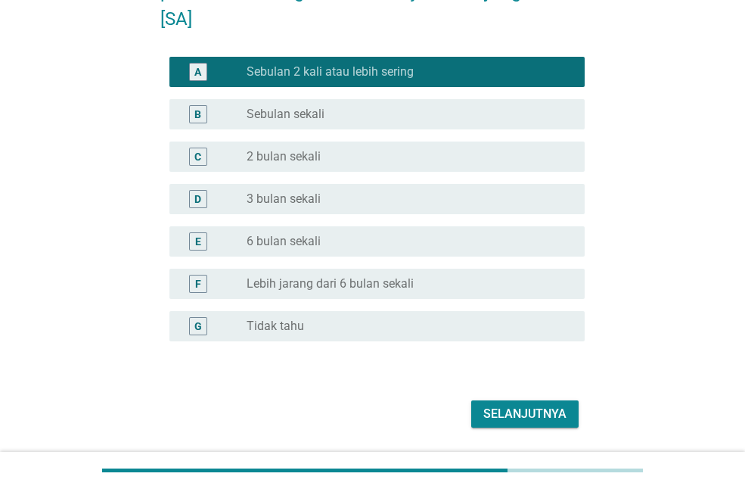
scroll to position [179, 0]
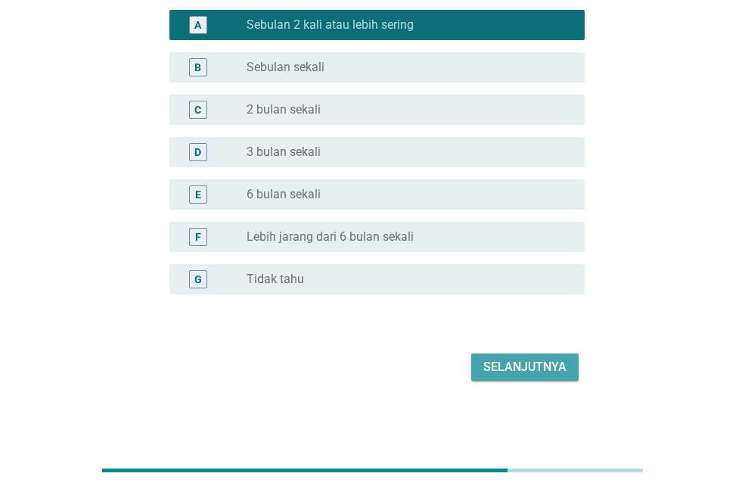
click at [534, 365] on div "Selanjutnya" at bounding box center [525, 367] width 83 height 18
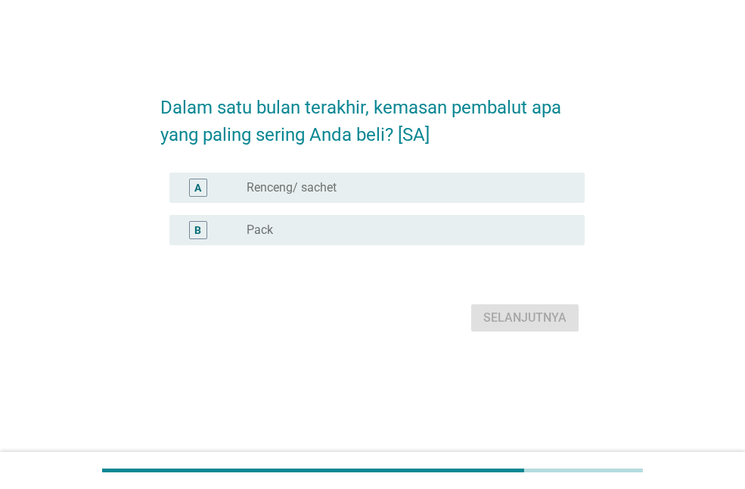
scroll to position [0, 0]
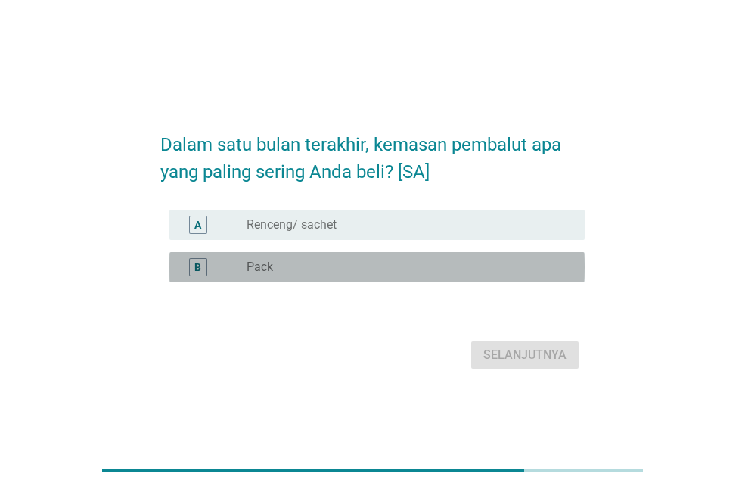
click at [404, 269] on div "radio_button_unchecked Pack" at bounding box center [404, 267] width 314 height 15
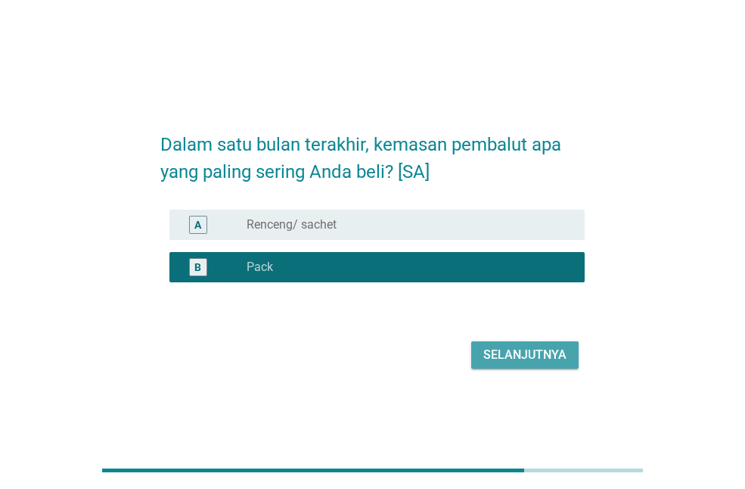
click at [517, 362] on div "Selanjutnya" at bounding box center [525, 355] width 83 height 18
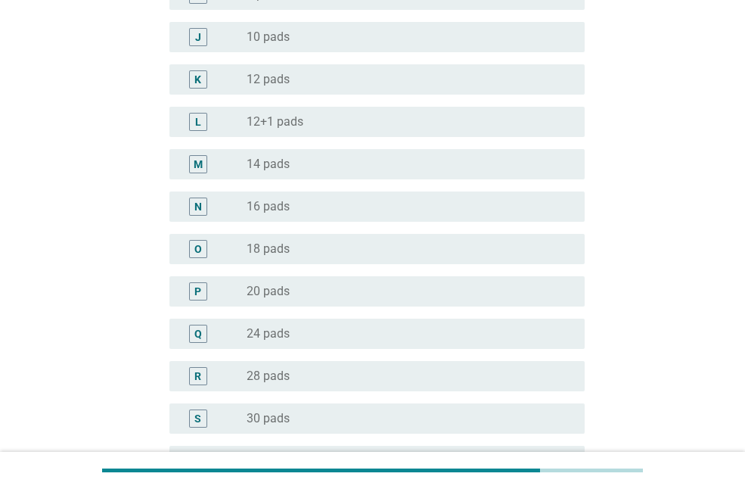
scroll to position [556, 0]
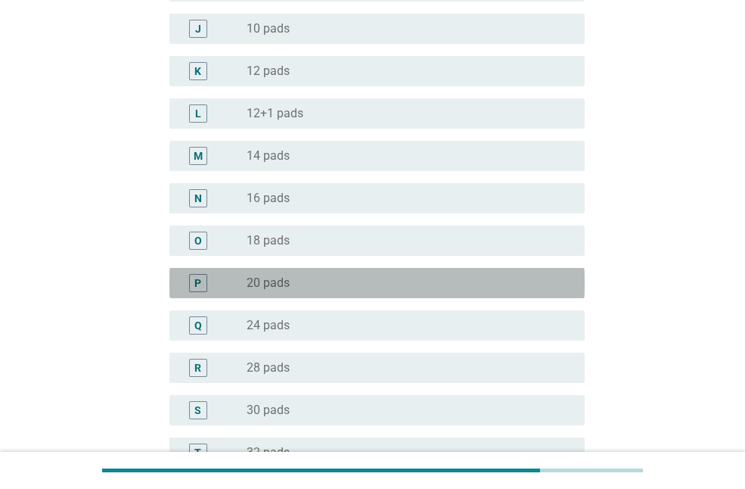
click at [368, 294] on div "P radio_button_unchecked 20 pads" at bounding box center [376, 283] width 415 height 30
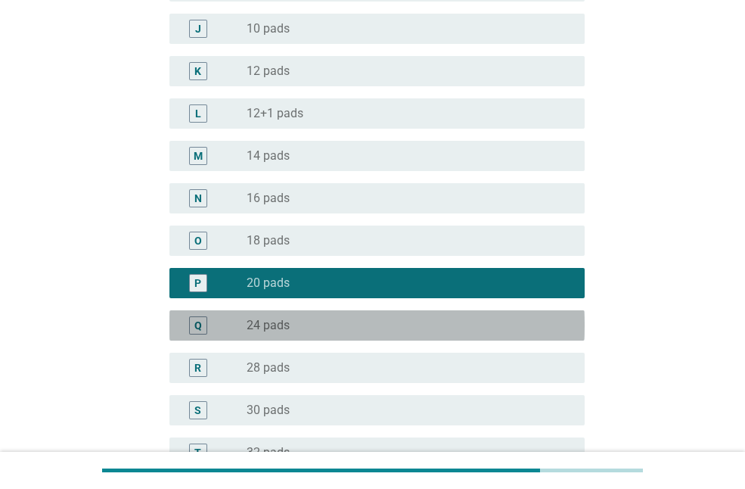
click at [365, 316] on div "radio_button_unchecked 24 pads" at bounding box center [410, 325] width 326 height 18
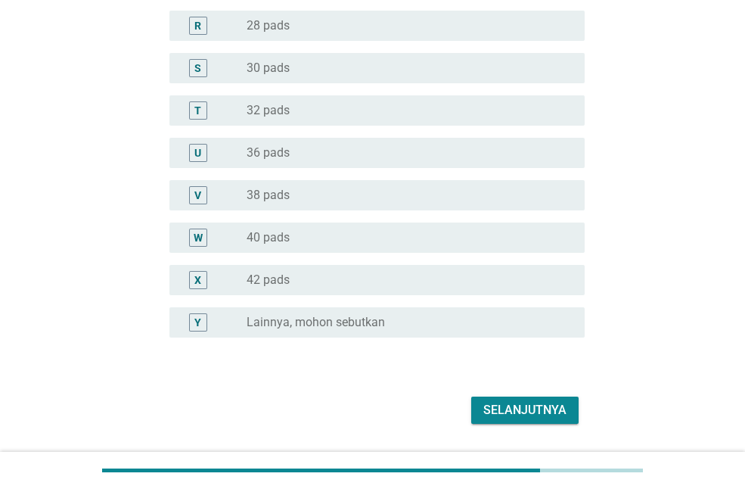
scroll to position [941, 0]
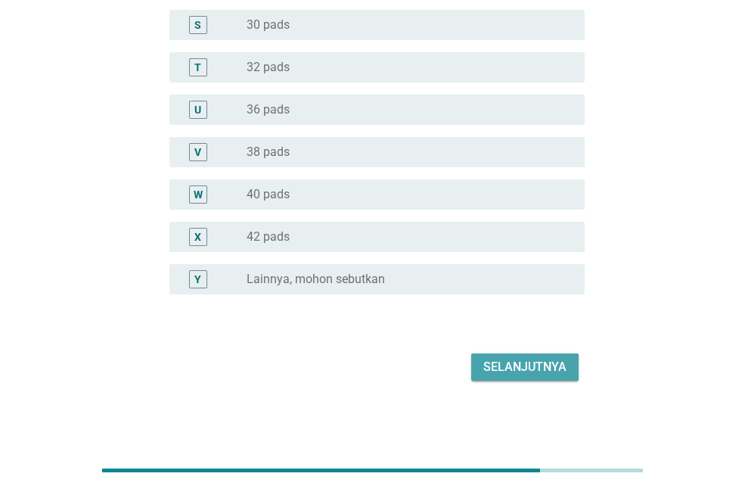
click at [493, 361] on div "Selanjutnya" at bounding box center [525, 367] width 83 height 18
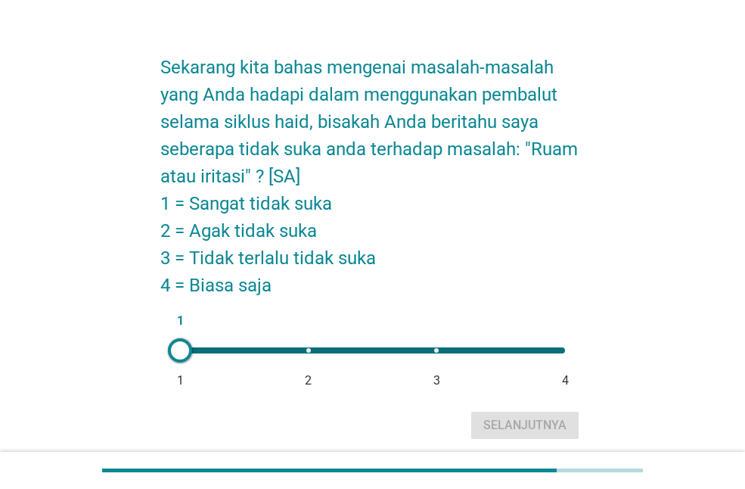
scroll to position [16, 0]
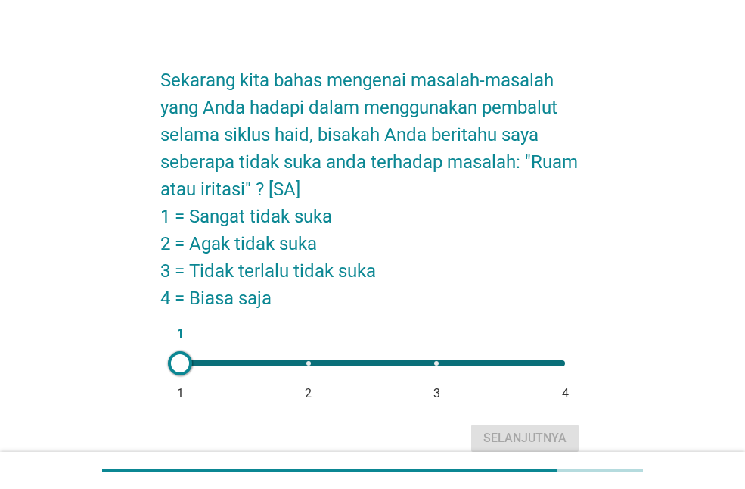
click at [306, 360] on div "1 1 2 3 4" at bounding box center [372, 363] width 385 height 6
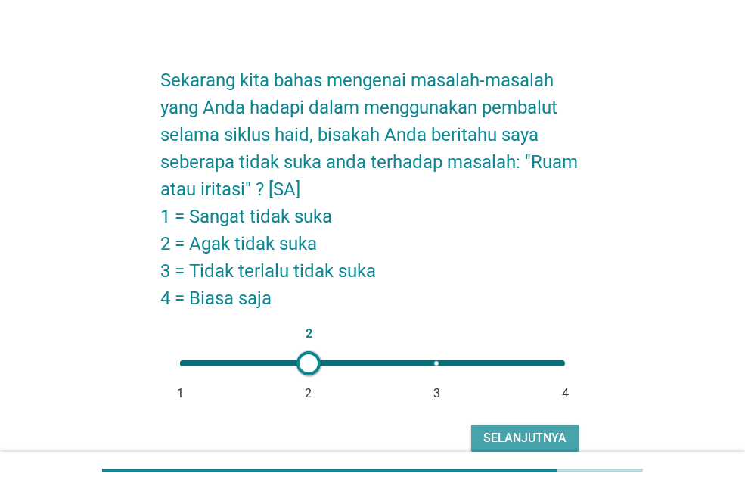
click at [525, 440] on div "Selanjutnya" at bounding box center [525, 438] width 83 height 18
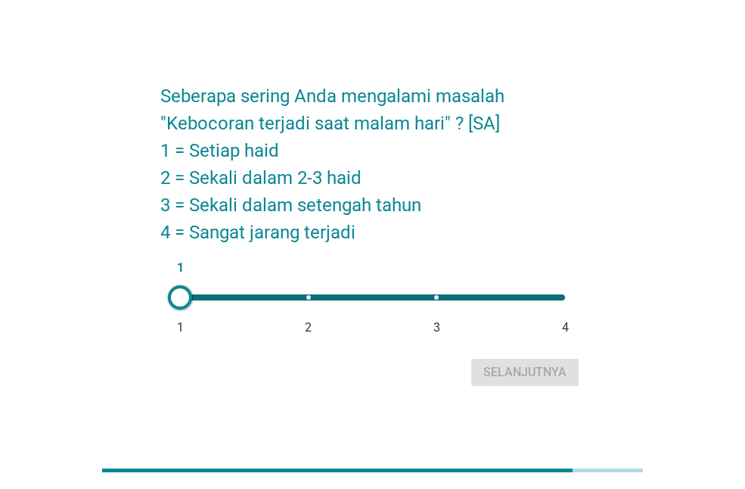
scroll to position [0, 0]
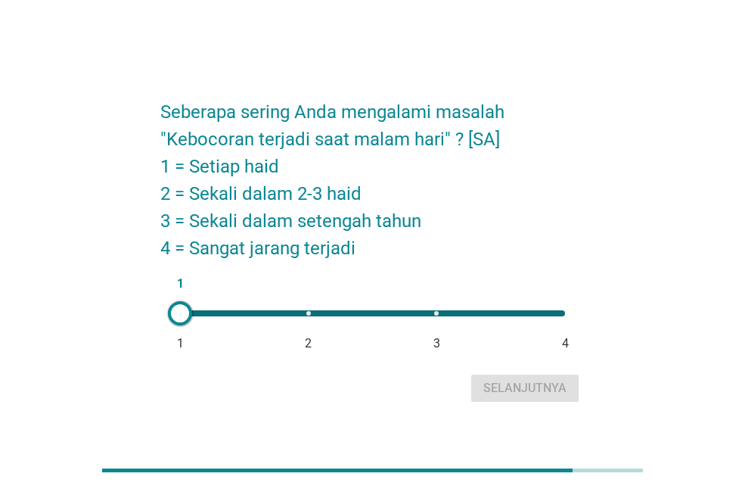
click at [440, 313] on div "1 1 2 3 4" at bounding box center [372, 313] width 385 height 6
type input "3"
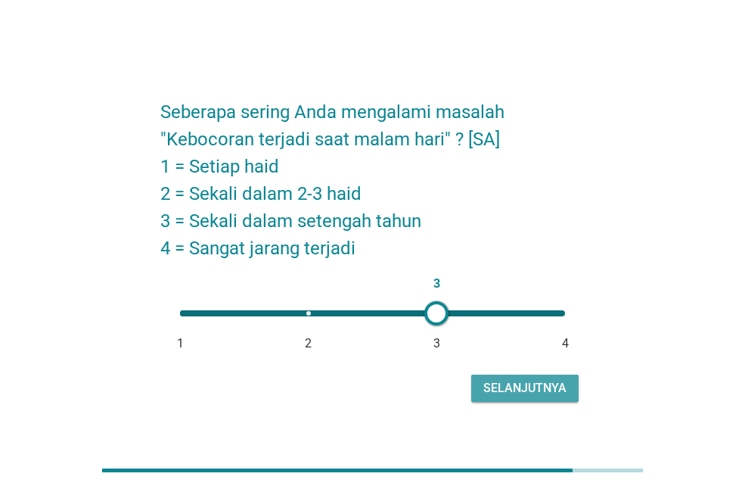
click at [533, 387] on div "Selanjutnya" at bounding box center [525, 388] width 83 height 18
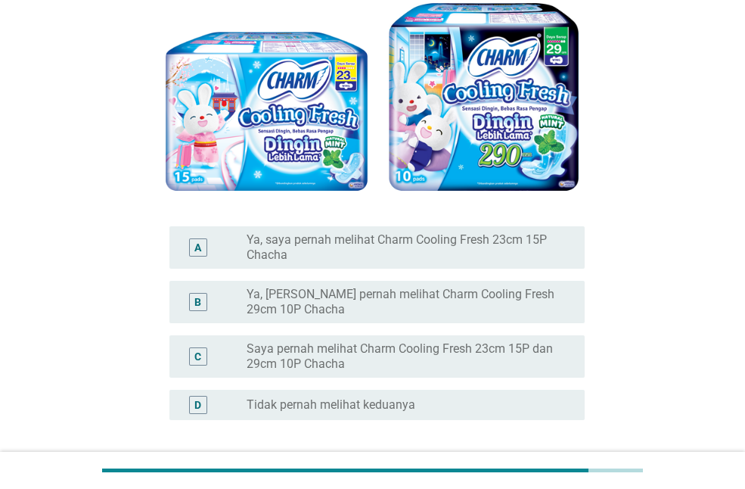
scroll to position [161, 0]
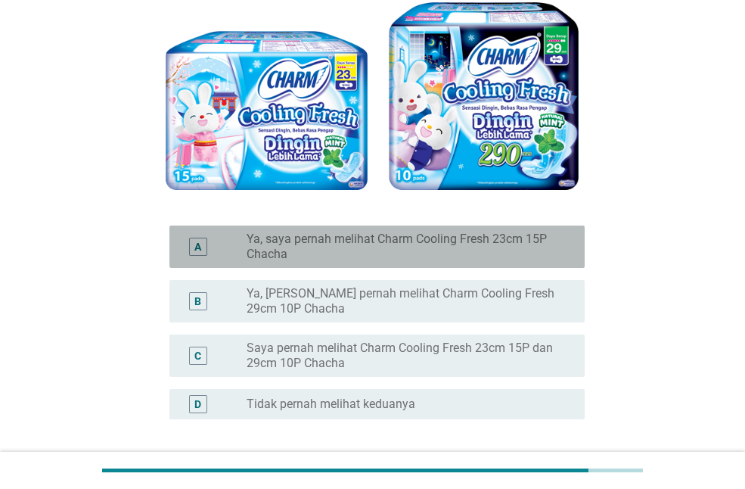
click at [505, 263] on div "A radio_button_unchecked Ya, saya pernah melihat Charm Cooling Fresh 23cm 15P C…" at bounding box center [376, 246] width 415 height 42
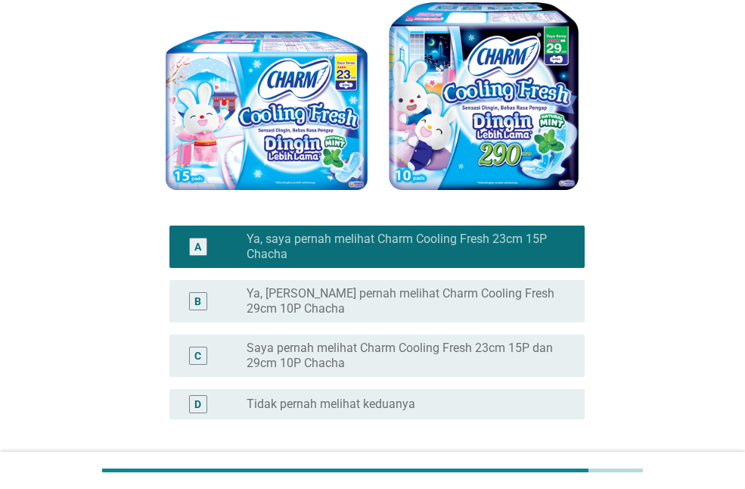
scroll to position [286, 0]
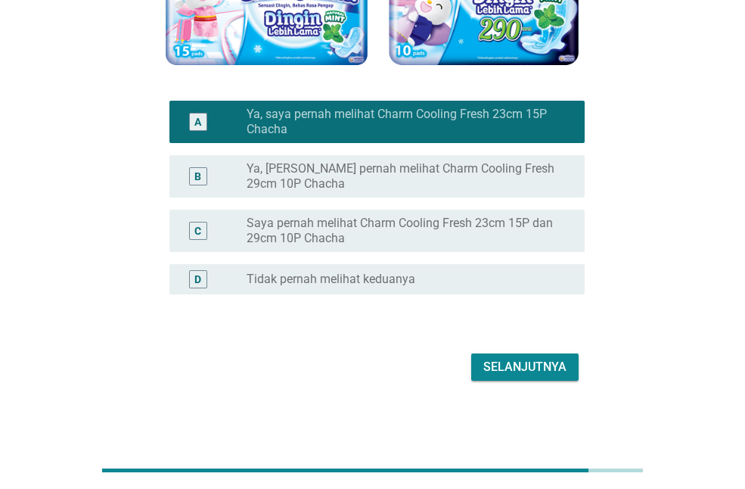
click at [546, 179] on label "Ya, [PERSON_NAME] pernah melihat Charm Cooling Fresh 29cm 10P Chacha" at bounding box center [404, 176] width 314 height 30
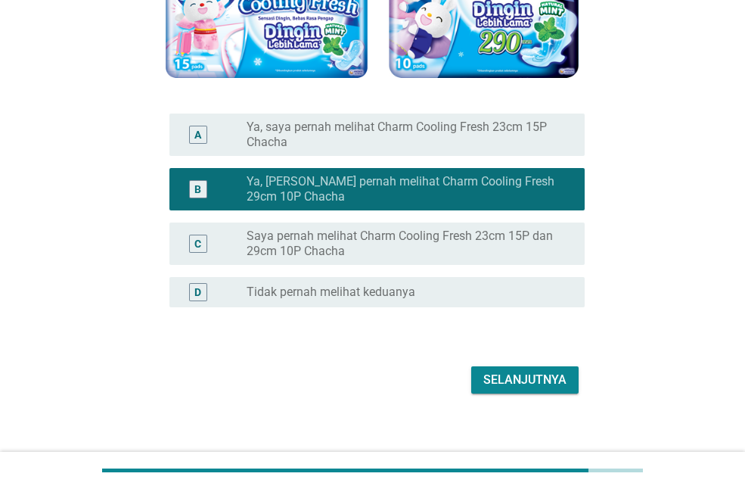
scroll to position [274, 0]
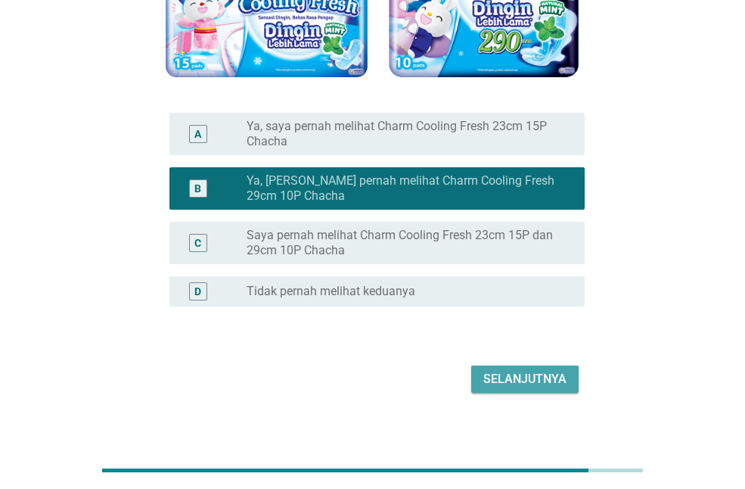
click at [533, 382] on div "Selanjutnya" at bounding box center [525, 379] width 83 height 18
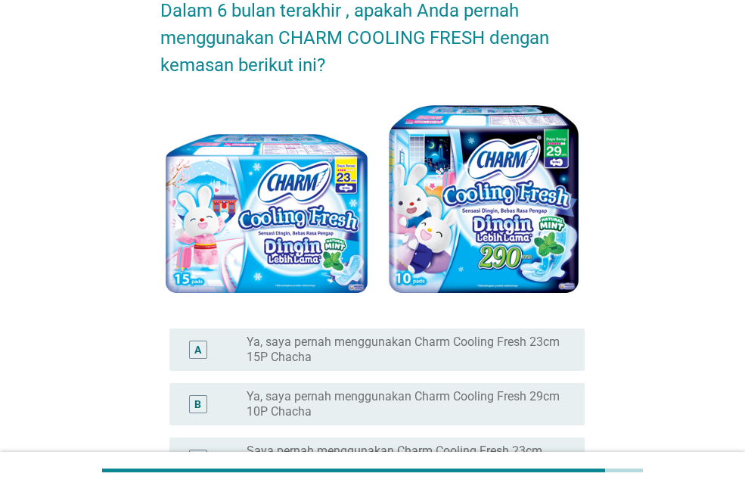
scroll to position [89, 0]
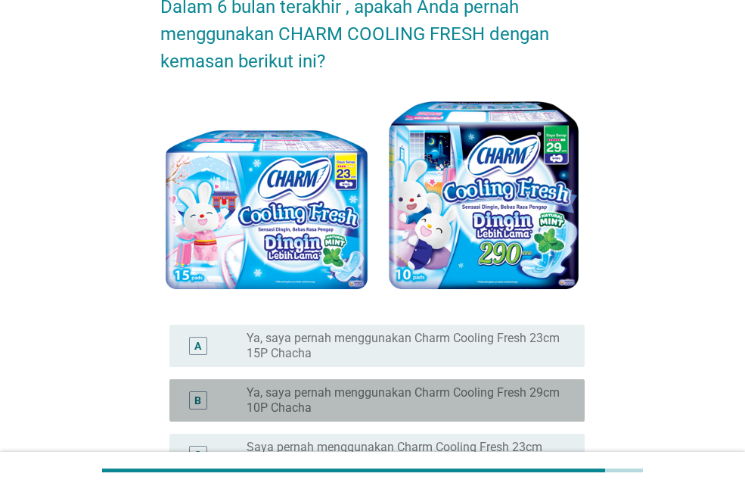
click at [528, 403] on label "Ya, saya pernah menggunakan Charm Cooling Fresh 29cm 10P Chacha" at bounding box center [404, 400] width 314 height 30
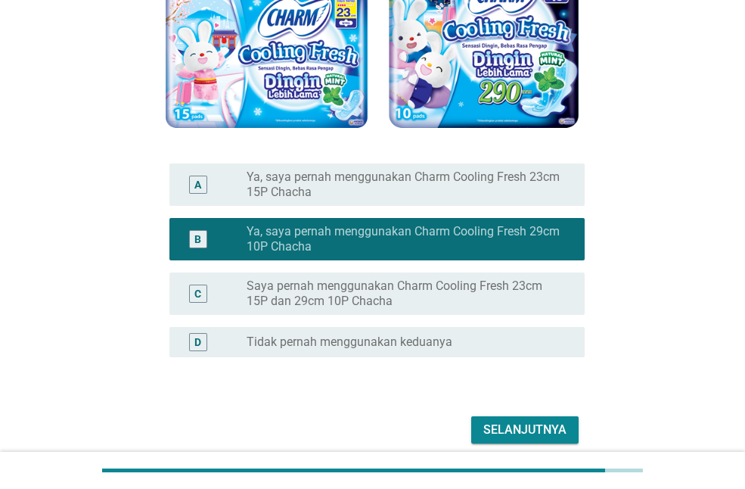
scroll to position [251, 0]
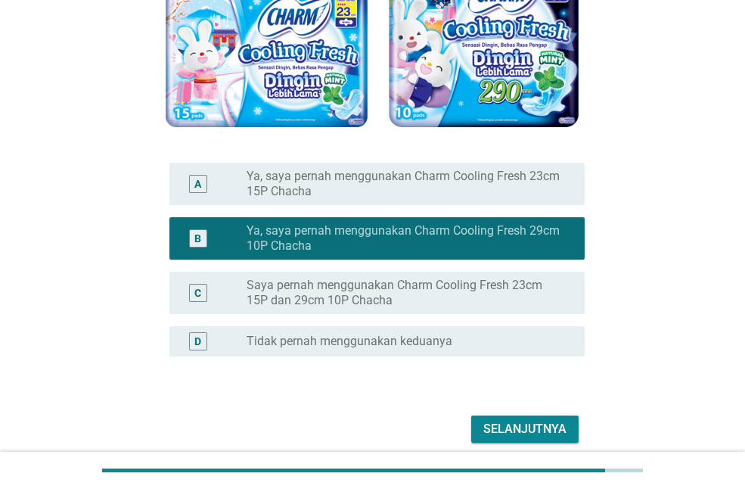
click at [533, 430] on div "Selanjutnya" at bounding box center [525, 429] width 83 height 18
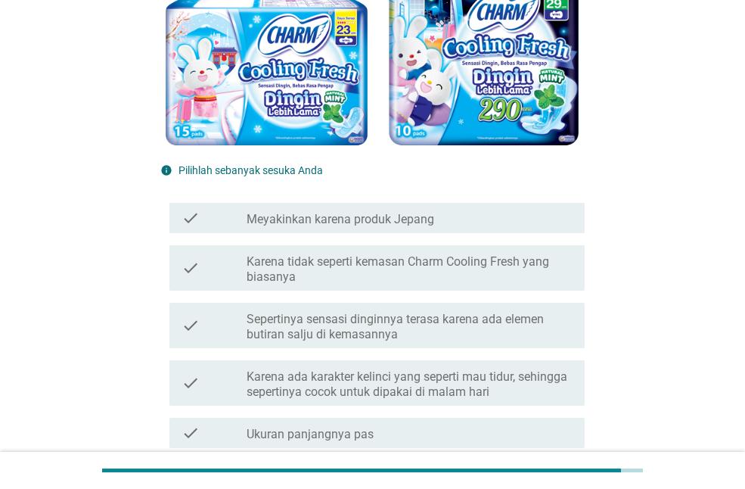
scroll to position [235, 0]
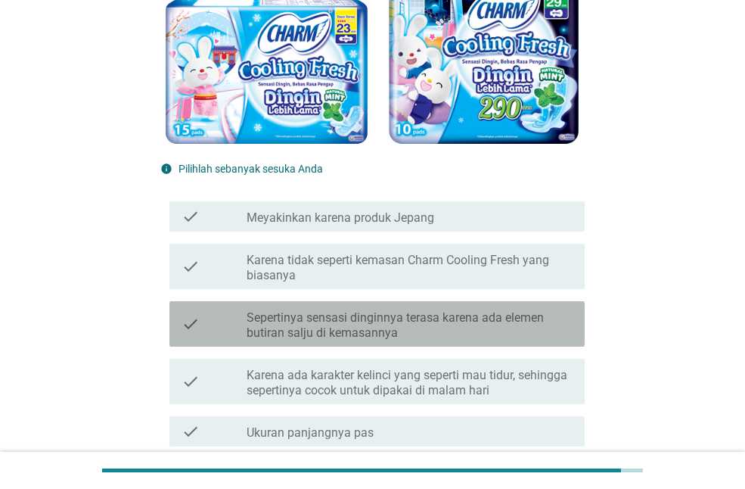
click at [528, 317] on label "Sepertinya sensasi dinginnya terasa karena ada elemen butiran salju di kemasann…" at bounding box center [410, 325] width 326 height 30
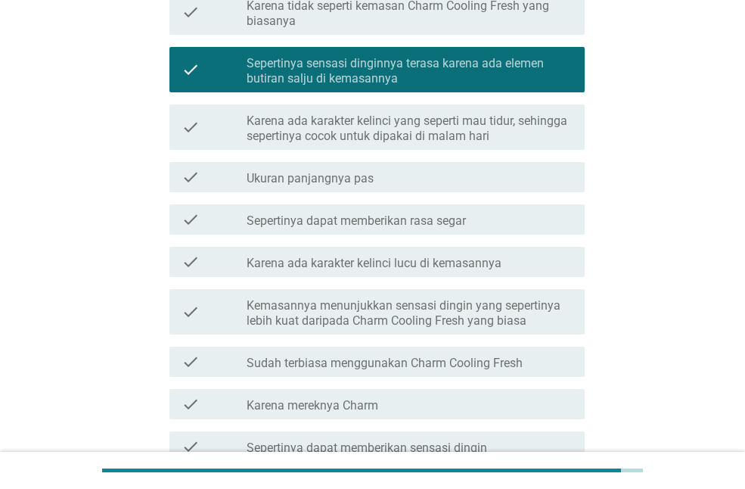
scroll to position [490, 0]
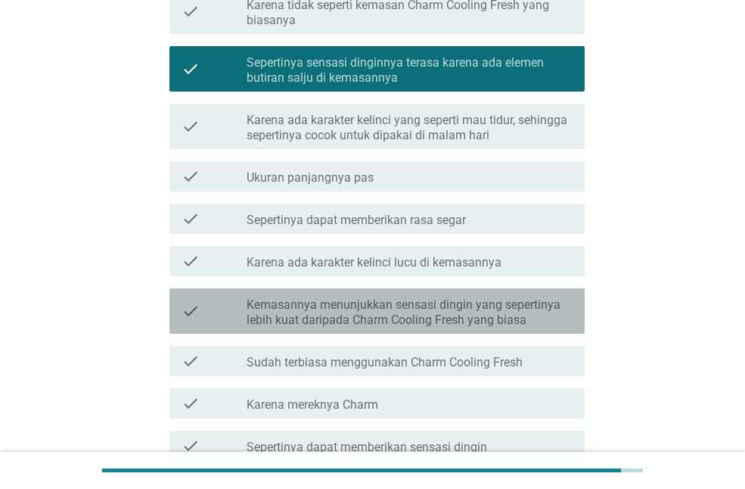
click at [528, 317] on label "Kemasannya menunjukkan sensasi dingin yang sepertinya lebih kuat daripada Charm…" at bounding box center [410, 312] width 326 height 30
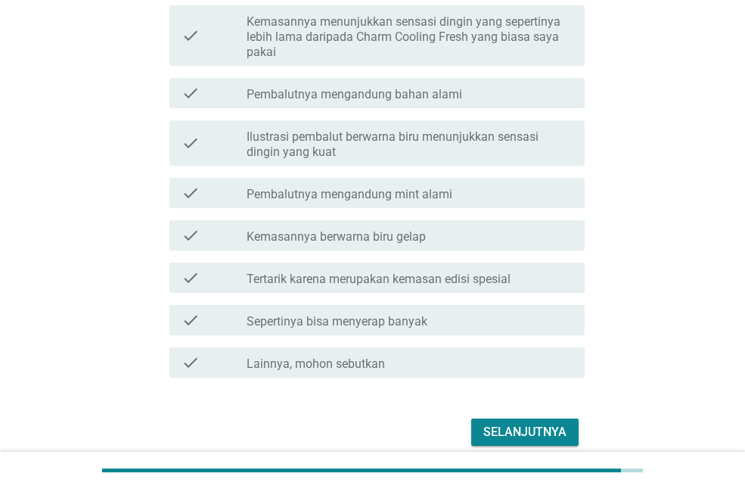
scroll to position [1407, 0]
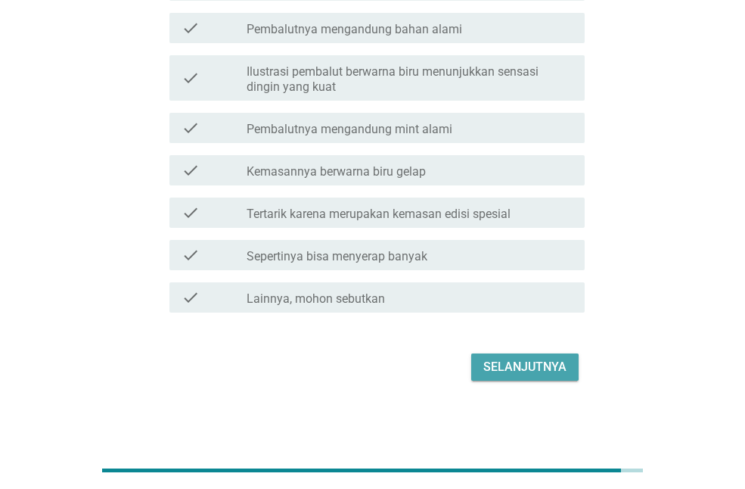
click at [530, 359] on div "Selanjutnya" at bounding box center [525, 367] width 83 height 18
